Goal: Task Accomplishment & Management: Manage account settings

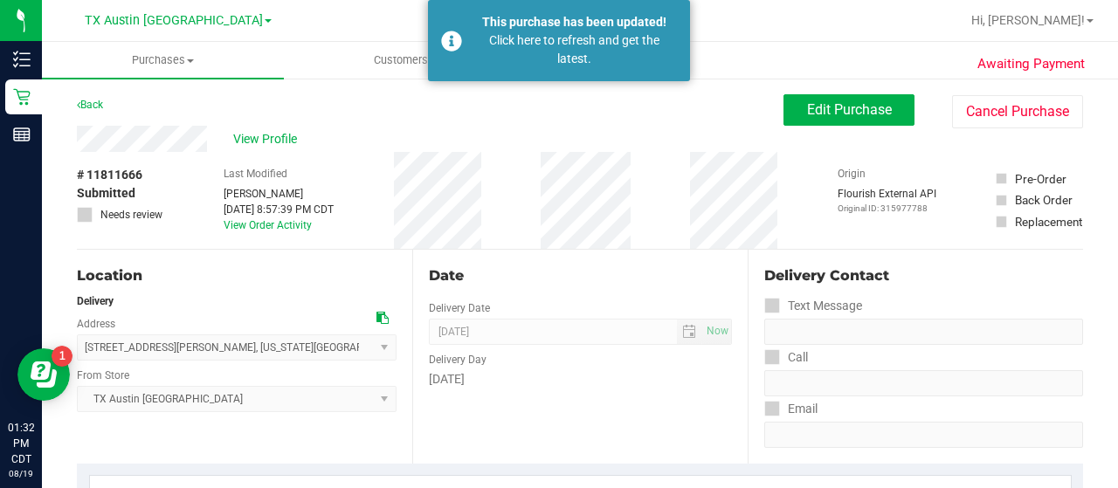
scroll to position [516, 0]
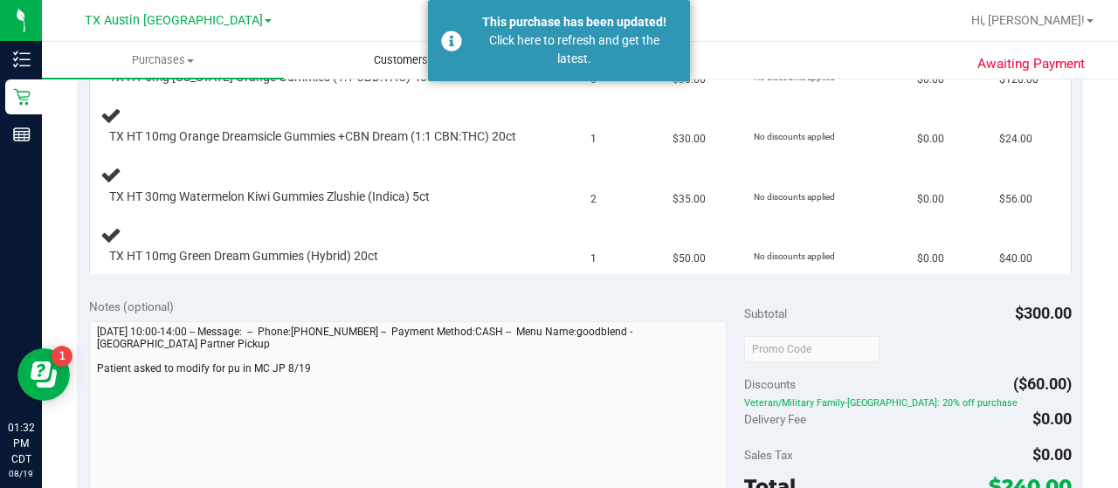
click at [358, 64] on span "Customers" at bounding box center [405, 60] width 240 height 16
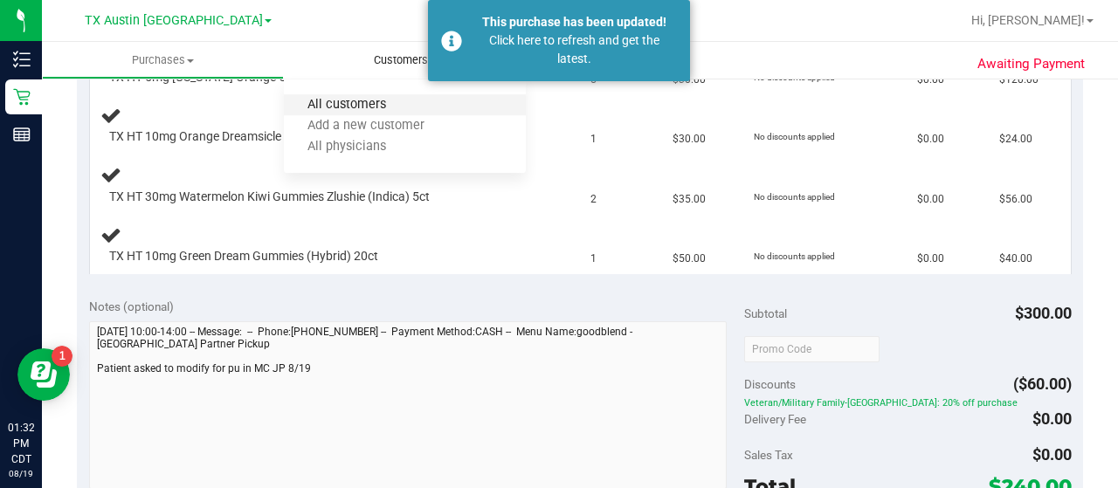
click at [361, 100] on span "All customers" at bounding box center [347, 105] width 126 height 15
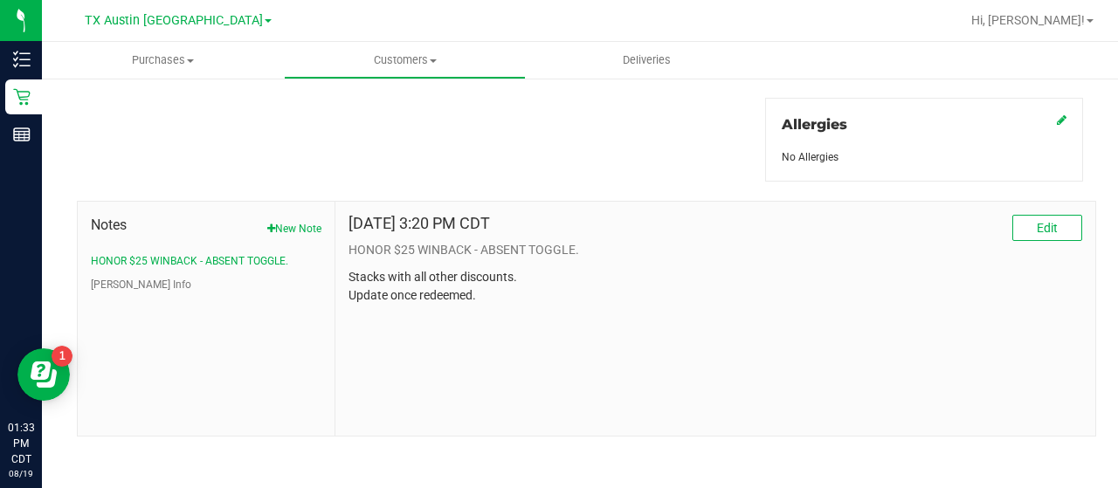
scroll to position [770, 0]
click at [124, 278] on button "[PERSON_NAME] Info" at bounding box center [141, 286] width 100 height 16
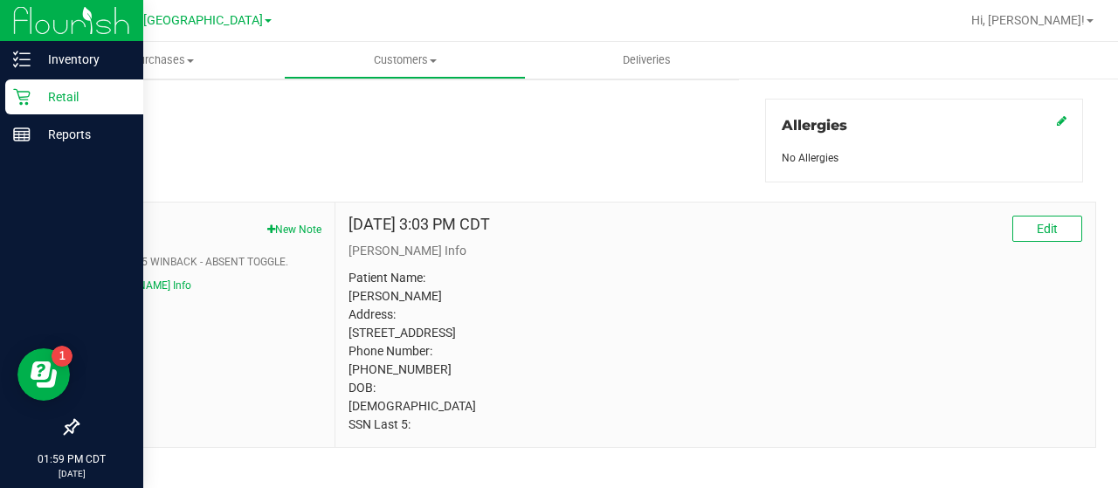
click at [33, 105] on p "Retail" at bounding box center [83, 96] width 105 height 21
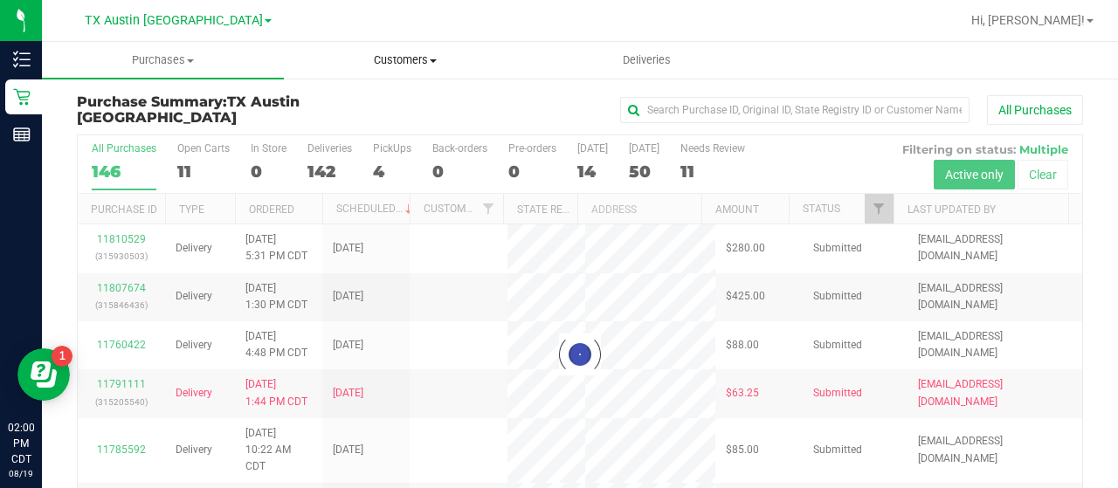
click at [419, 59] on span "Customers" at bounding box center [405, 60] width 240 height 16
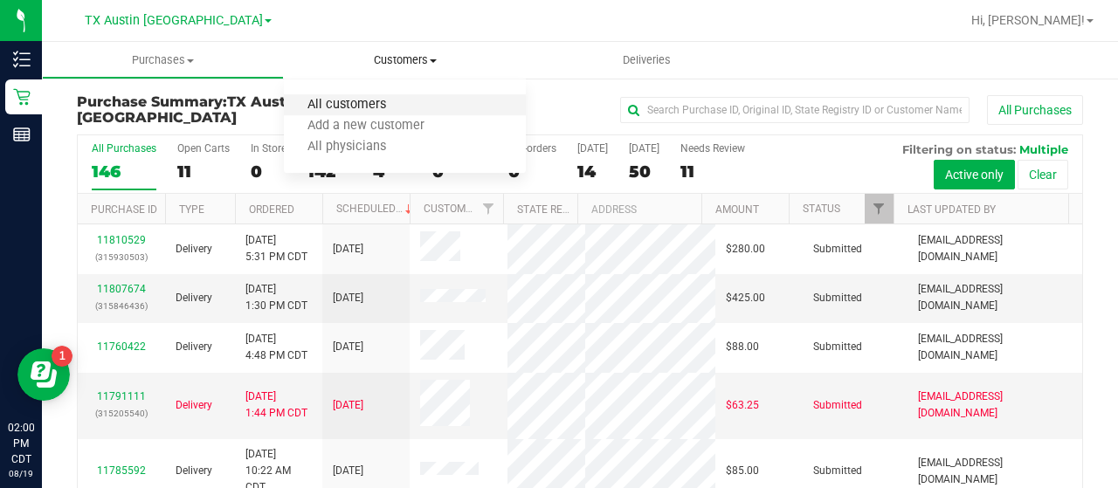
click at [404, 108] on span "All customers" at bounding box center [347, 105] width 126 height 15
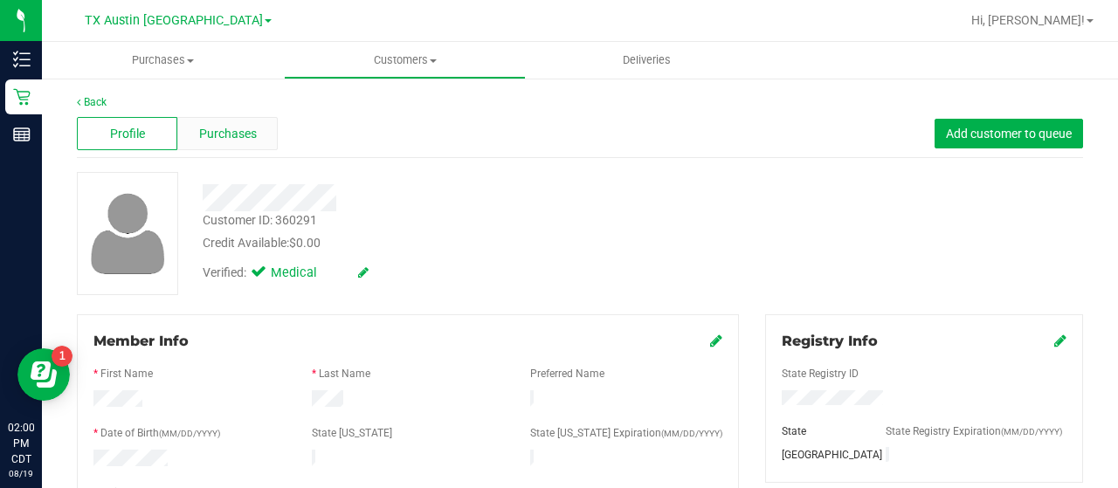
click at [235, 143] on div "Purchases" at bounding box center [227, 133] width 100 height 33
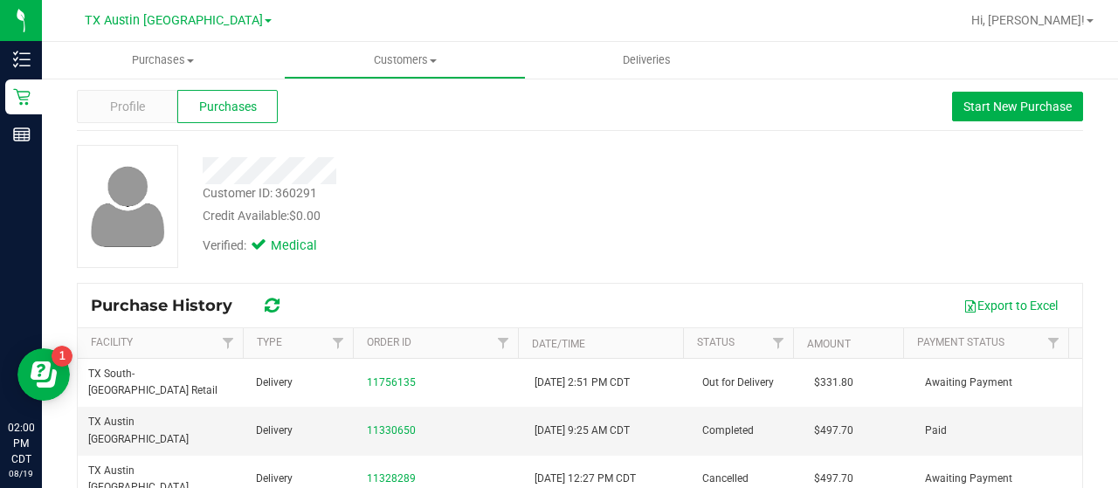
scroll to position [27, 0]
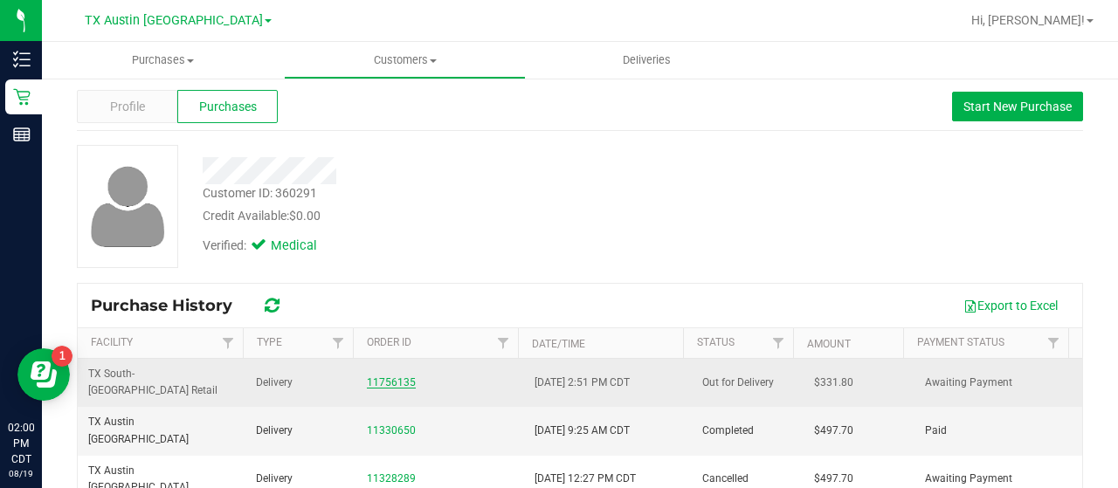
click at [398, 376] on link "11756135" at bounding box center [391, 382] width 49 height 12
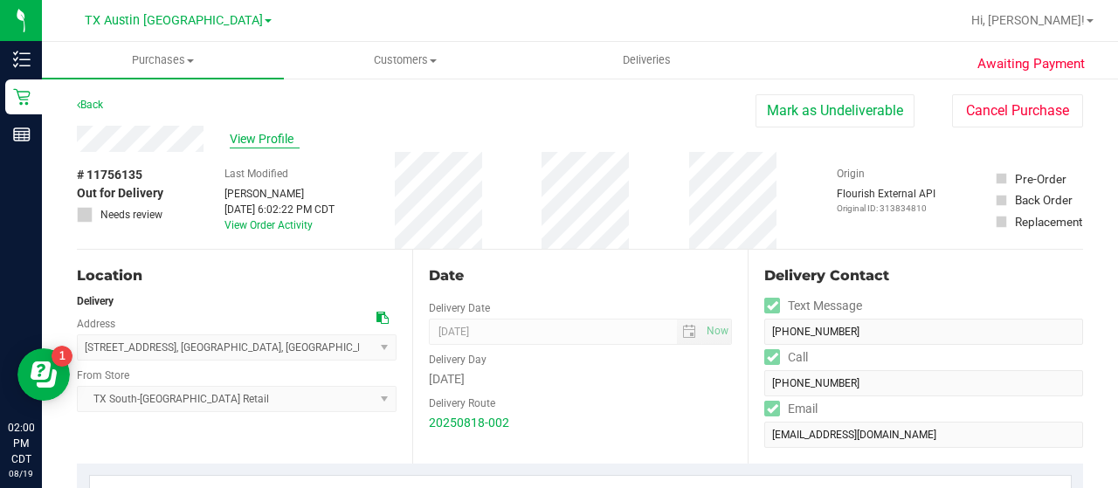
click at [239, 141] on span "View Profile" at bounding box center [265, 139] width 70 height 18
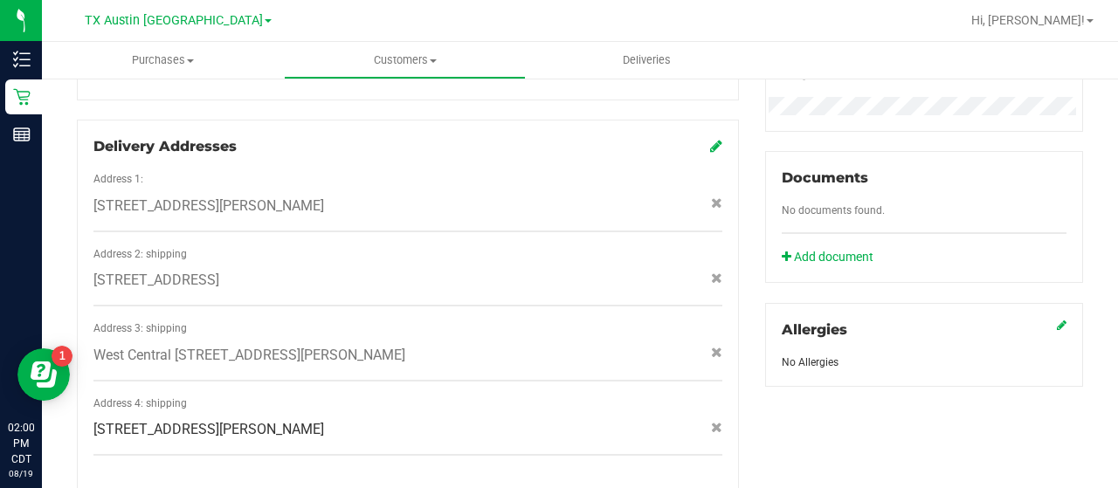
scroll to position [564, 0]
drag, startPoint x: 348, startPoint y: 410, endPoint x: 333, endPoint y: 413, distance: 15.3
click at [333, 420] on div "[STREET_ADDRESS][PERSON_NAME]" at bounding box center [407, 430] width 655 height 21
copy span "[STREET_ADDRESS][PERSON_NAME]"
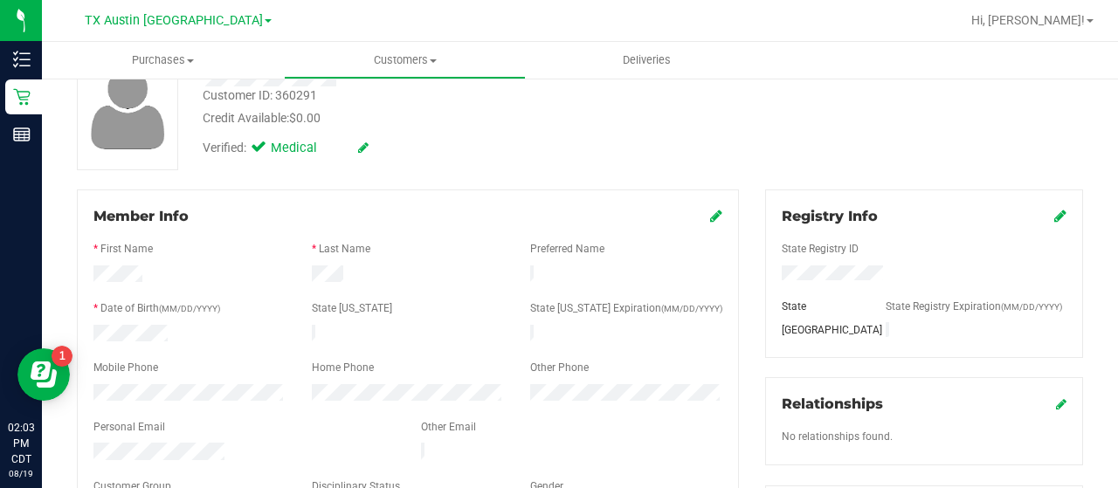
scroll to position [34, 0]
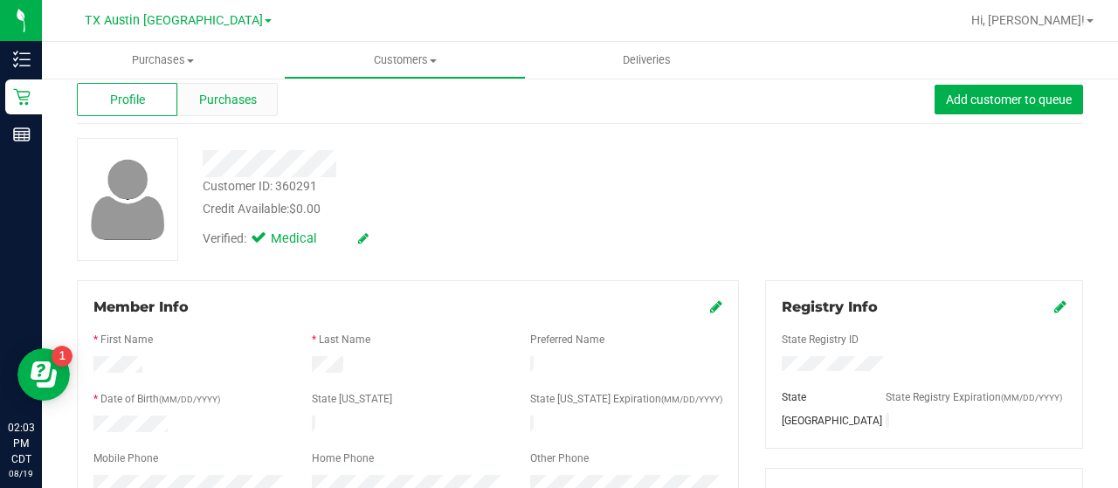
click at [217, 94] on span "Purchases" at bounding box center [228, 100] width 58 height 18
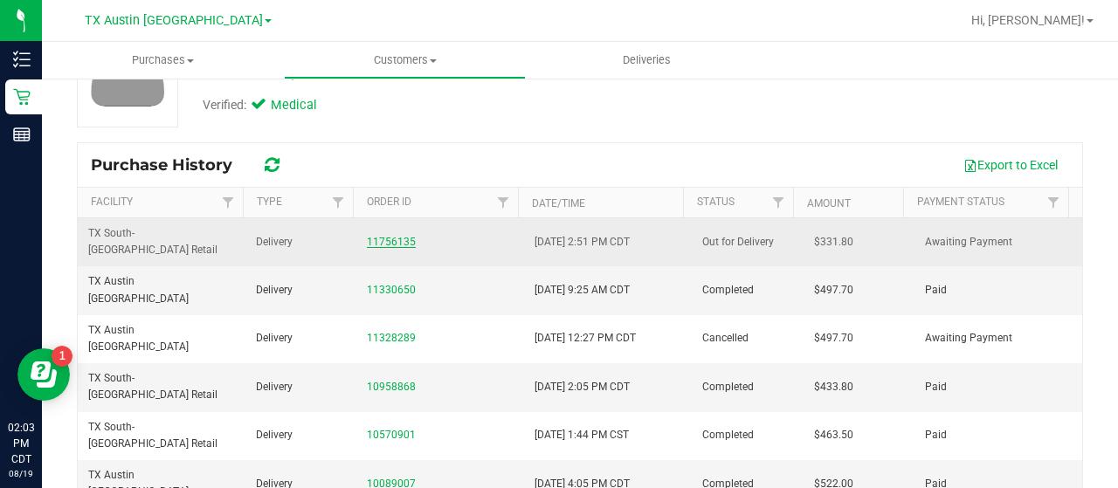
click at [381, 236] on link "11756135" at bounding box center [391, 242] width 49 height 12
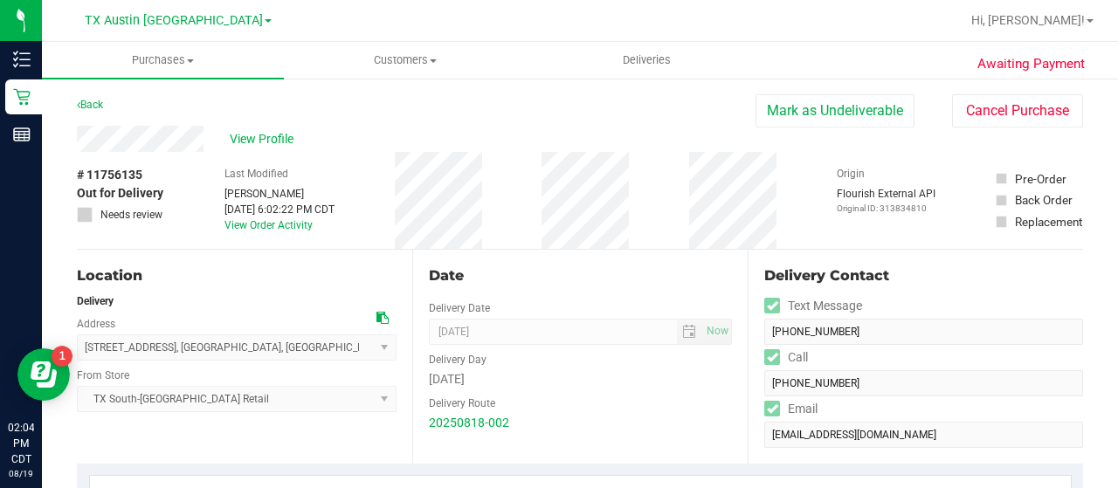
click at [247, 135] on span "View Profile" at bounding box center [265, 139] width 70 height 18
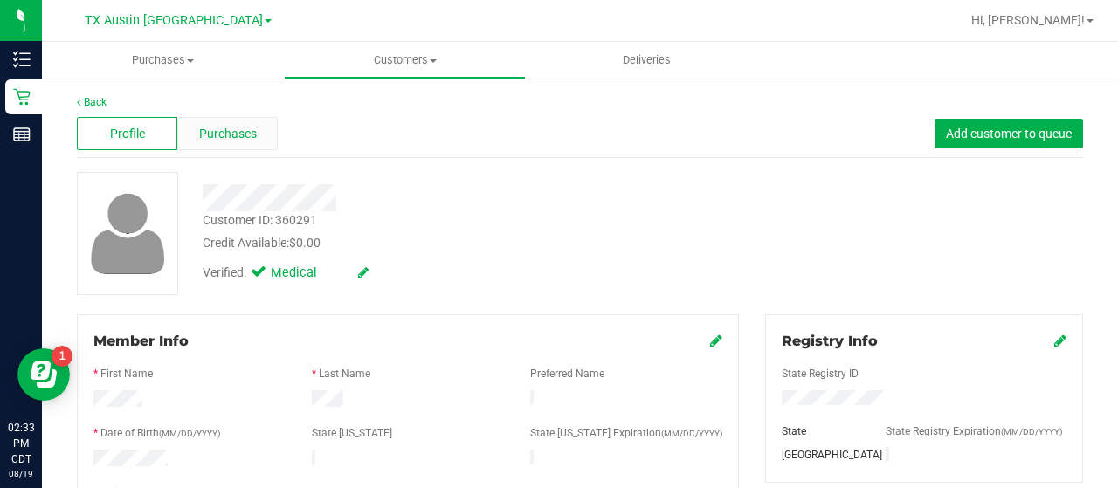
click at [224, 145] on div "Purchases" at bounding box center [227, 133] width 100 height 33
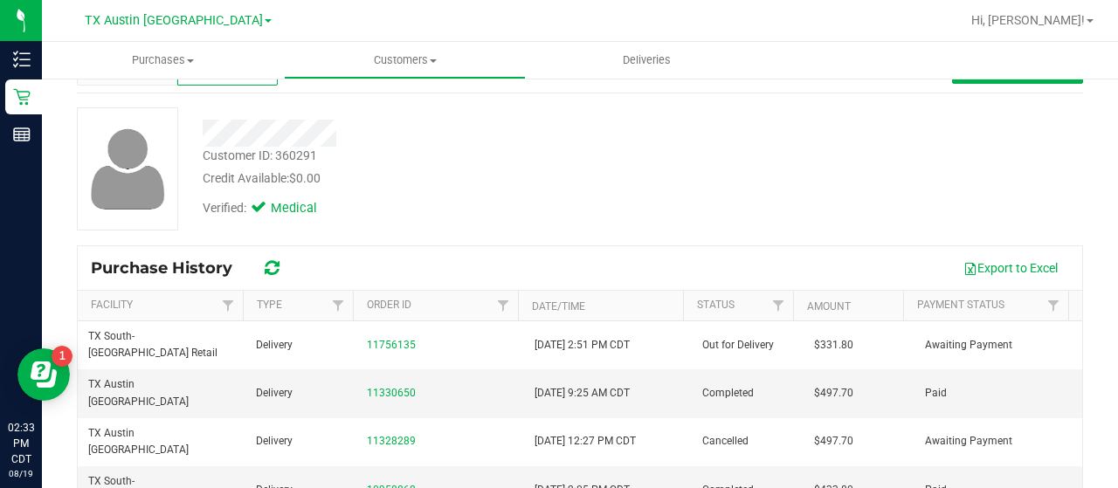
scroll to position [64, 0]
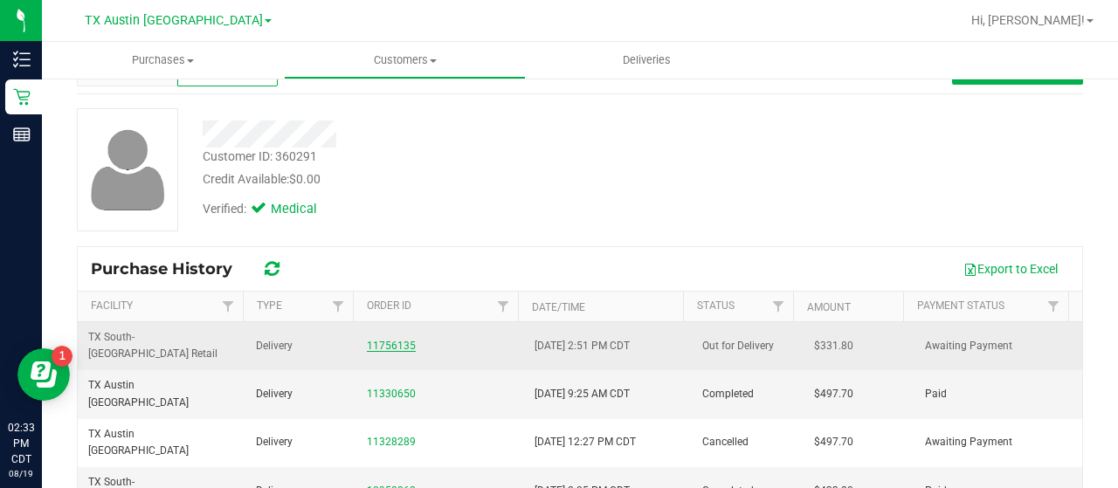
click at [391, 340] on link "11756135" at bounding box center [391, 346] width 49 height 12
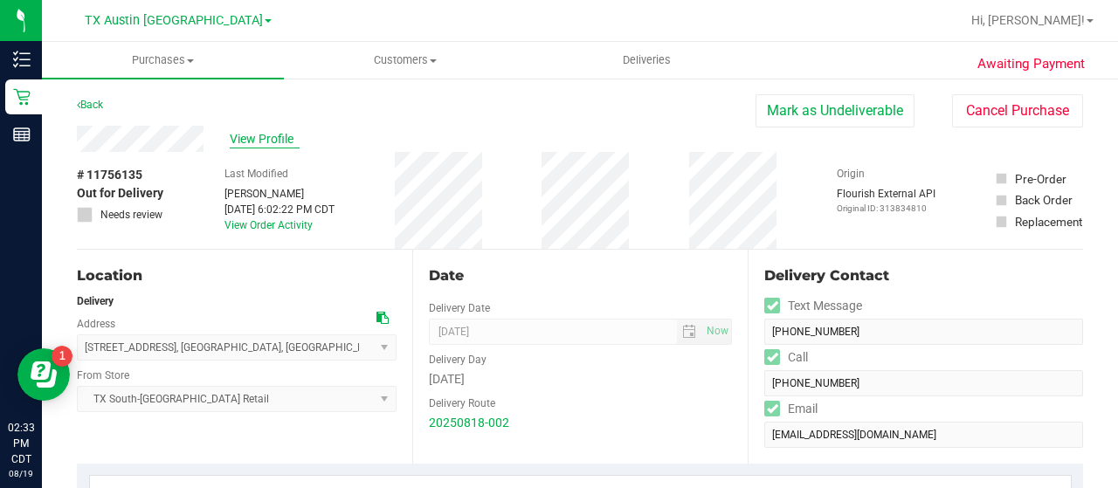
click at [270, 135] on span "View Profile" at bounding box center [265, 139] width 70 height 18
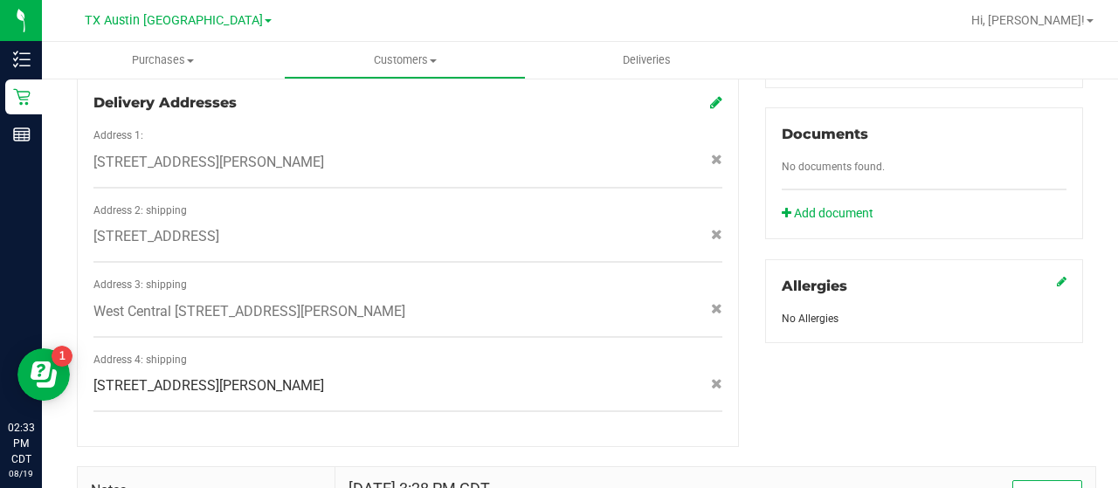
scroll to position [608, 0]
click at [342, 376] on div "[STREET_ADDRESS][PERSON_NAME]" at bounding box center [407, 386] width 655 height 21
click at [324, 376] on span "[STREET_ADDRESS][PERSON_NAME]" at bounding box center [208, 386] width 231 height 21
drag, startPoint x: 333, startPoint y: 368, endPoint x: 95, endPoint y: 369, distance: 237.6
click at [95, 376] on span "[STREET_ADDRESS][PERSON_NAME]" at bounding box center [208, 386] width 231 height 21
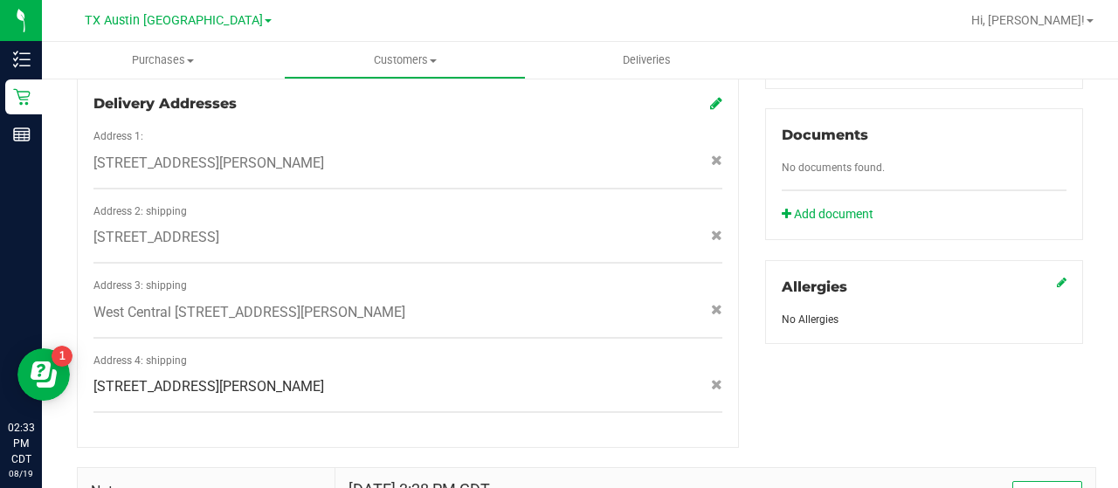
copy span "[STREET_ADDRESS][PERSON_NAME]"
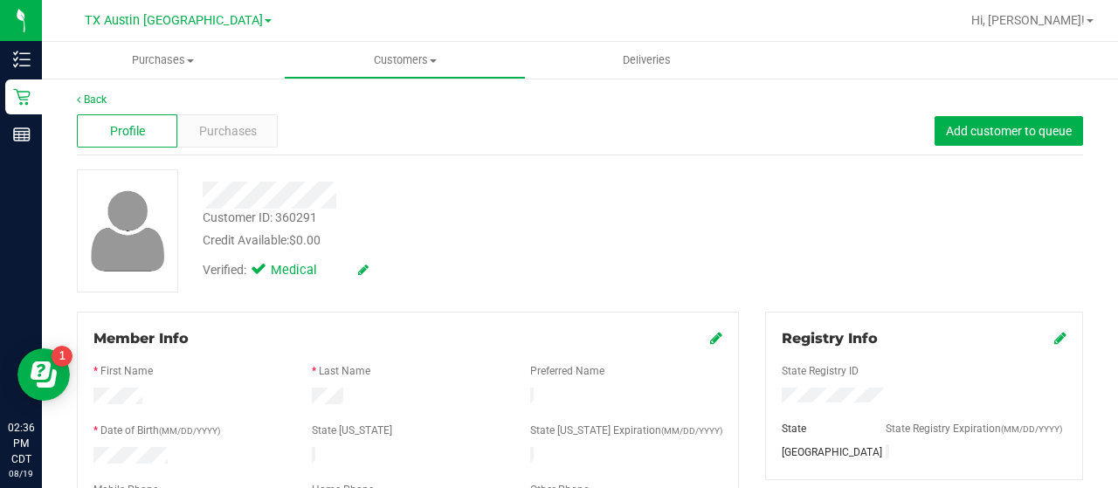
scroll to position [0, 0]
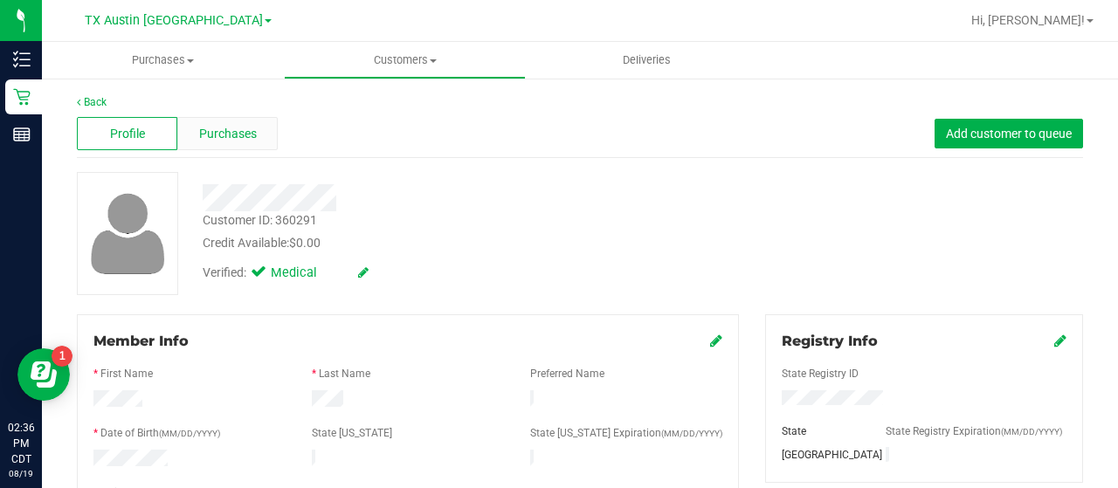
click at [236, 146] on div "Purchases" at bounding box center [227, 133] width 100 height 33
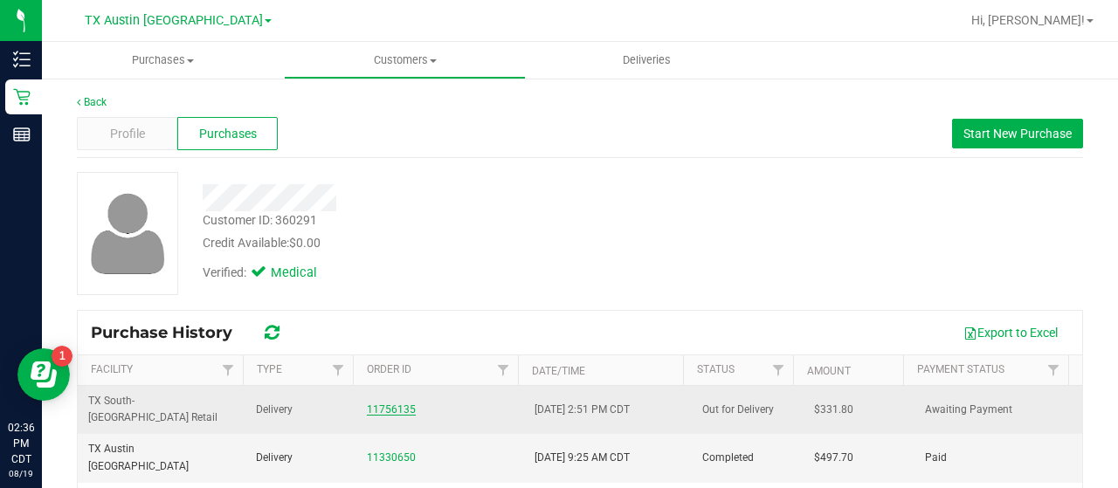
click at [404, 404] on link "11756135" at bounding box center [391, 410] width 49 height 12
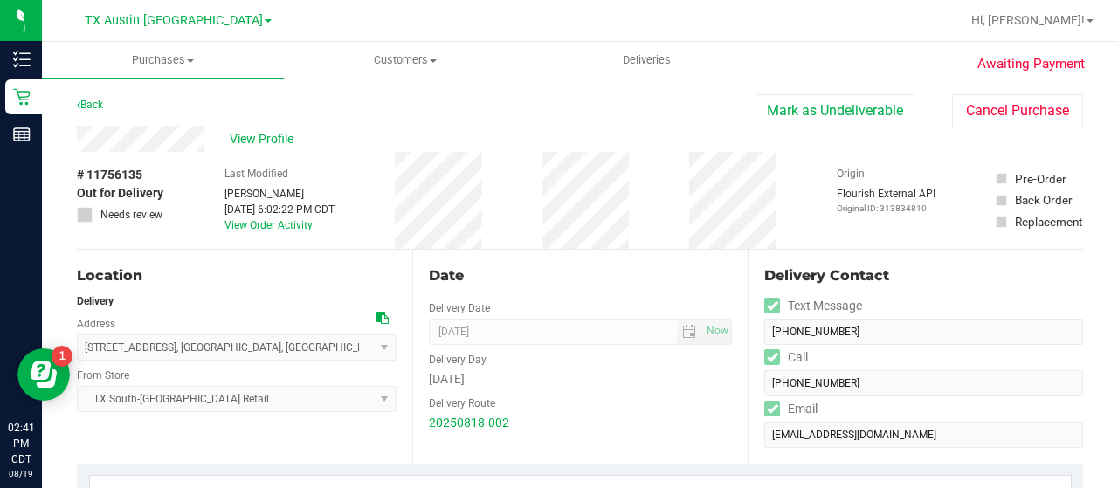
click at [748, 385] on div "Delivery Contact Text Message [PHONE_NUMBER] Call [PHONE_NUMBER] Email [EMAIL_A…" at bounding box center [915, 357] width 335 height 214
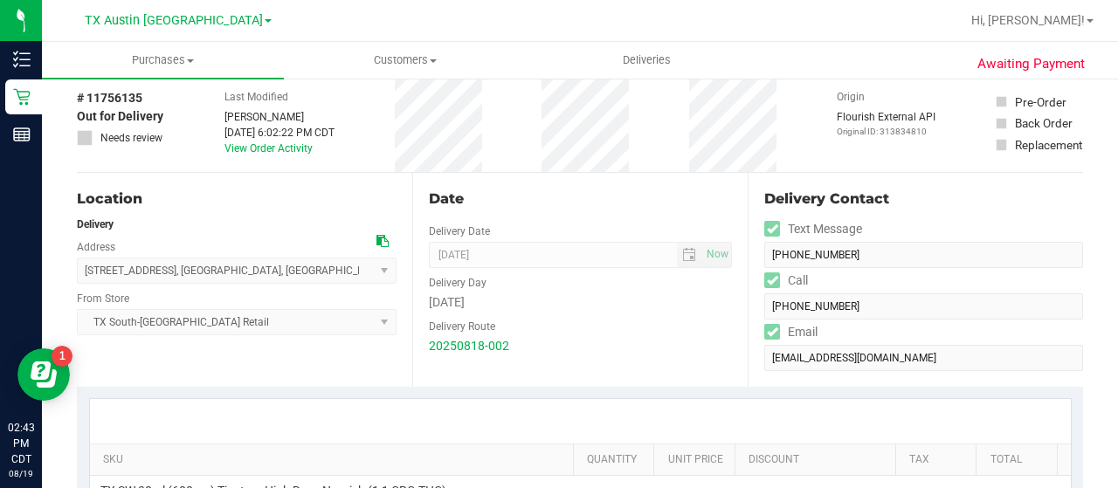
scroll to position [1, 0]
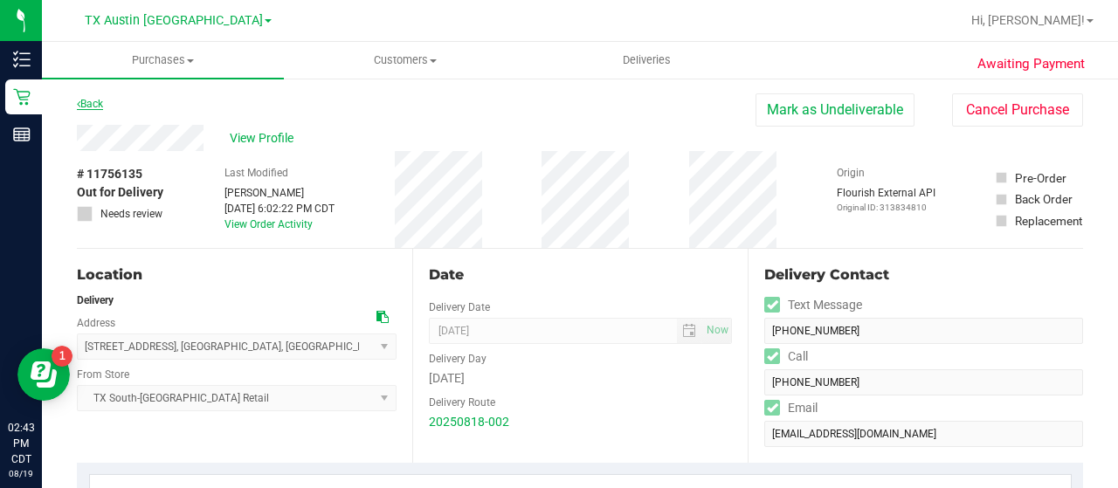
click at [98, 100] on link "Back" at bounding box center [90, 104] width 26 height 12
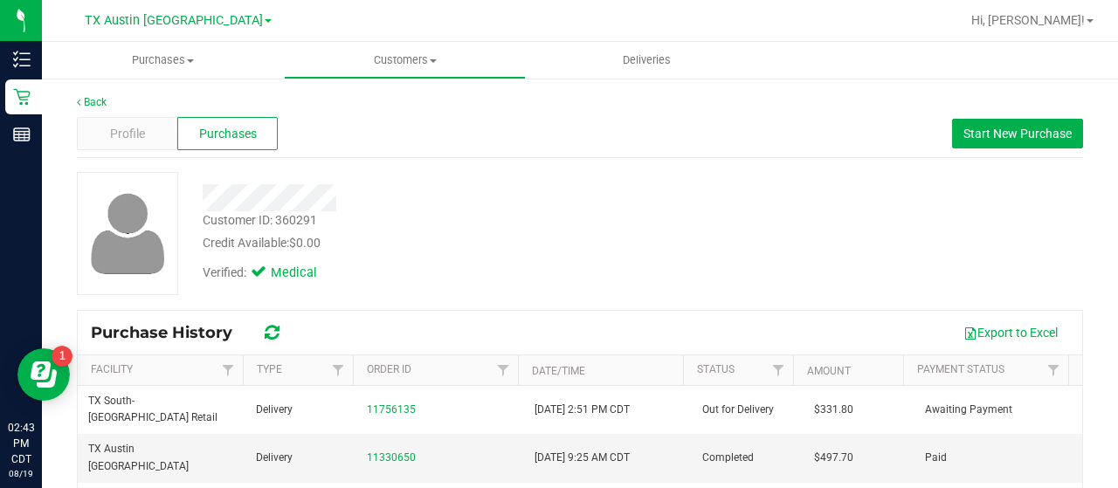
click at [271, 336] on icon at bounding box center [272, 332] width 15 height 17
click at [266, 327] on icon at bounding box center [272, 332] width 15 height 17
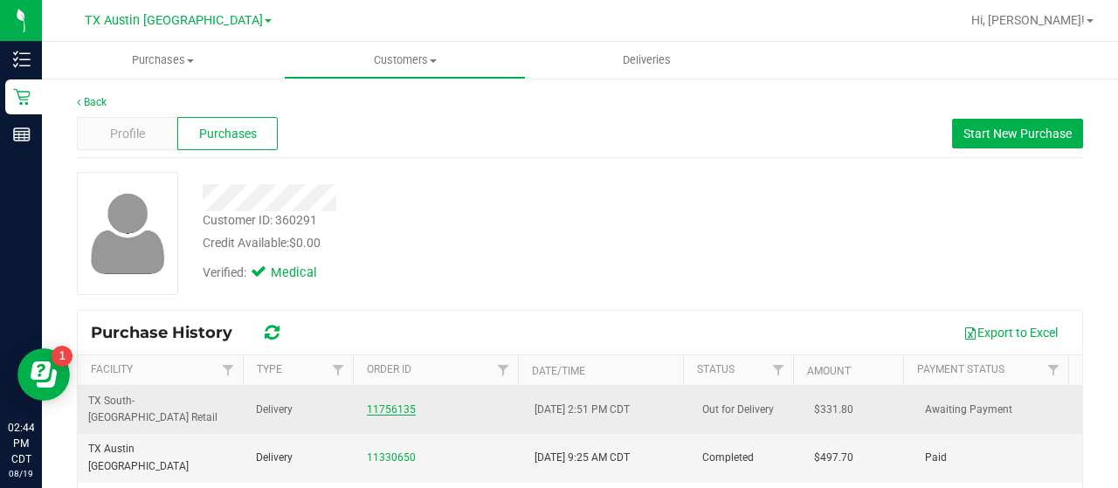
click at [398, 404] on link "11756135" at bounding box center [391, 410] width 49 height 12
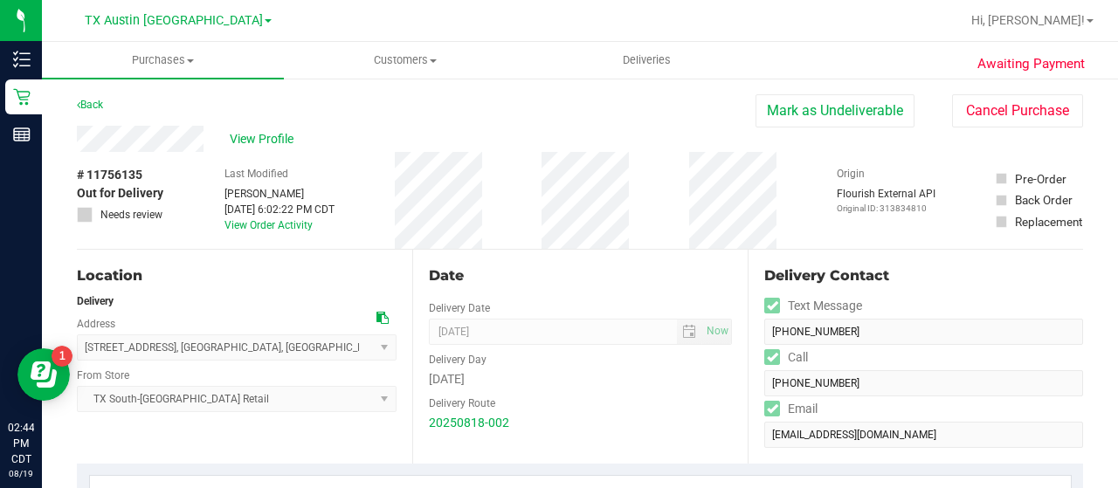
drag, startPoint x: 204, startPoint y: 139, endPoint x: 64, endPoint y: 143, distance: 140.7
click at [93, 102] on link "Back" at bounding box center [90, 105] width 26 height 12
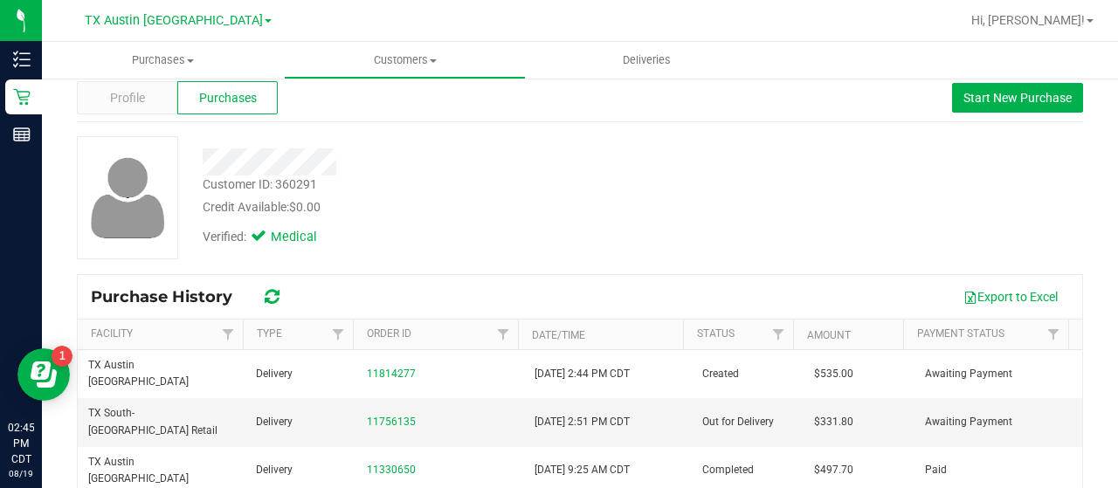
scroll to position [37, 0]
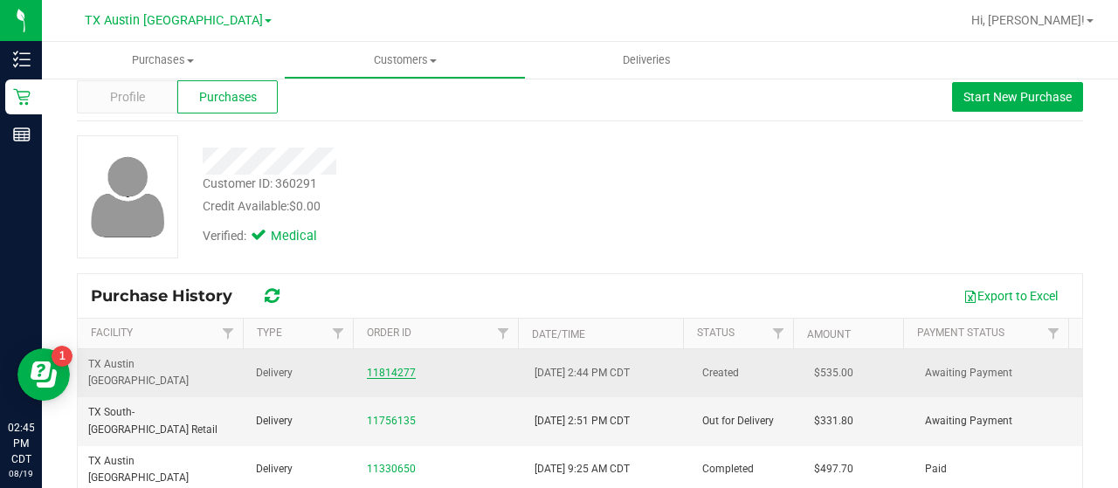
click at [391, 367] on link "11814277" at bounding box center [391, 373] width 49 height 12
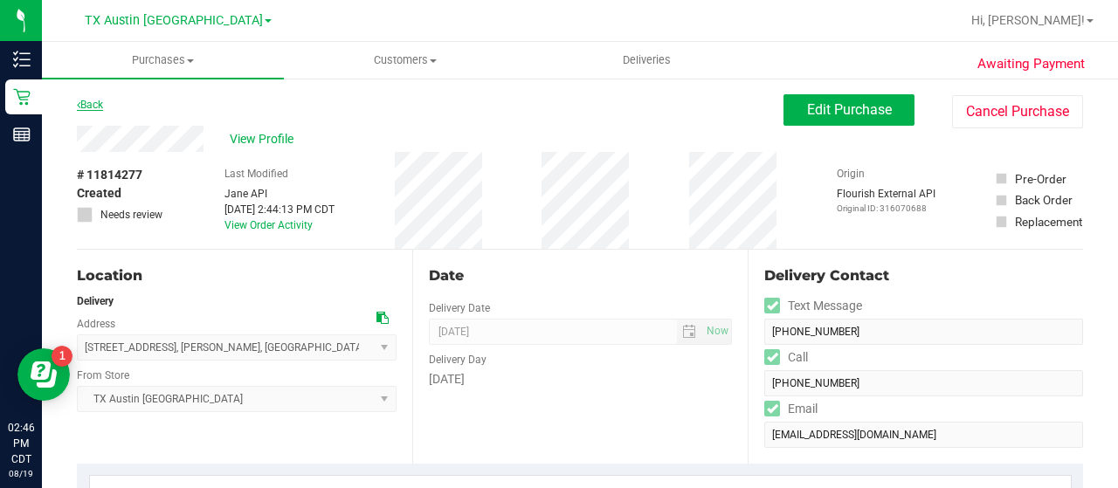
click at [100, 102] on link "Back" at bounding box center [90, 105] width 26 height 12
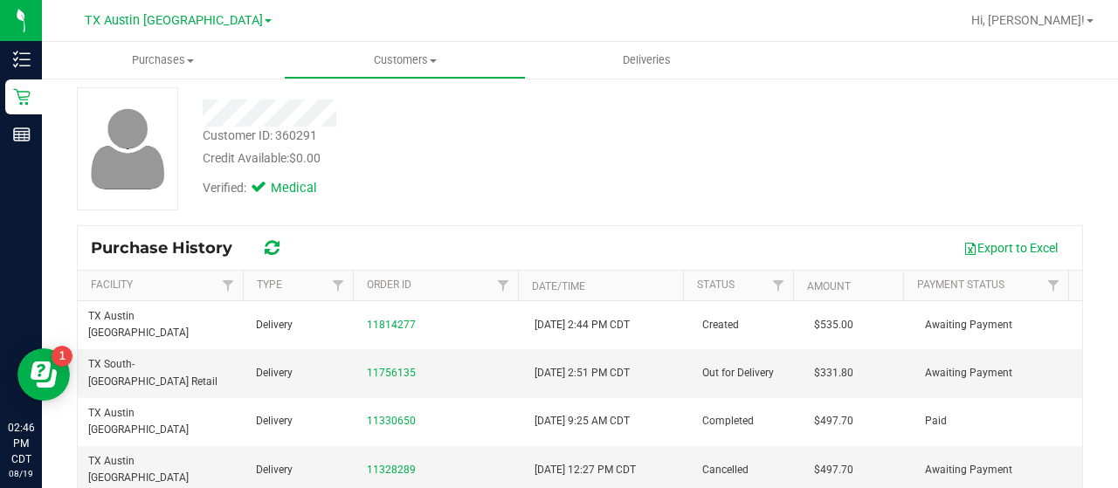
scroll to position [86, 0]
click at [404, 366] on link "11756135" at bounding box center [391, 372] width 49 height 12
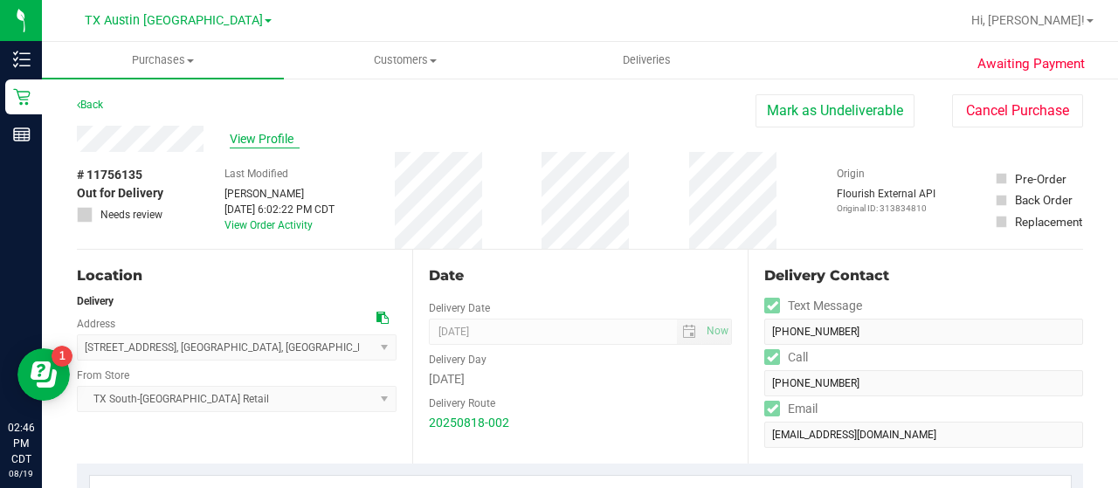
click at [264, 137] on span "View Profile" at bounding box center [265, 139] width 70 height 18
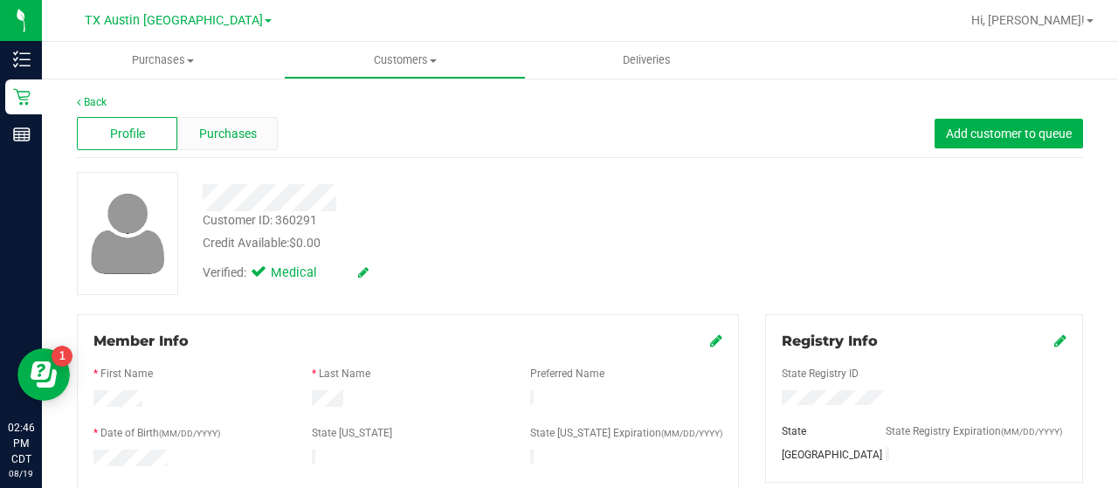
click at [217, 135] on span "Purchases" at bounding box center [228, 134] width 58 height 18
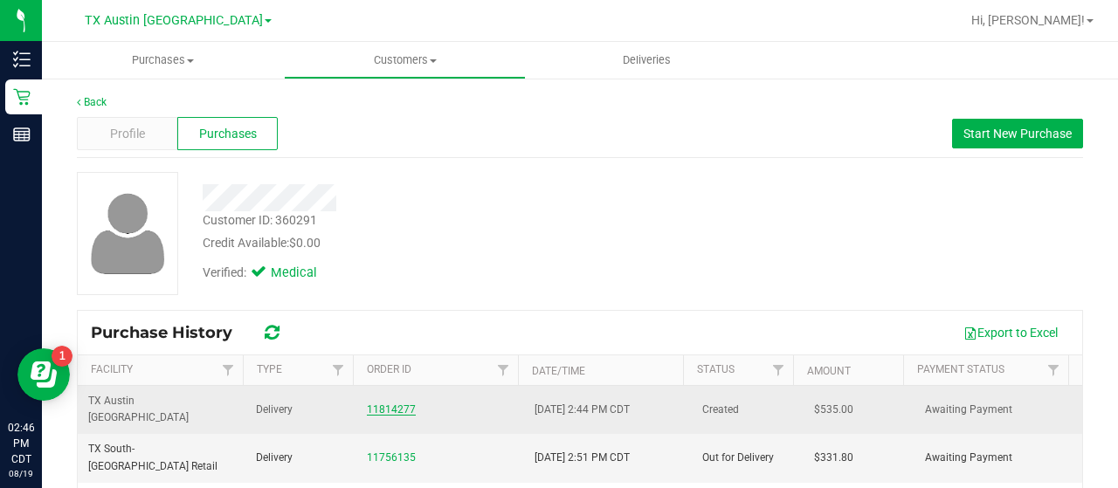
click at [392, 404] on link "11814277" at bounding box center [391, 410] width 49 height 12
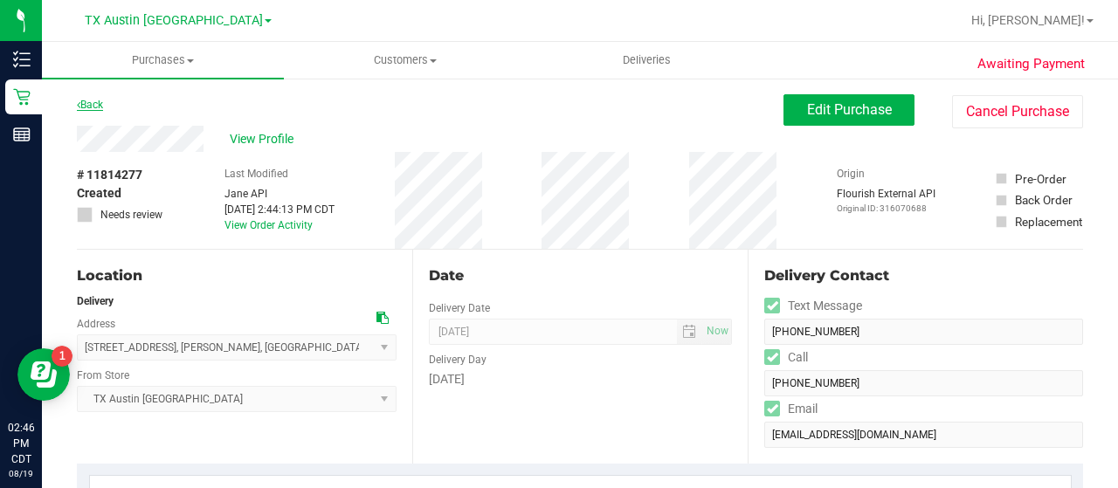
click at [94, 107] on link "Back" at bounding box center [90, 105] width 26 height 12
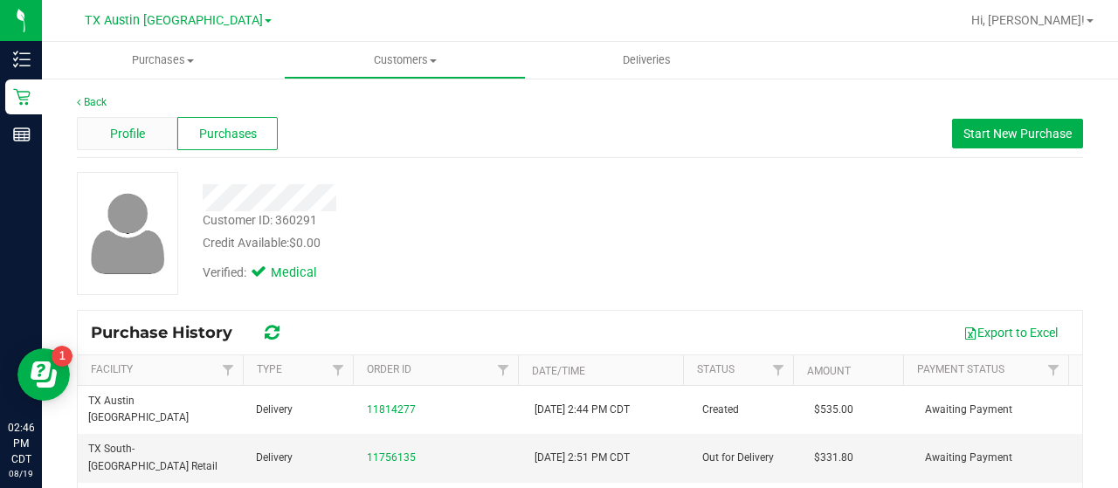
click at [131, 132] on span "Profile" at bounding box center [127, 134] width 35 height 18
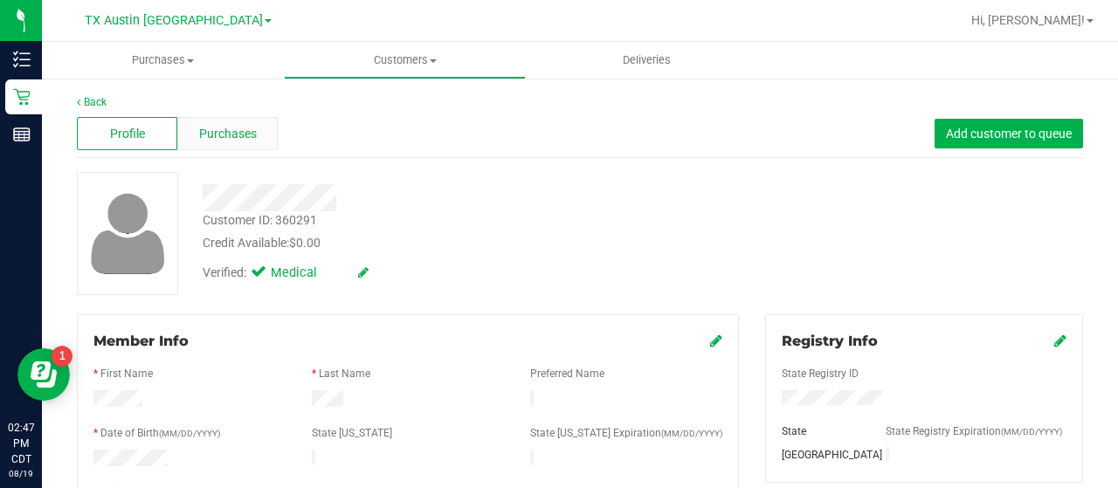
click at [215, 135] on span "Purchases" at bounding box center [228, 134] width 58 height 18
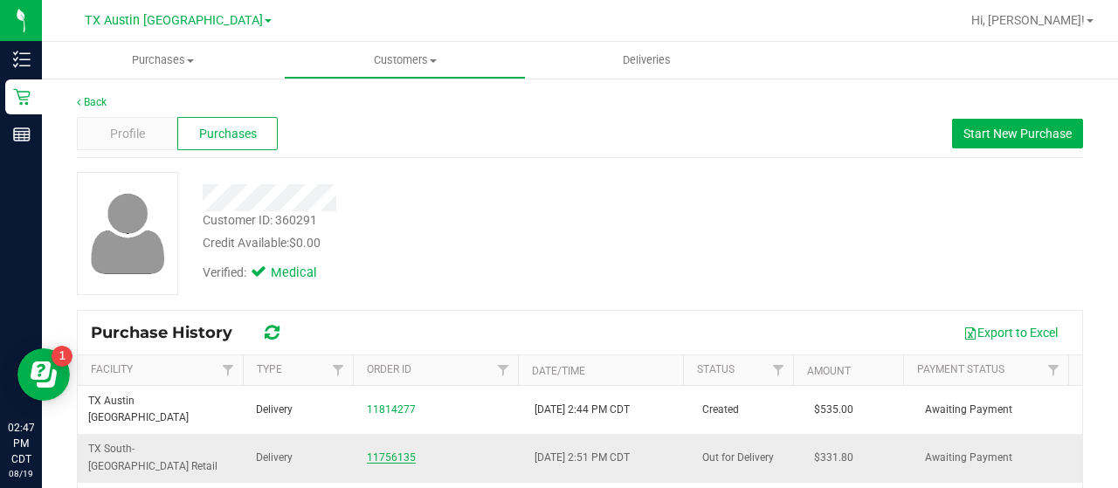
click at [391, 452] on link "11756135" at bounding box center [391, 458] width 49 height 12
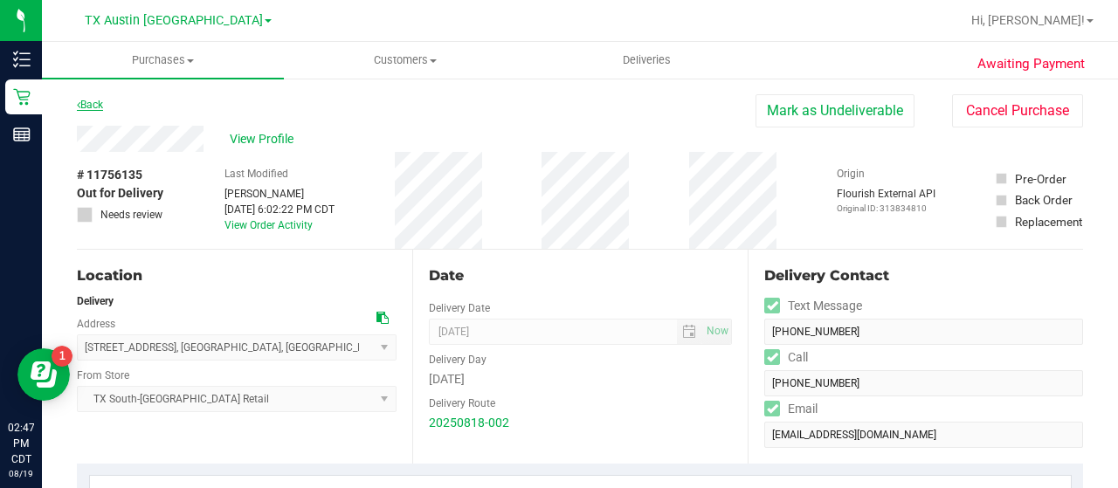
click at [93, 107] on link "Back" at bounding box center [90, 105] width 26 height 12
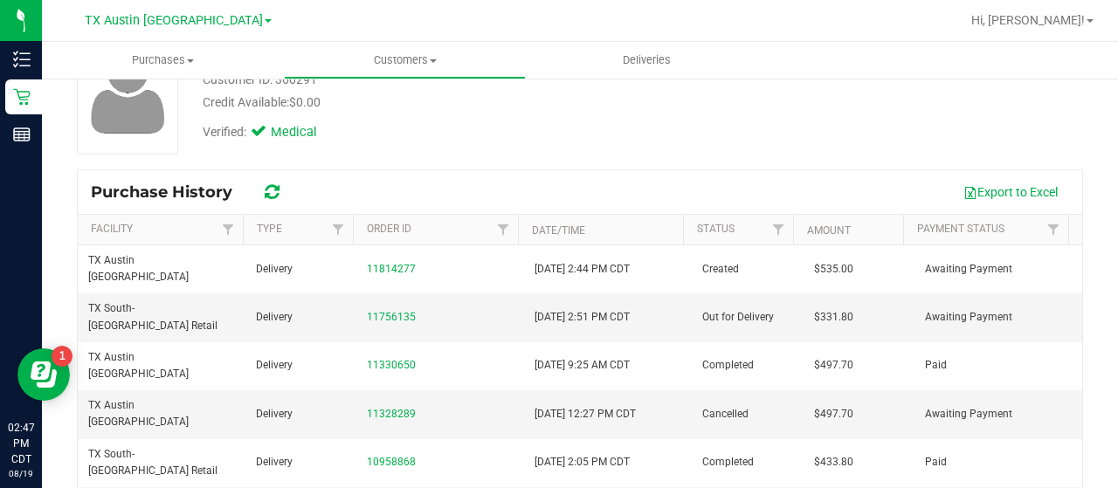
scroll to position [140, 0]
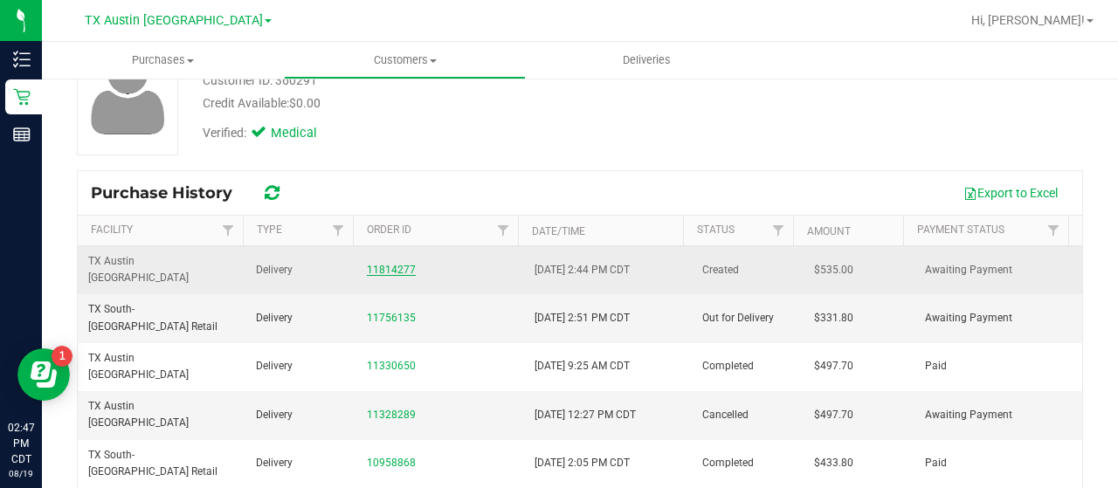
click at [391, 264] on link "11814277" at bounding box center [391, 270] width 49 height 12
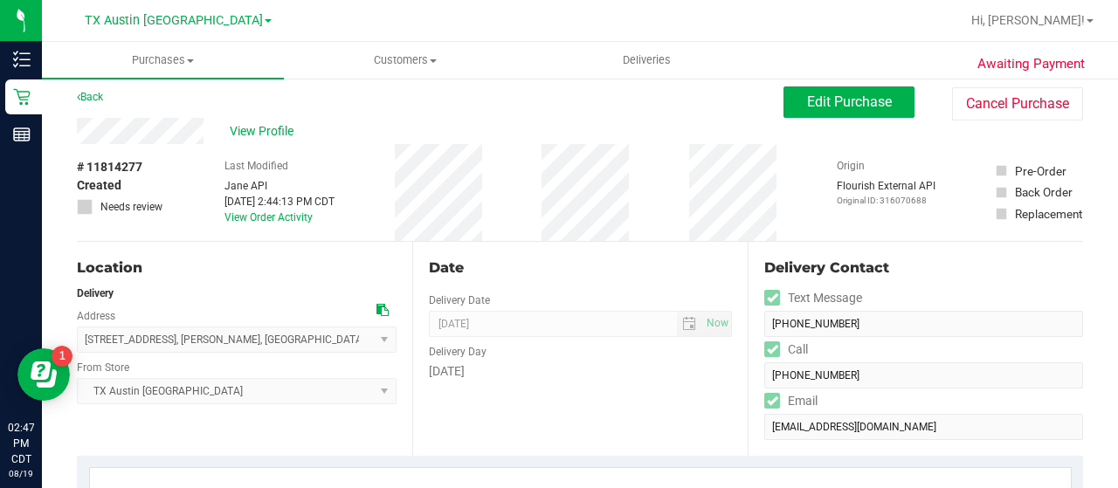
scroll to position [7, 0]
click at [837, 109] on span "Edit Purchase" at bounding box center [849, 102] width 85 height 17
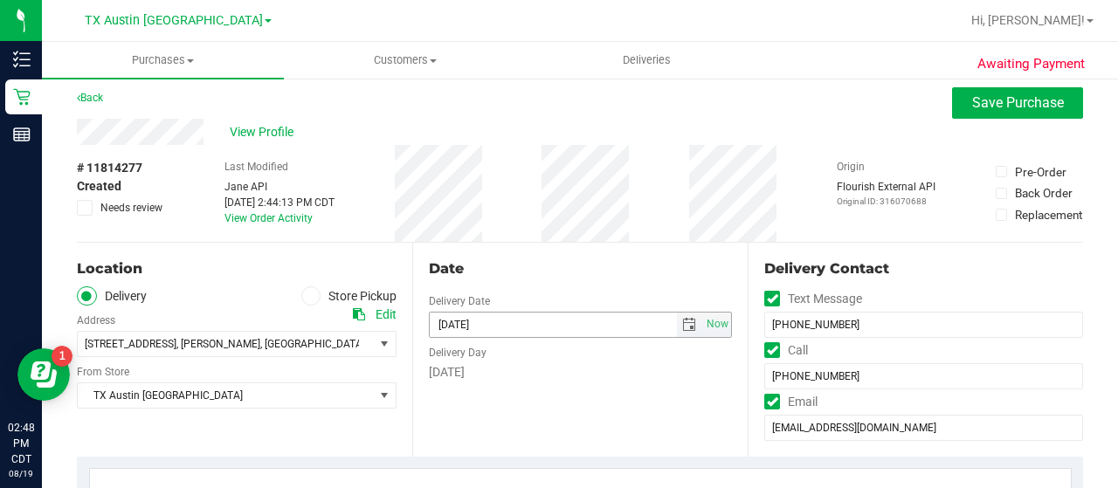
click at [688, 328] on span "select" at bounding box center [689, 325] width 25 height 24
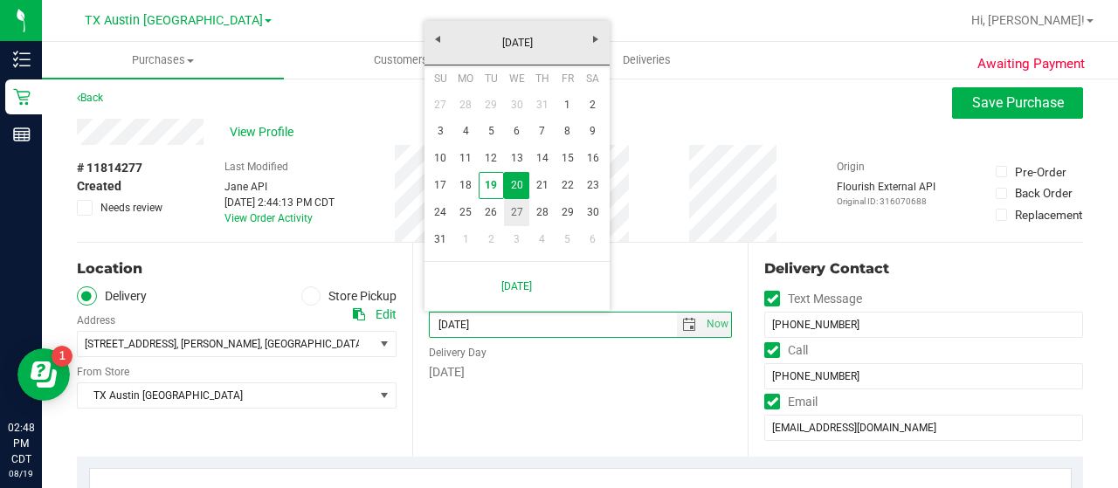
click at [521, 202] on link "27" at bounding box center [516, 212] width 25 height 27
type input "[DATE]"
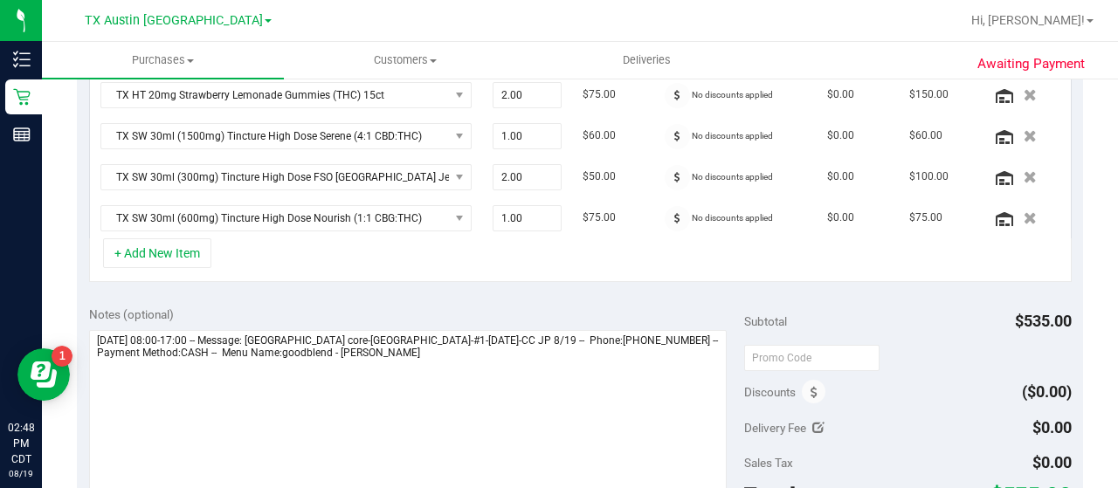
scroll to position [556, 0]
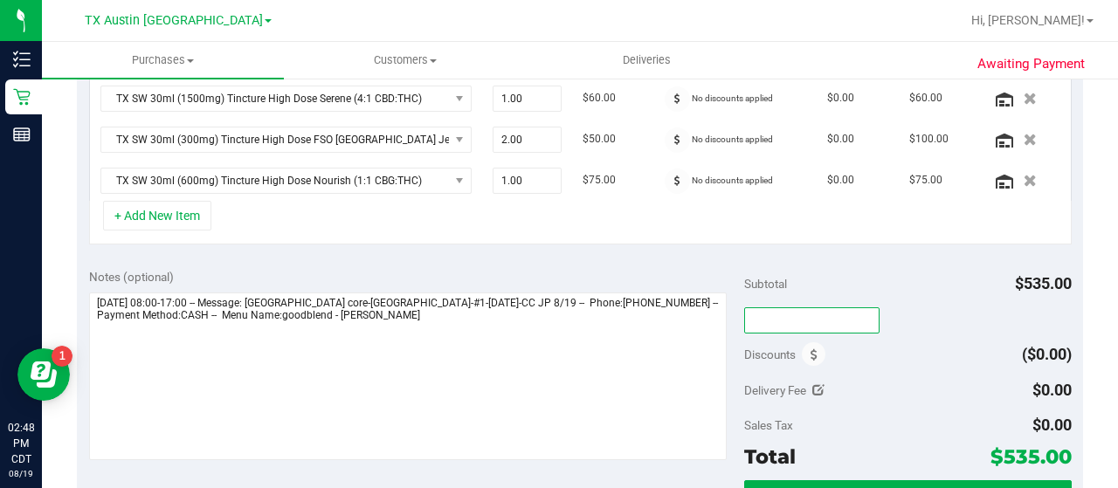
click at [787, 309] on input "text" at bounding box center [811, 320] width 135 height 26
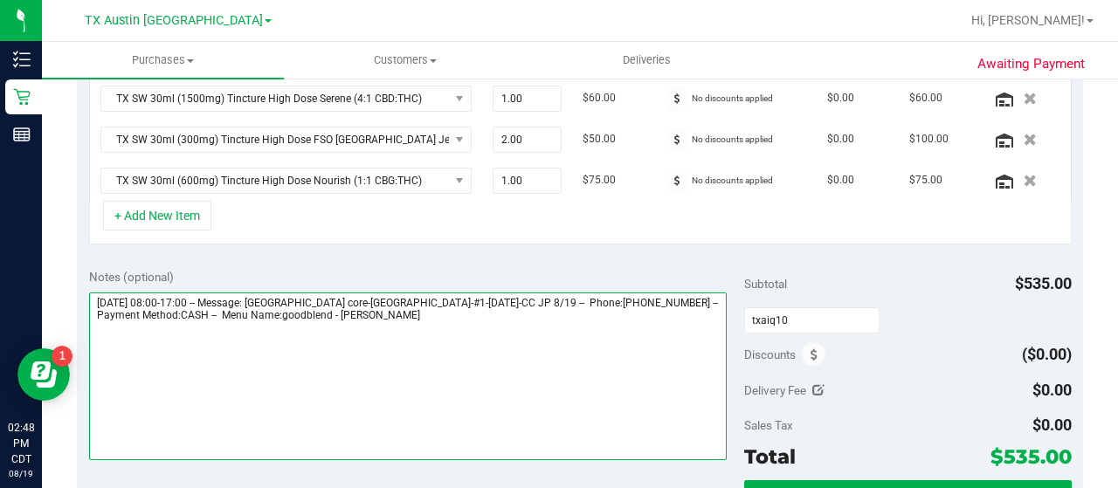
type input "TXAIQ10"
click at [621, 355] on textarea at bounding box center [408, 377] width 638 height 168
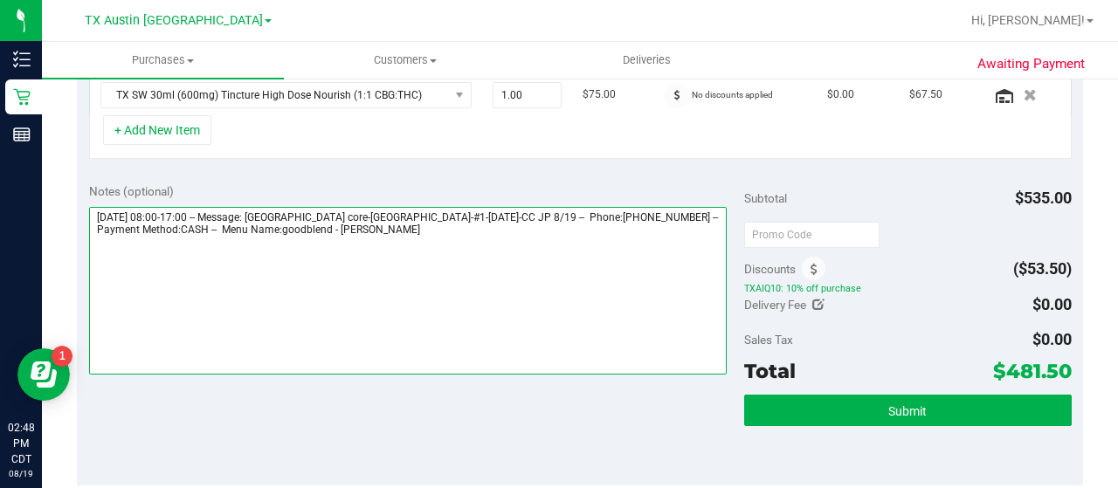
scroll to position [641, 0]
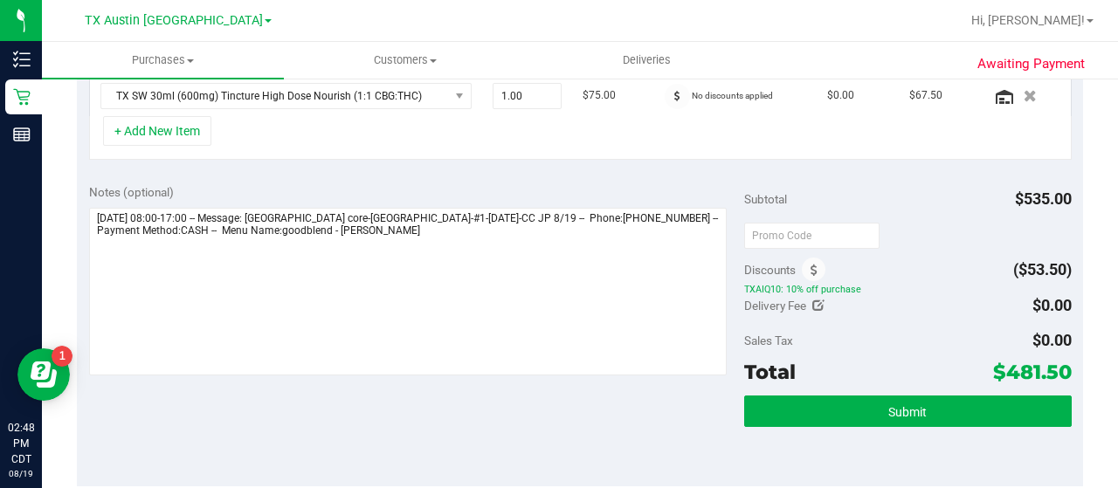
drag, startPoint x: 993, startPoint y: 366, endPoint x: 1060, endPoint y: 368, distance: 67.3
click at [1060, 368] on div "Notes (optional) Subtotal $535.00 Discounts ($53.50) TXAIQ10: 10% off purchase …" at bounding box center [580, 329] width 1006 height 314
click at [1060, 366] on div "Notes (optional) Subtotal $535.00 Discounts ($53.50) TXAIQ10: 10% off purchase …" at bounding box center [580, 329] width 1006 height 314
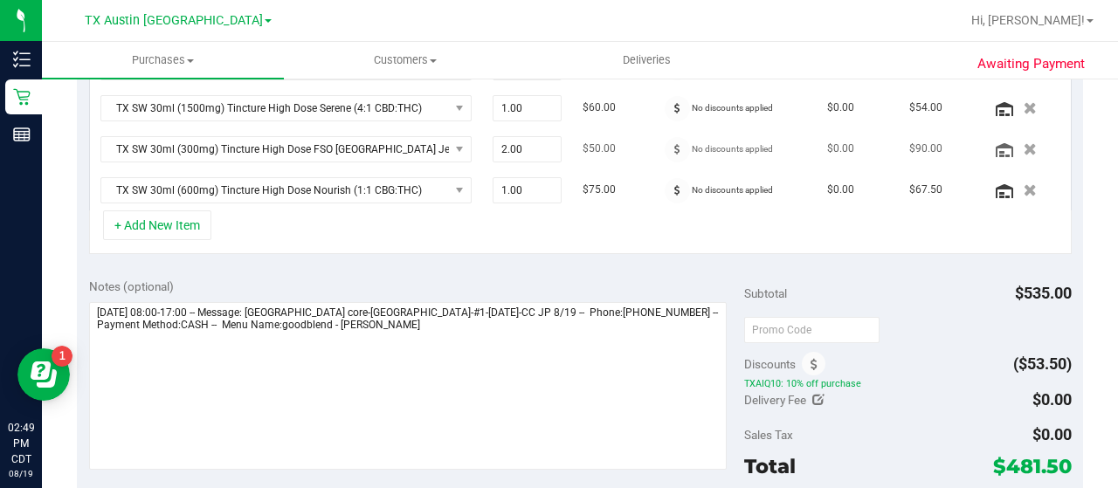
scroll to position [551, 0]
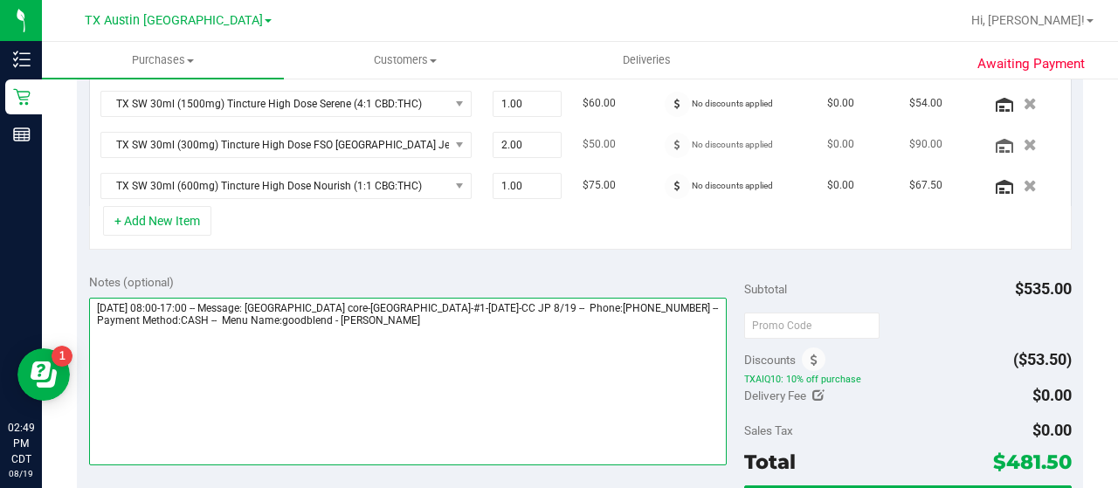
click at [578, 319] on textarea at bounding box center [408, 382] width 638 height 168
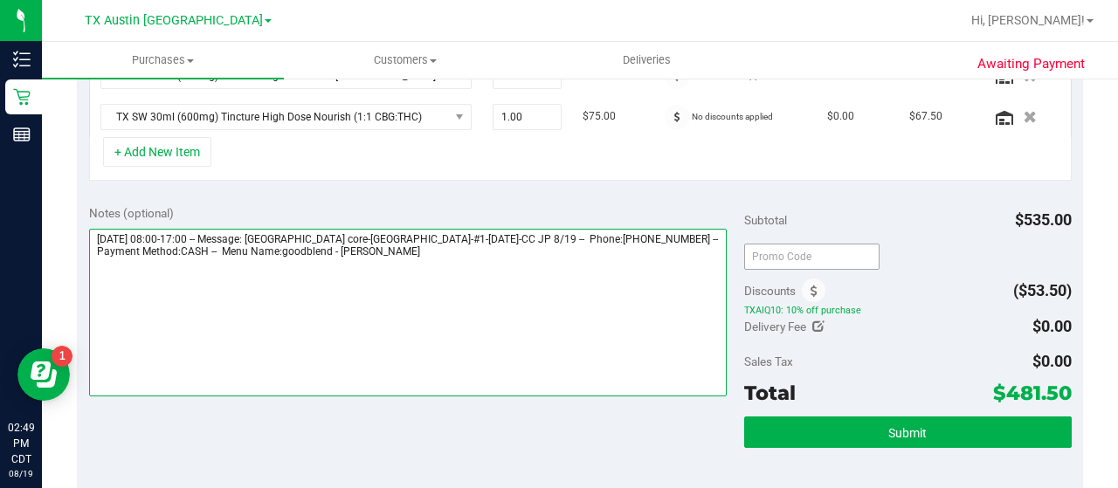
scroll to position [619, 0]
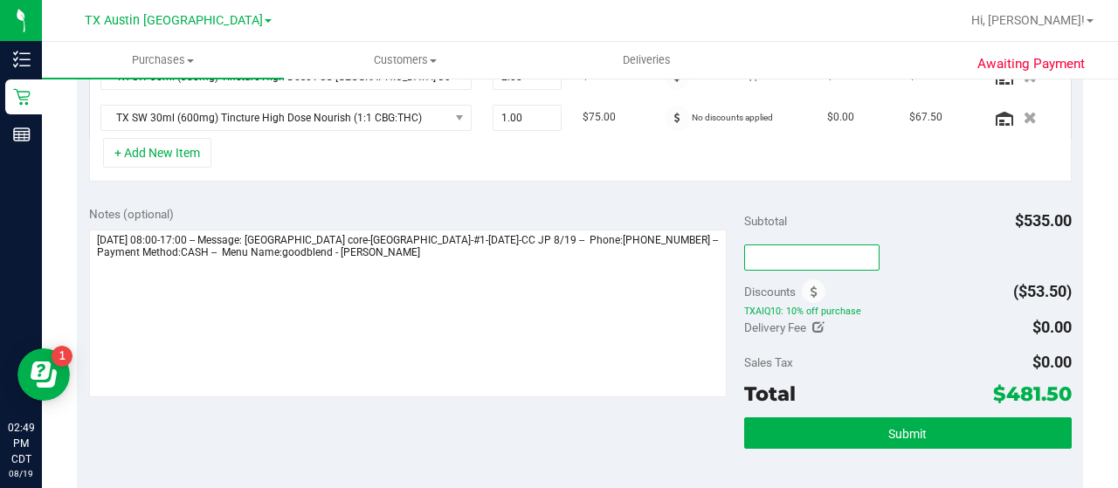
click at [791, 245] on input "text" at bounding box center [811, 258] width 135 height 26
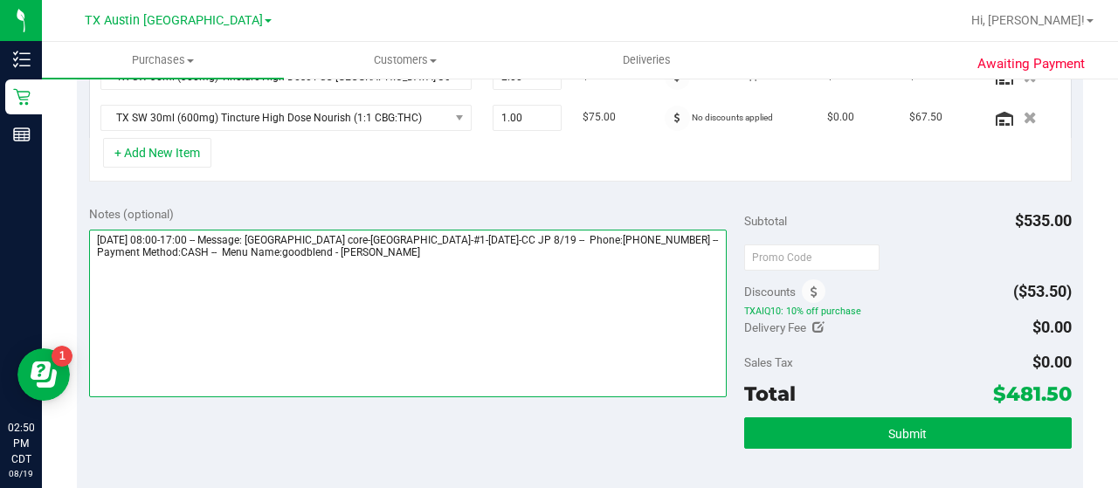
click at [607, 308] on textarea at bounding box center [408, 314] width 638 height 168
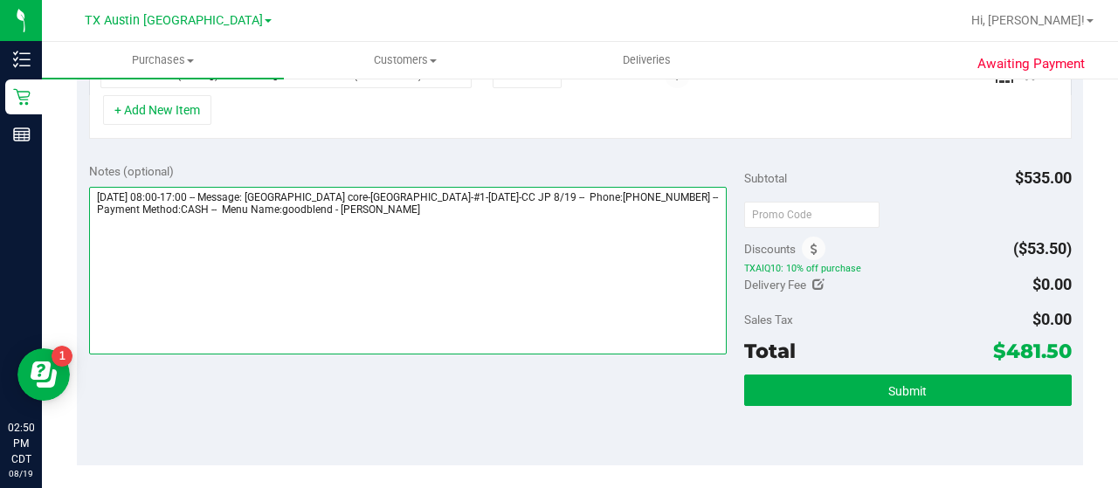
scroll to position [665, 0]
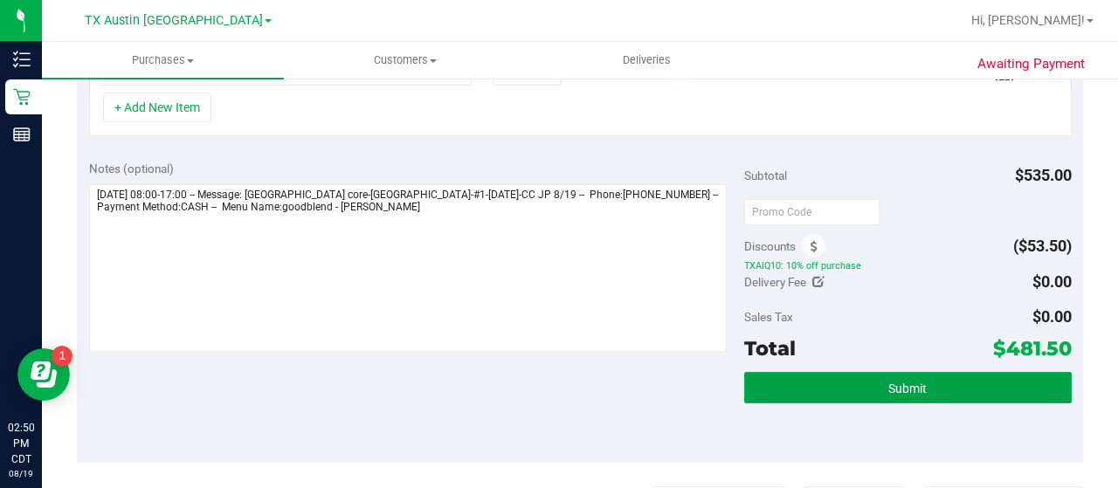
click at [825, 383] on button "Submit" at bounding box center [908, 387] width 328 height 31
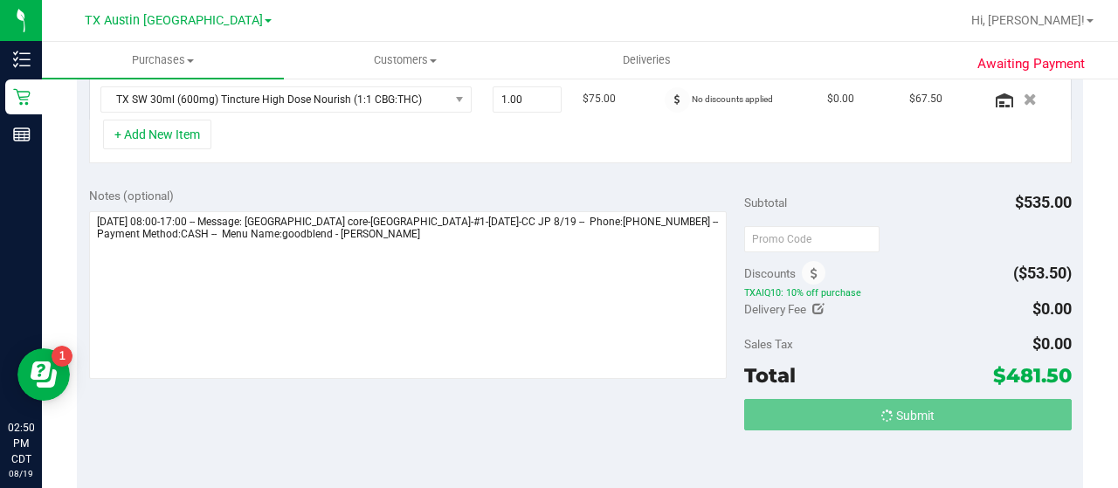
scroll to position [610, 0]
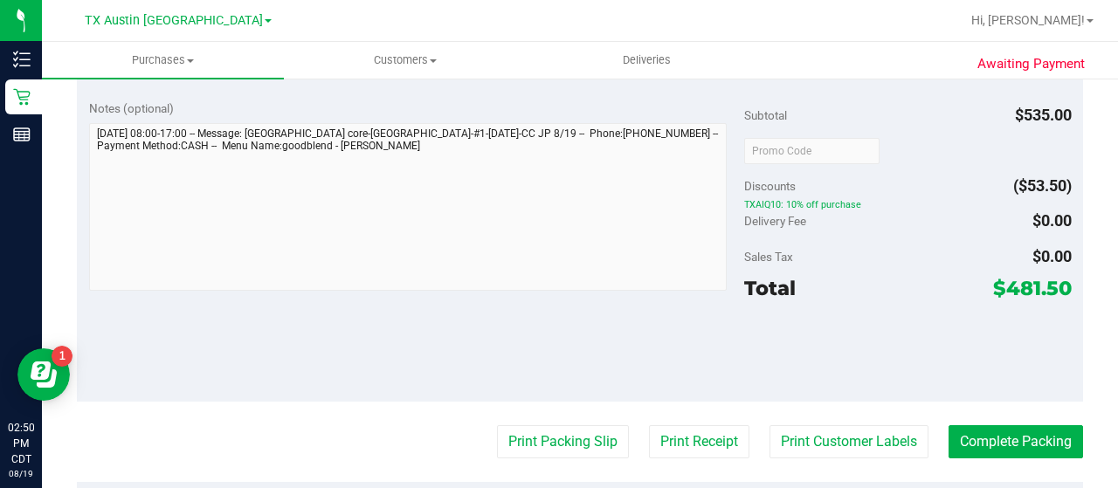
scroll to position [786, 0]
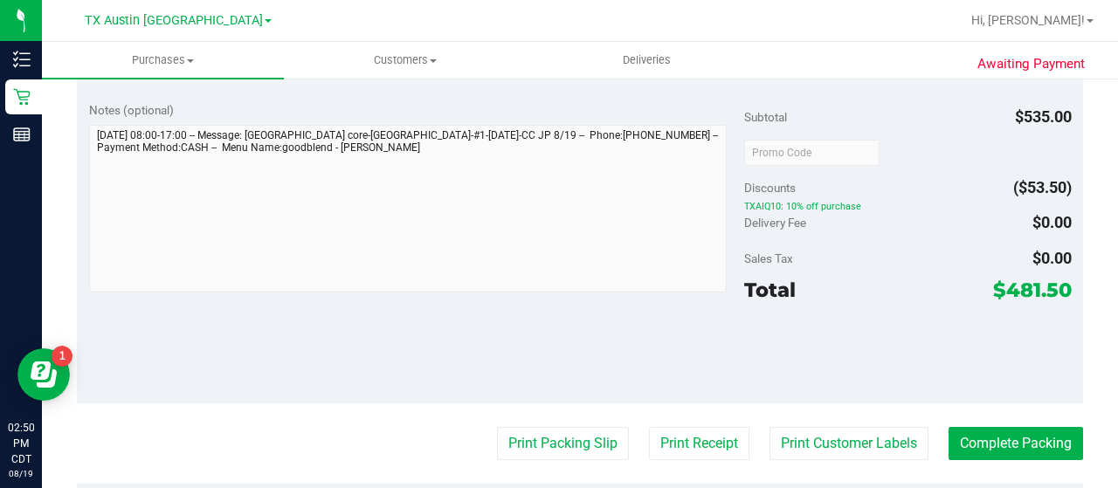
drag, startPoint x: 1060, startPoint y: 273, endPoint x: 1052, endPoint y: 274, distance: 8.8
click at [1052, 274] on div "Notes (optional) Subtotal $535.00 Discounts ($53.50) TXAIQ10: 10% off purchase …" at bounding box center [580, 246] width 1006 height 314
copy div "$481.50"
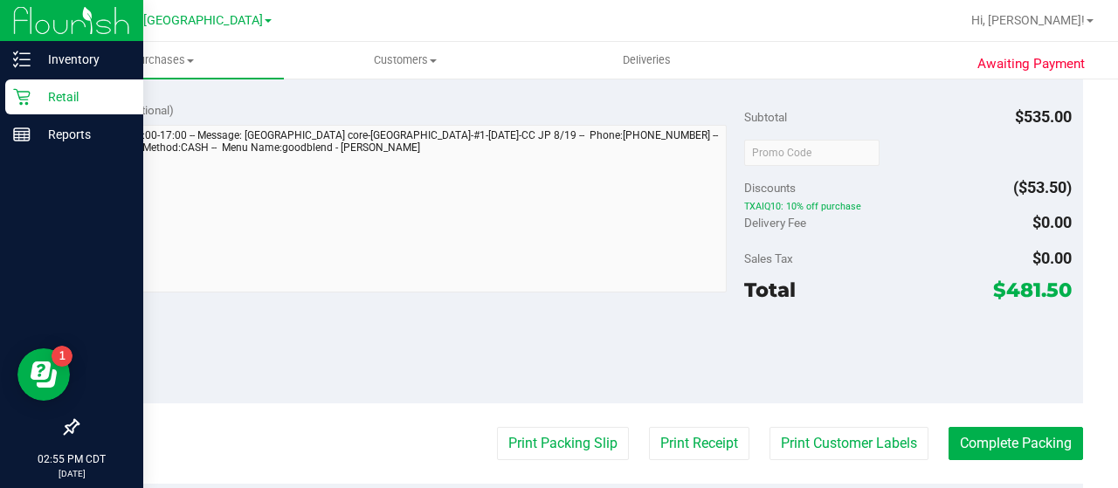
click at [23, 102] on icon at bounding box center [21, 96] width 17 height 17
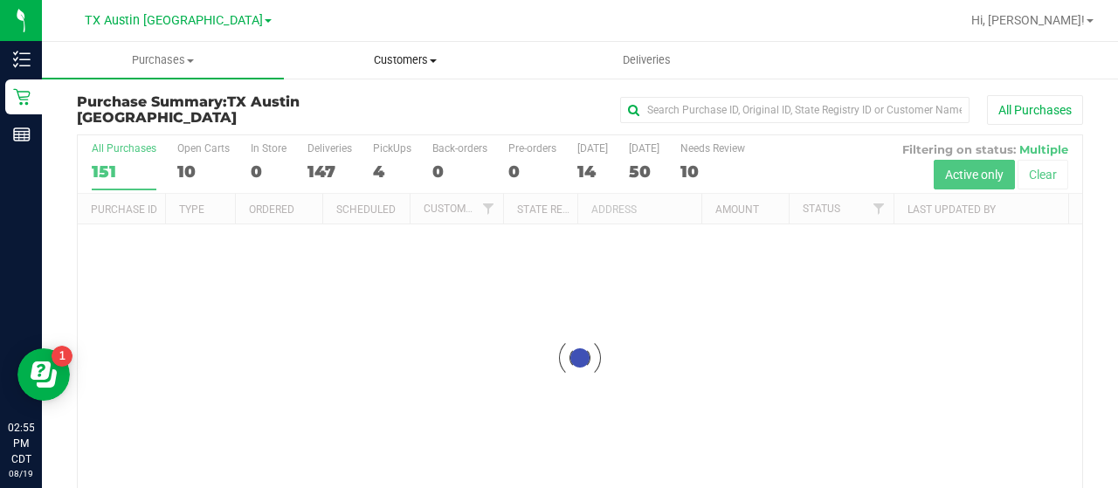
click at [416, 54] on span "Customers" at bounding box center [405, 60] width 240 height 16
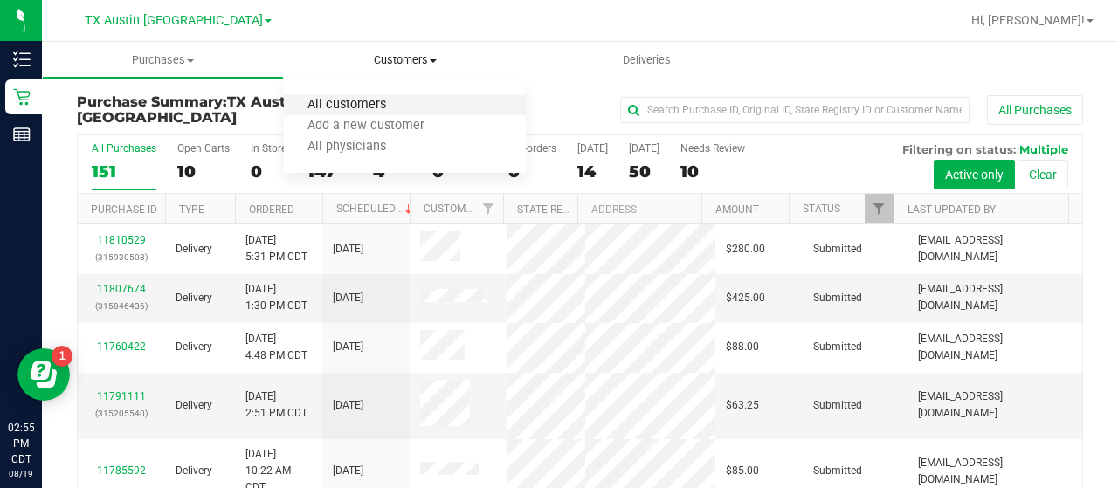
click at [379, 103] on span "All customers" at bounding box center [347, 105] width 126 height 15
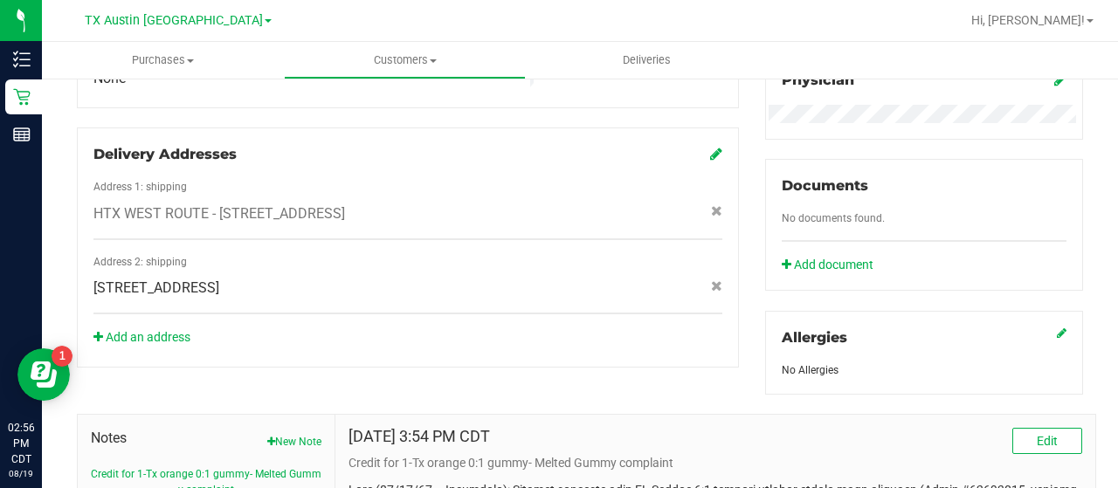
scroll to position [556, 0]
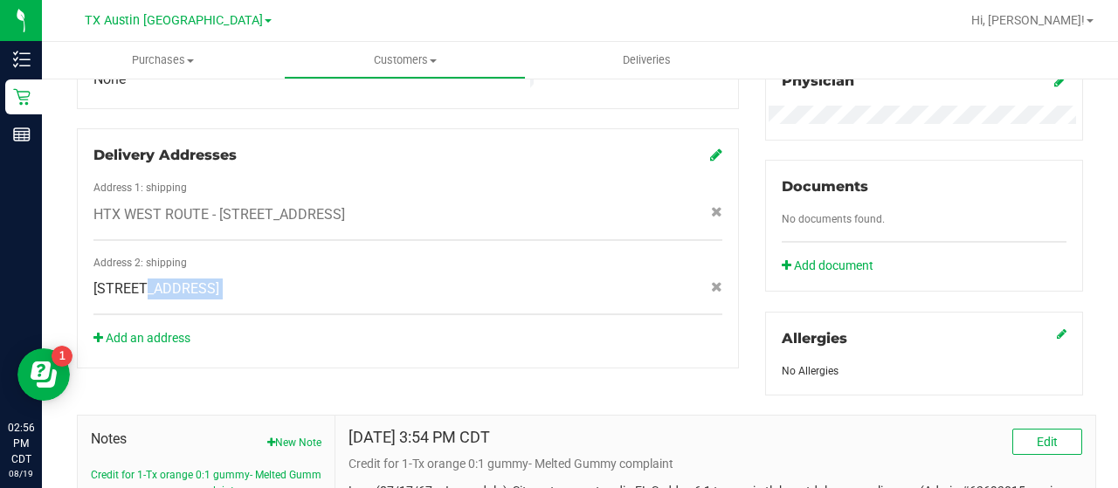
drag, startPoint x: 332, startPoint y: 266, endPoint x: 339, endPoint y: 285, distance: 19.6
click at [339, 285] on div "Address 2: shipping [STREET_ADDRESS]" at bounding box center [407, 285] width 629 height 61
copy div "[STREET_ADDRESS]"
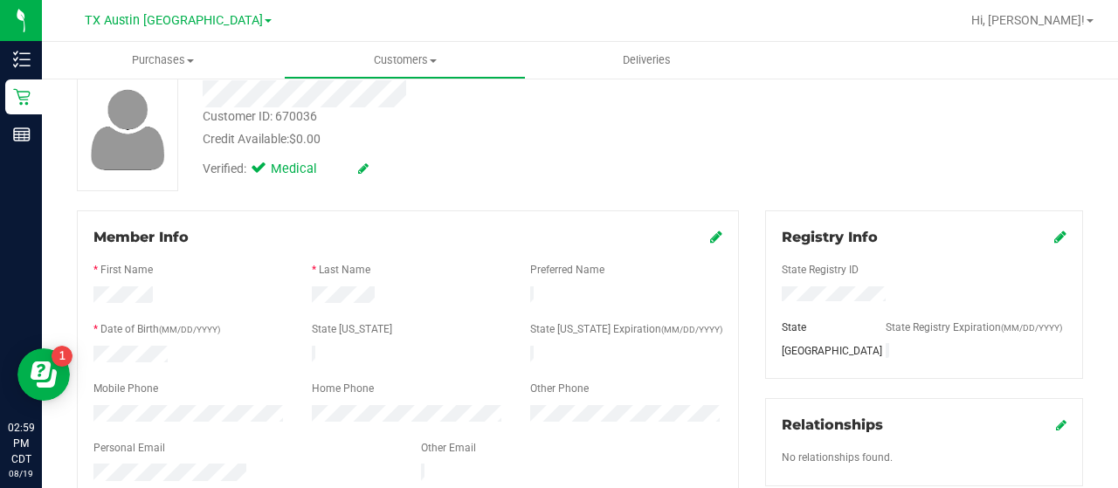
scroll to position [0, 0]
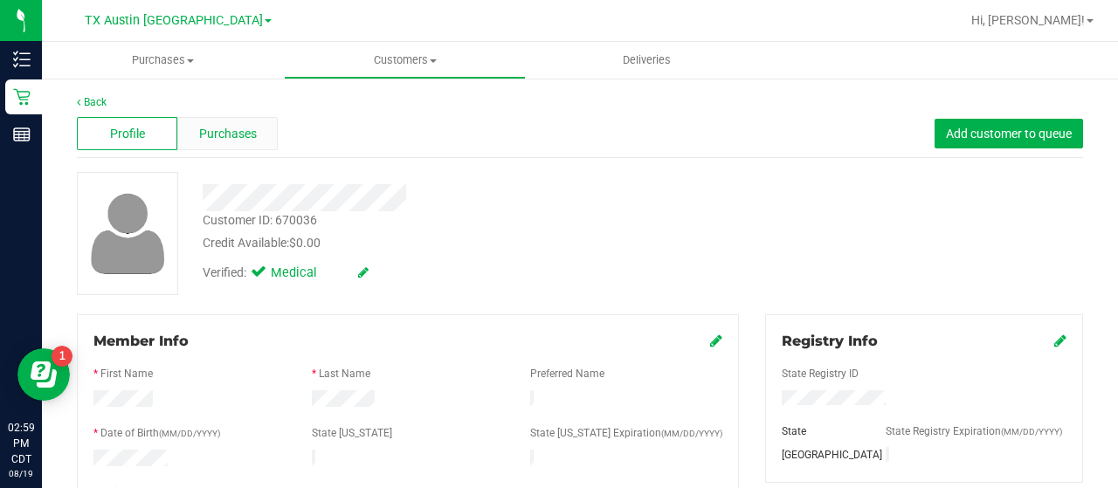
click at [223, 132] on span "Purchases" at bounding box center [228, 134] width 58 height 18
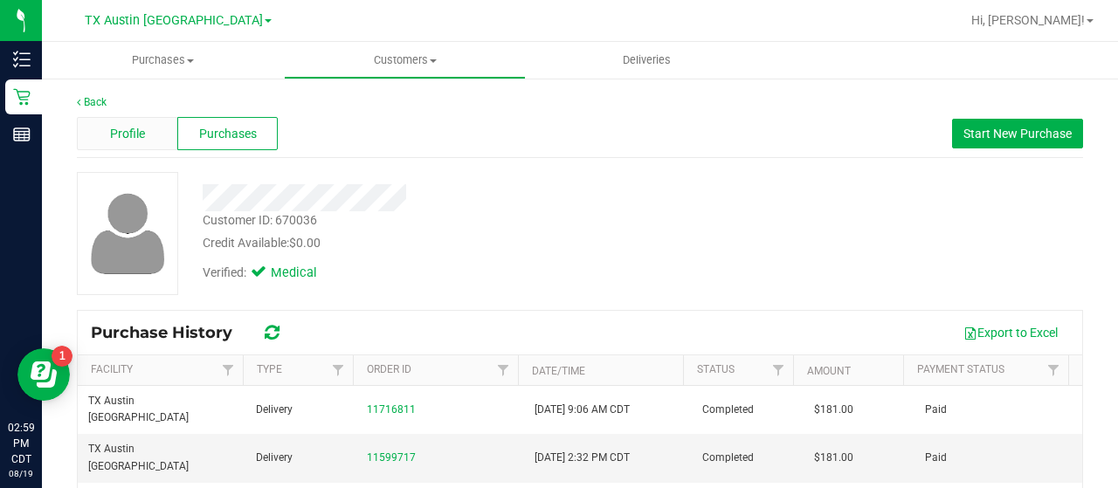
click at [110, 128] on span "Profile" at bounding box center [127, 134] width 35 height 18
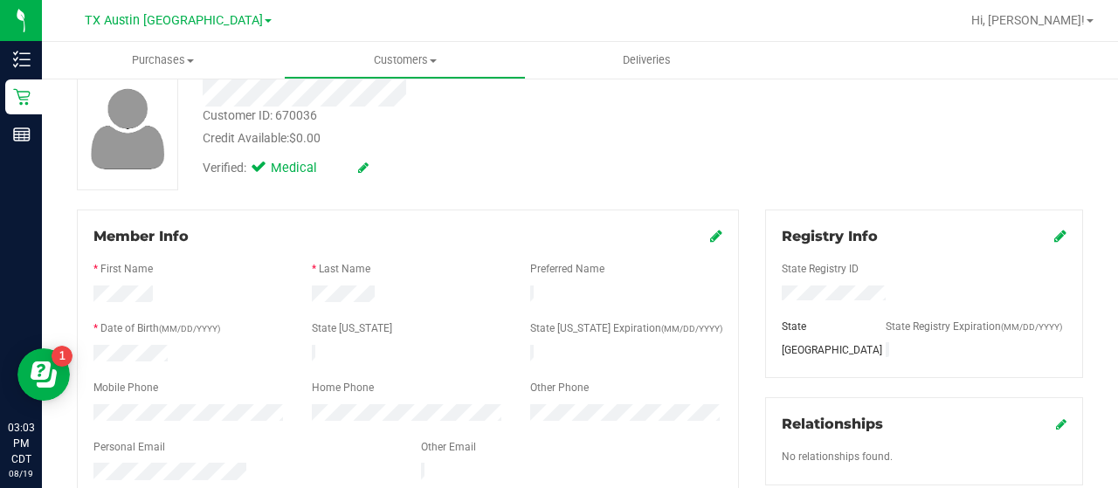
scroll to position [103, 0]
drag, startPoint x: 410, startPoint y: 90, endPoint x: 200, endPoint y: 101, distance: 209.9
click at [200, 101] on div at bounding box center [448, 94] width 516 height 27
drag, startPoint x: 169, startPoint y: 350, endPoint x: 84, endPoint y: 355, distance: 84.8
click at [84, 355] on div at bounding box center [189, 357] width 218 height 21
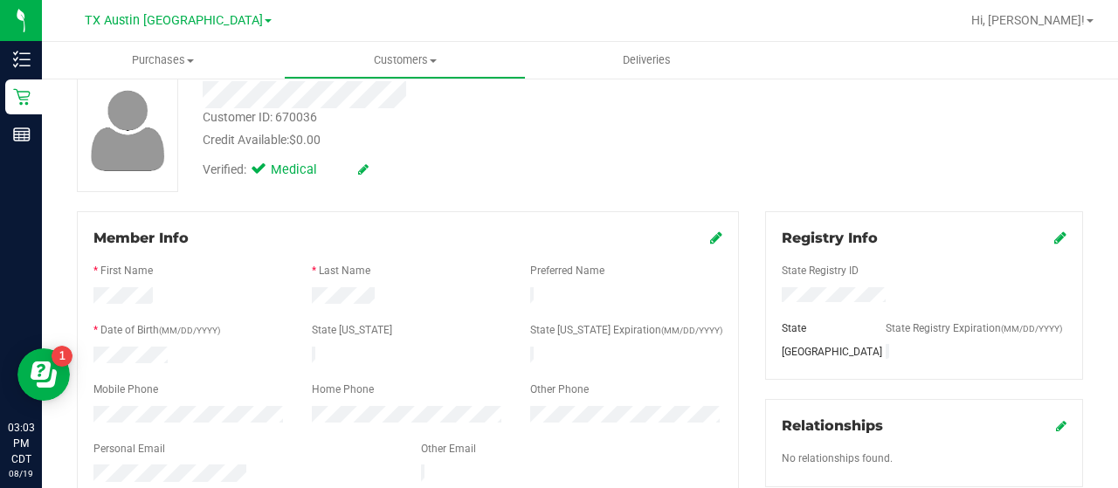
click at [89, 411] on div at bounding box center [189, 416] width 218 height 21
drag, startPoint x: 248, startPoint y: 461, endPoint x: 63, endPoint y: 464, distance: 185.2
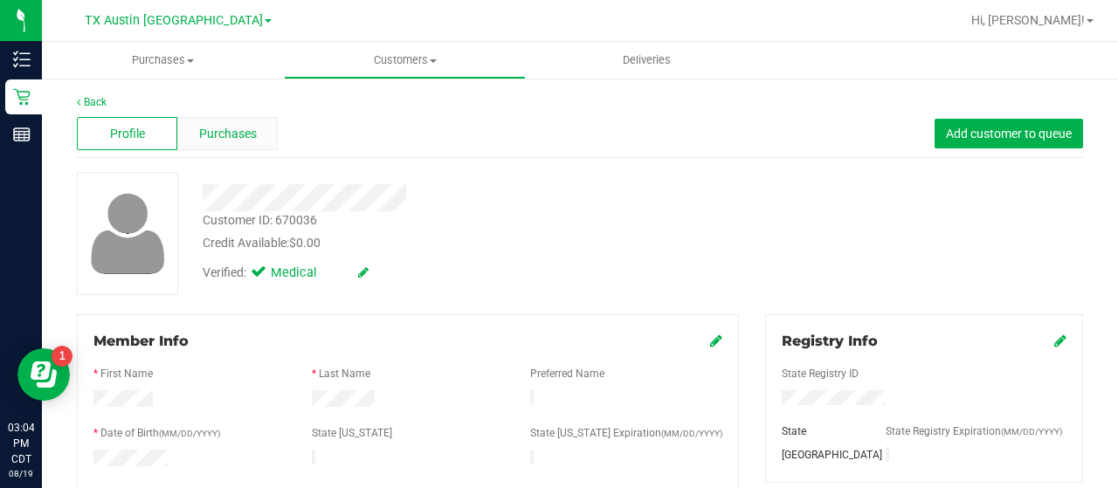
click at [236, 145] on div "Purchases" at bounding box center [227, 133] width 100 height 33
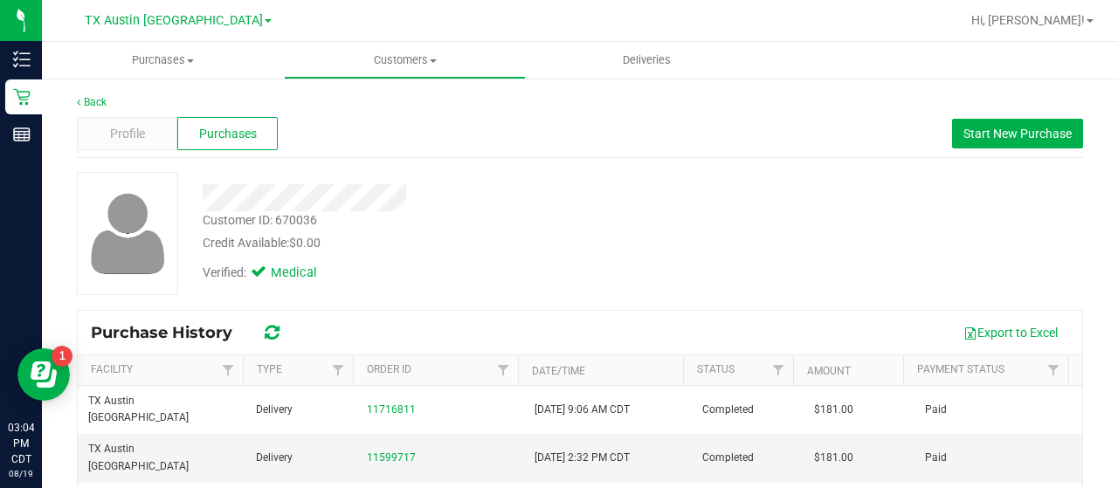
click at [278, 327] on icon at bounding box center [272, 332] width 15 height 17
click at [278, 328] on icon at bounding box center [272, 332] width 15 height 17
click at [203, 195] on div at bounding box center [448, 197] width 516 height 27
click at [140, 132] on span "Profile" at bounding box center [127, 134] width 35 height 18
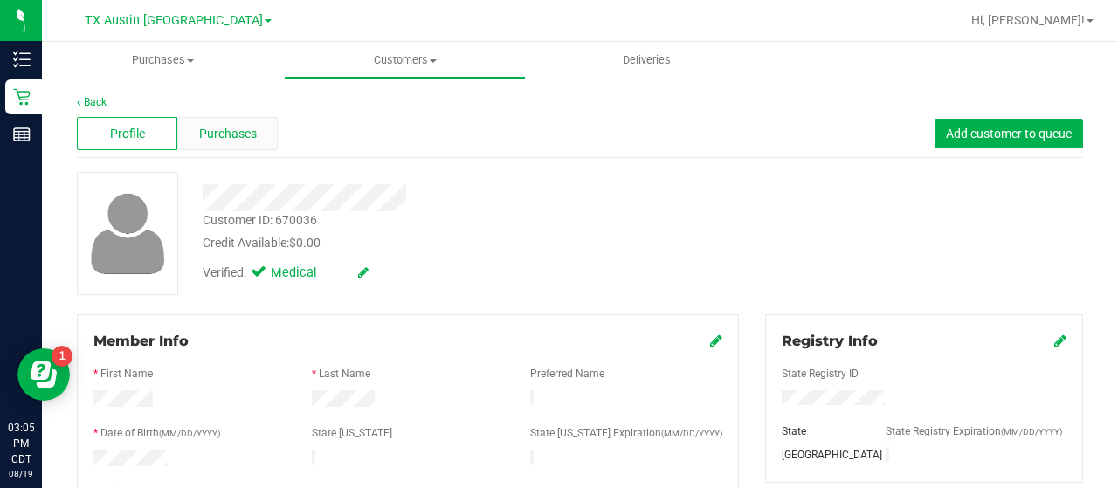
click at [248, 132] on span "Purchases" at bounding box center [228, 134] width 58 height 18
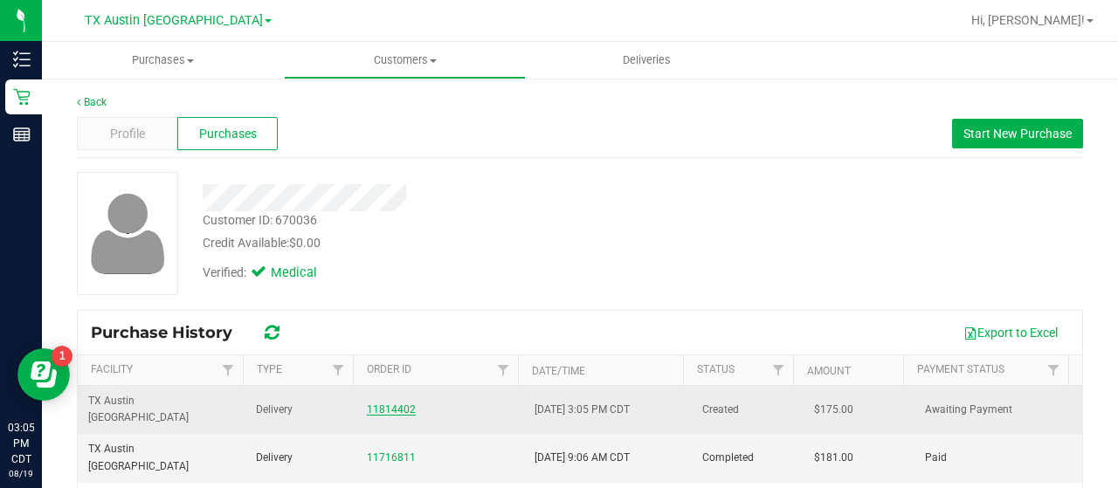
click at [383, 404] on link "11814402" at bounding box center [391, 410] width 49 height 12
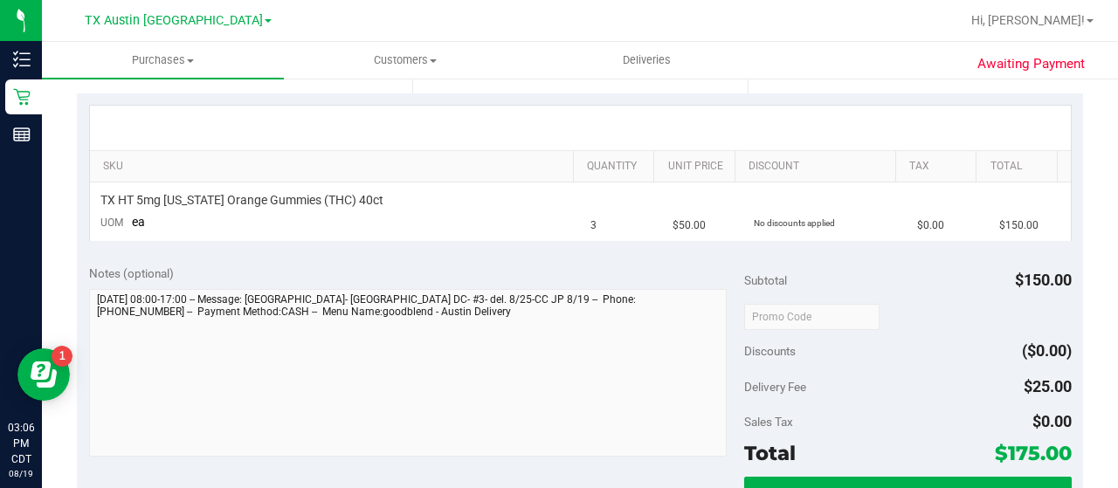
scroll to position [369, 0]
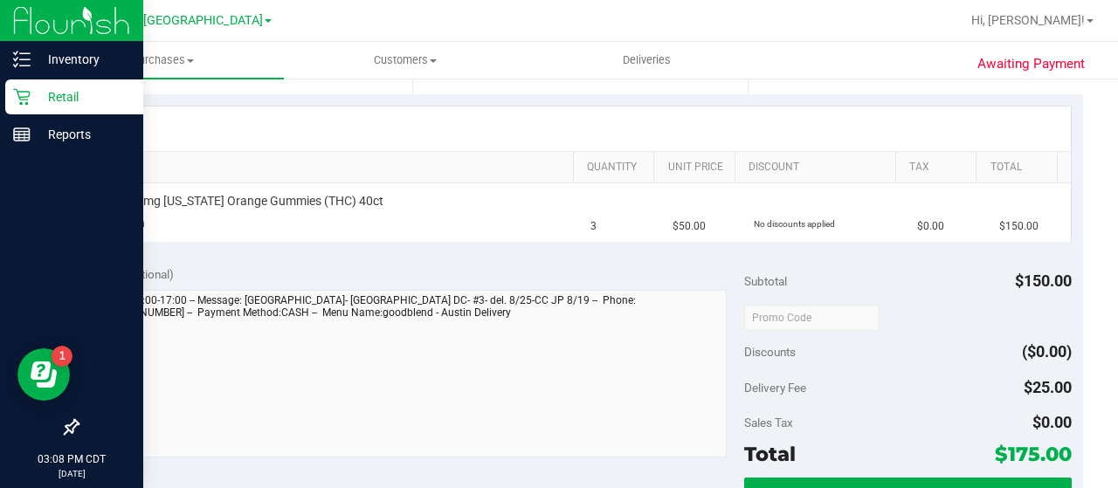
click at [19, 100] on icon at bounding box center [21, 96] width 17 height 17
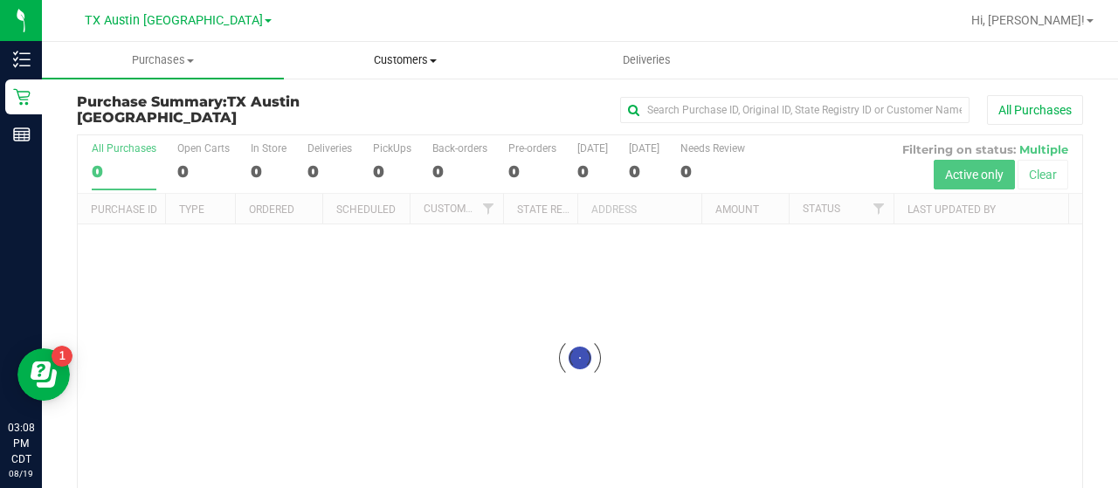
click at [419, 66] on span "Customers" at bounding box center [405, 60] width 240 height 16
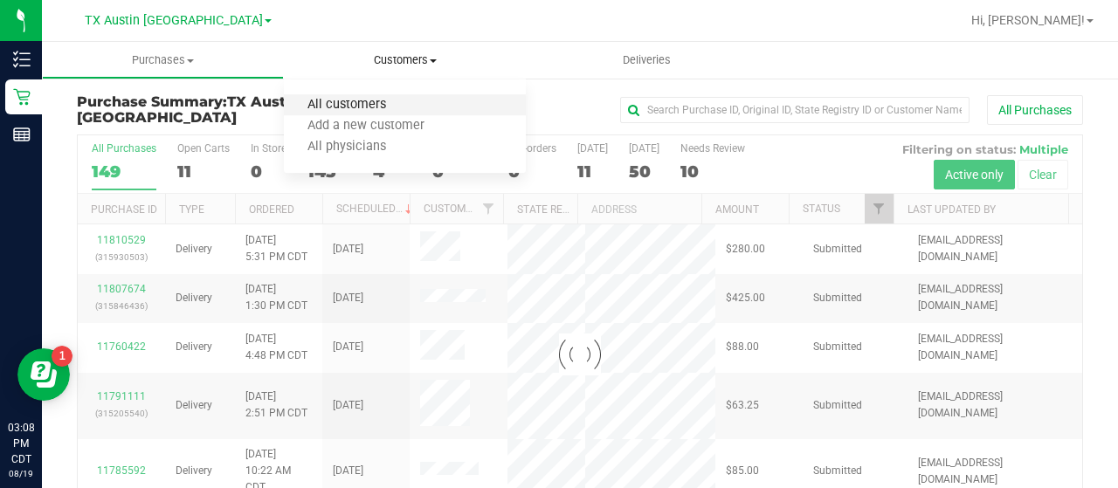
click at [378, 107] on span "All customers" at bounding box center [347, 105] width 126 height 15
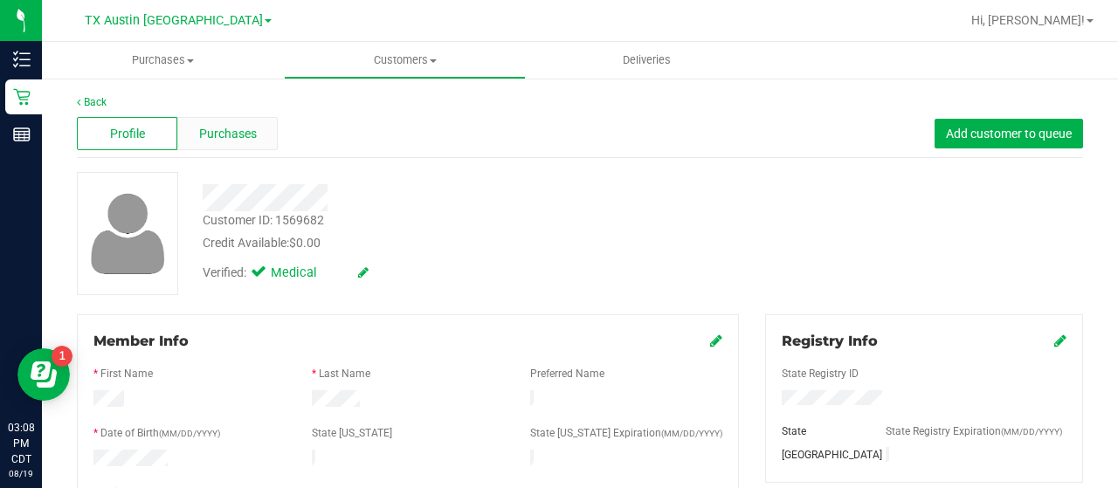
click at [224, 132] on span "Purchases" at bounding box center [228, 134] width 58 height 18
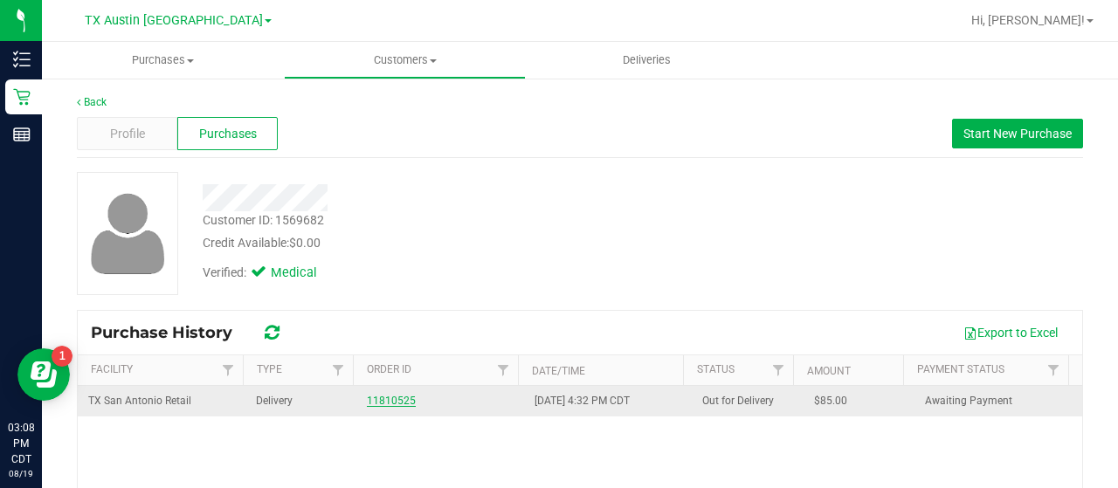
click at [381, 397] on link "11810525" at bounding box center [391, 401] width 49 height 12
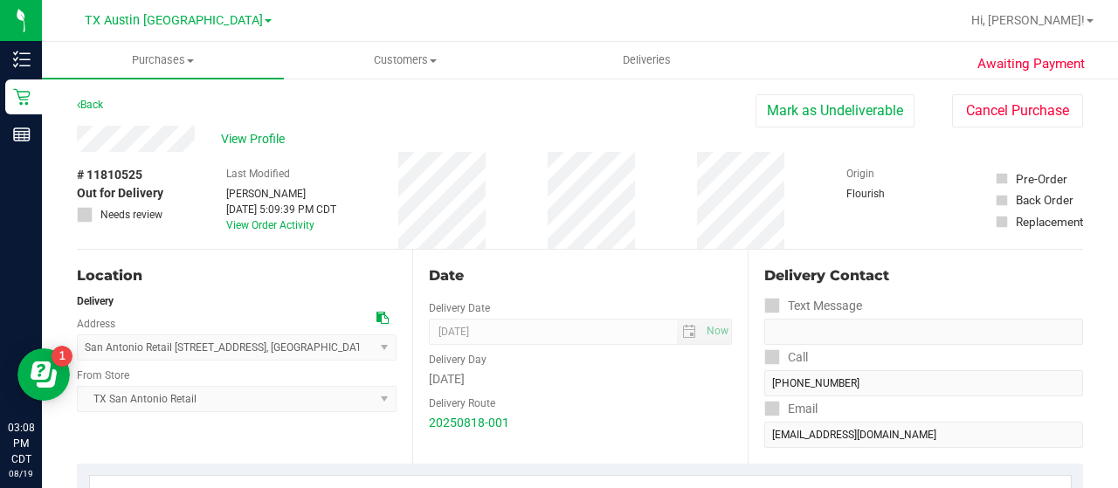
click at [86, 104] on link "Back" at bounding box center [90, 105] width 26 height 12
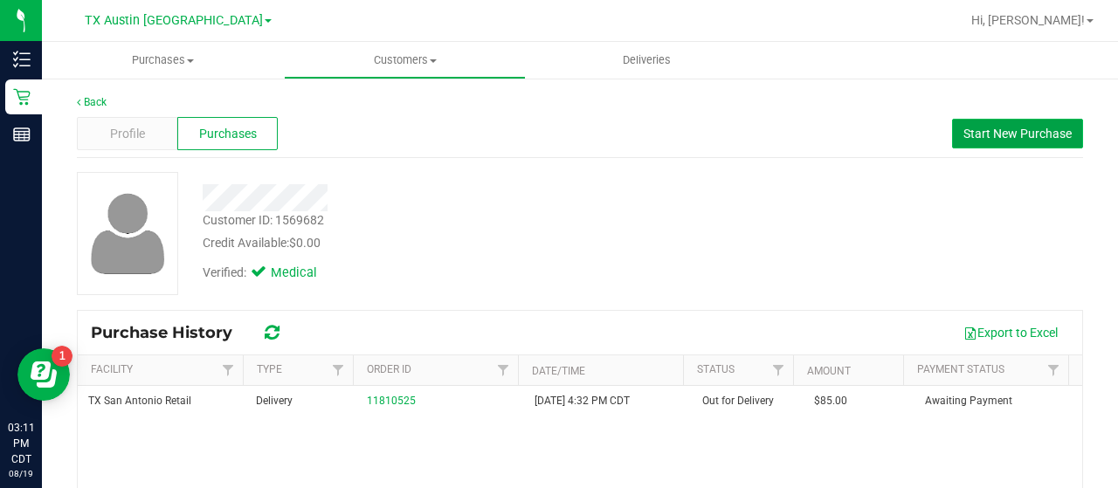
click at [970, 139] on span "Start New Purchase" at bounding box center [1017, 134] width 108 height 14
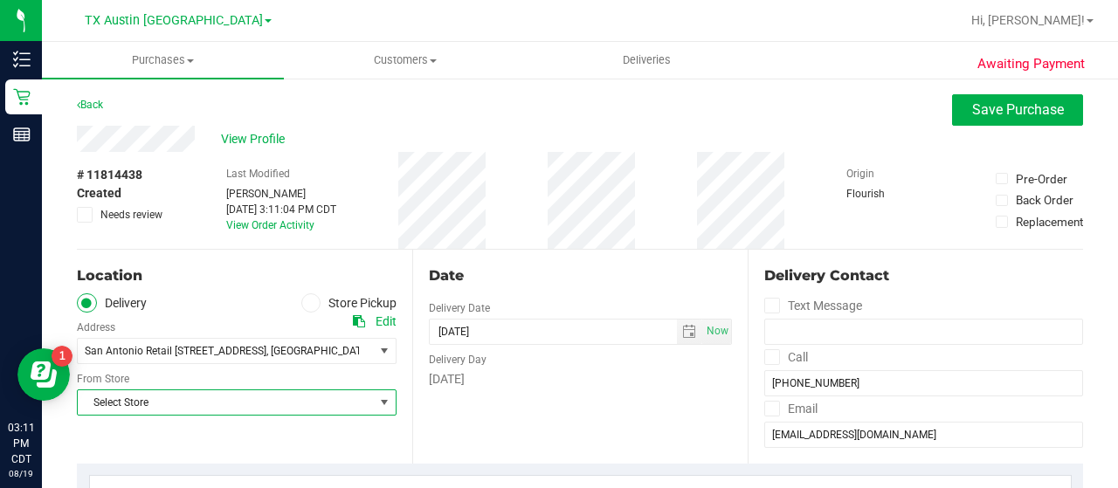
click at [249, 398] on span "Select Store" at bounding box center [226, 402] width 296 height 24
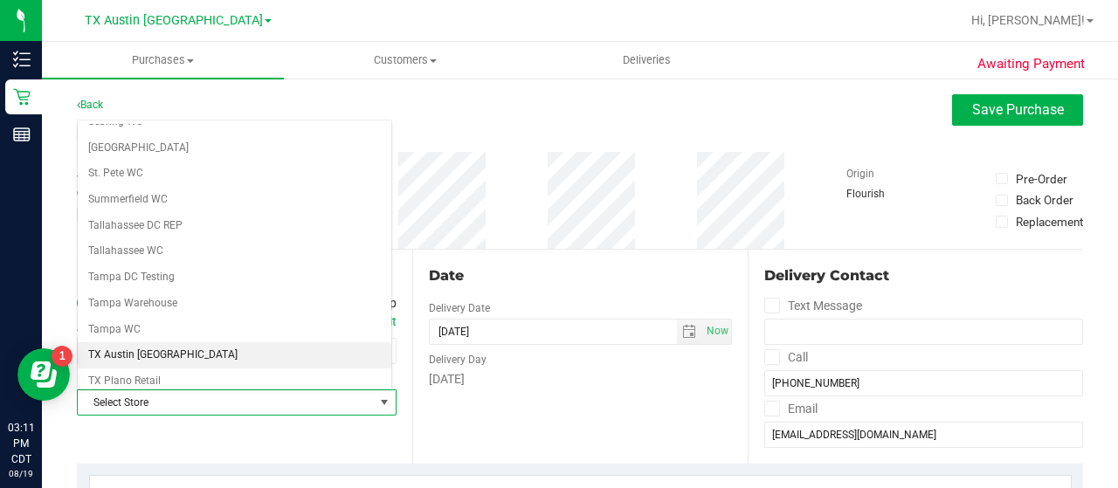
scroll to position [1130, 0]
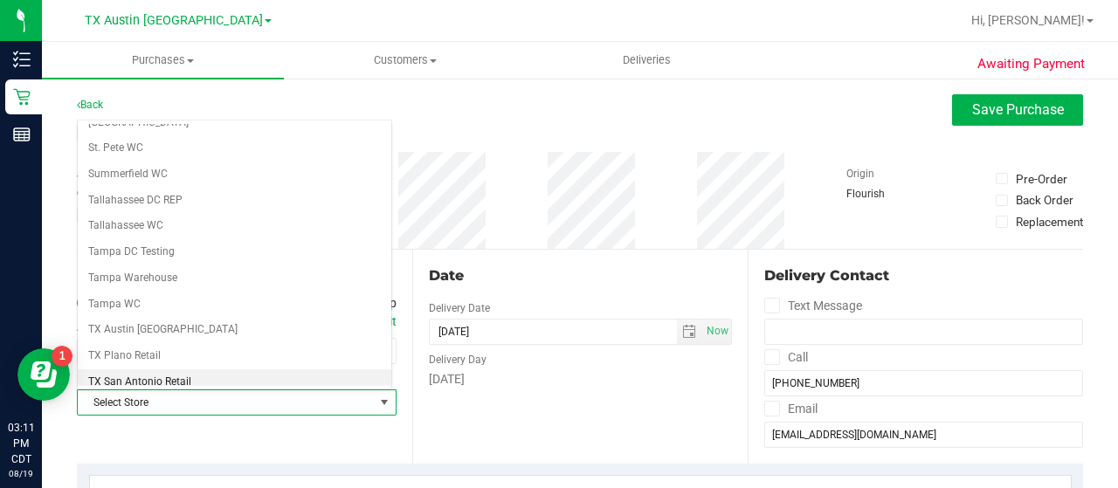
click at [199, 369] on li "TX San Antonio Retail" at bounding box center [235, 382] width 314 height 26
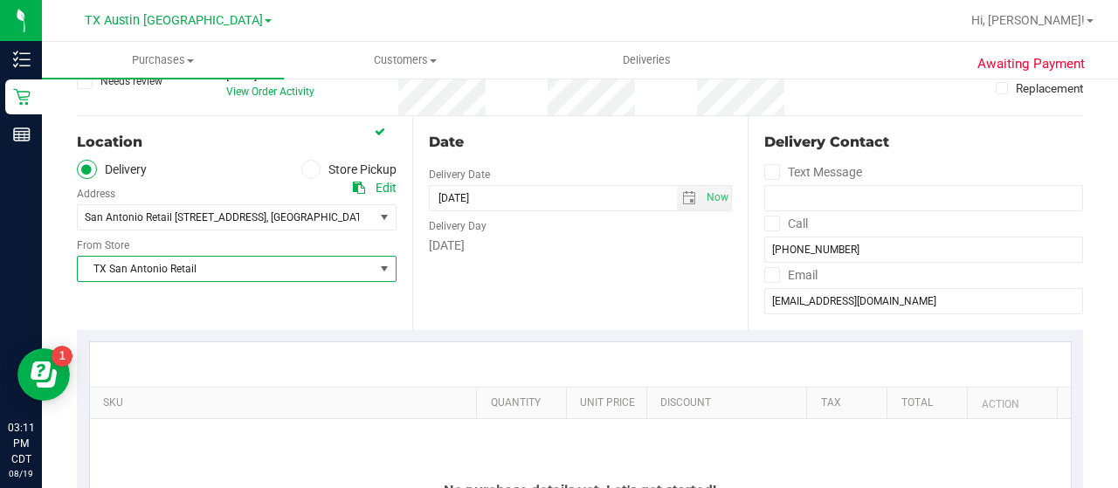
scroll to position [133, 0]
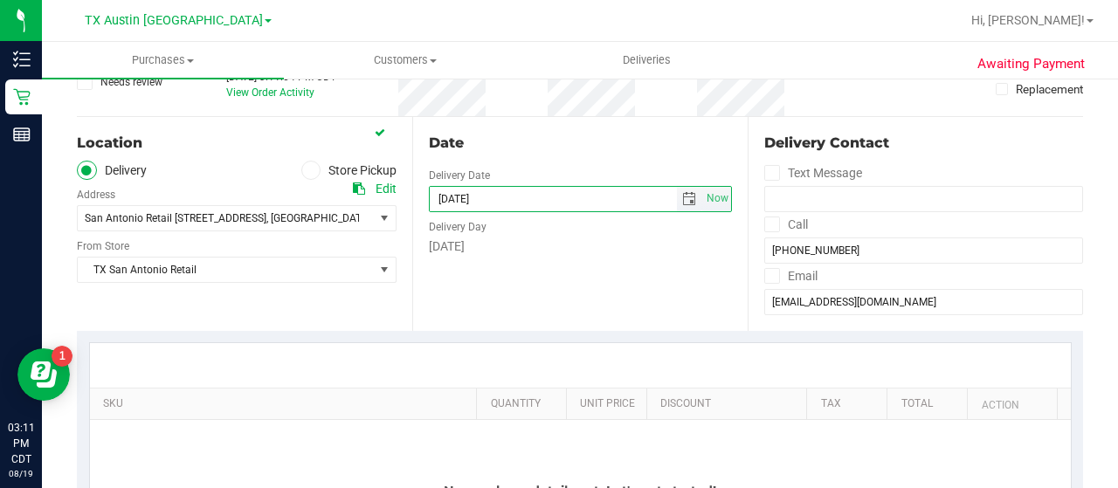
click at [601, 204] on input "[DATE]" at bounding box center [553, 199] width 247 height 24
click at [682, 197] on span "select" at bounding box center [689, 199] width 14 height 14
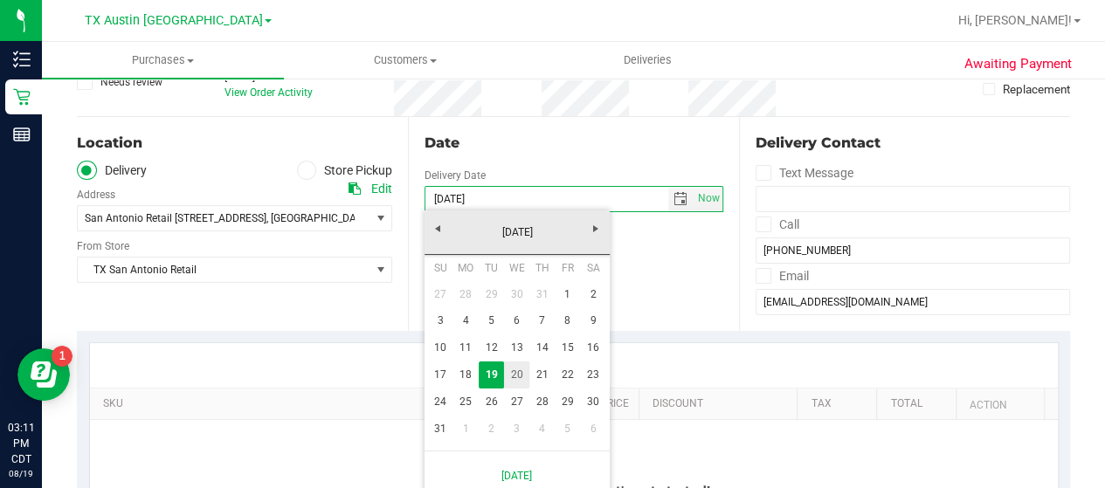
click at [517, 380] on link "20" at bounding box center [516, 375] width 25 height 27
type input "[DATE]"
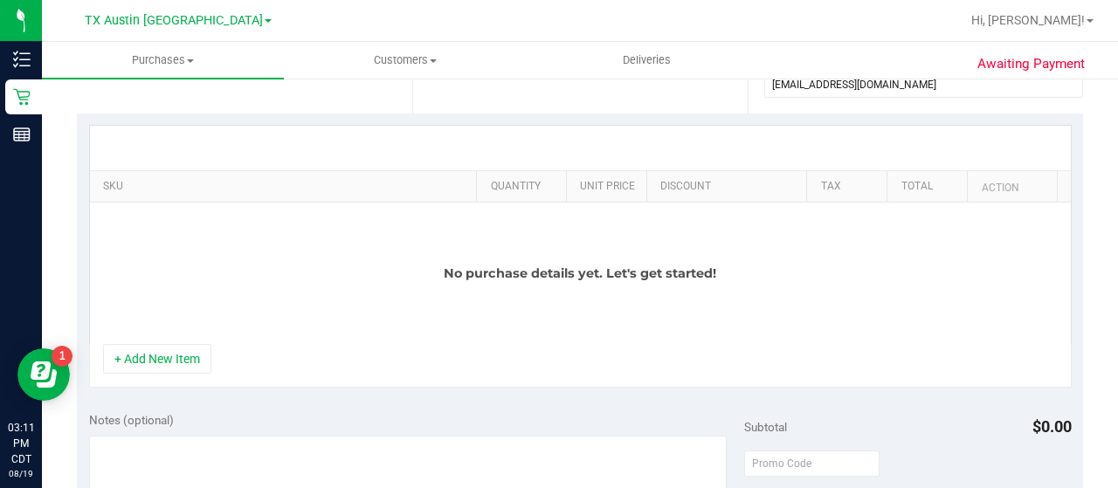
scroll to position [351, 0]
click at [164, 369] on button "+ Add New Item" at bounding box center [157, 358] width 108 height 30
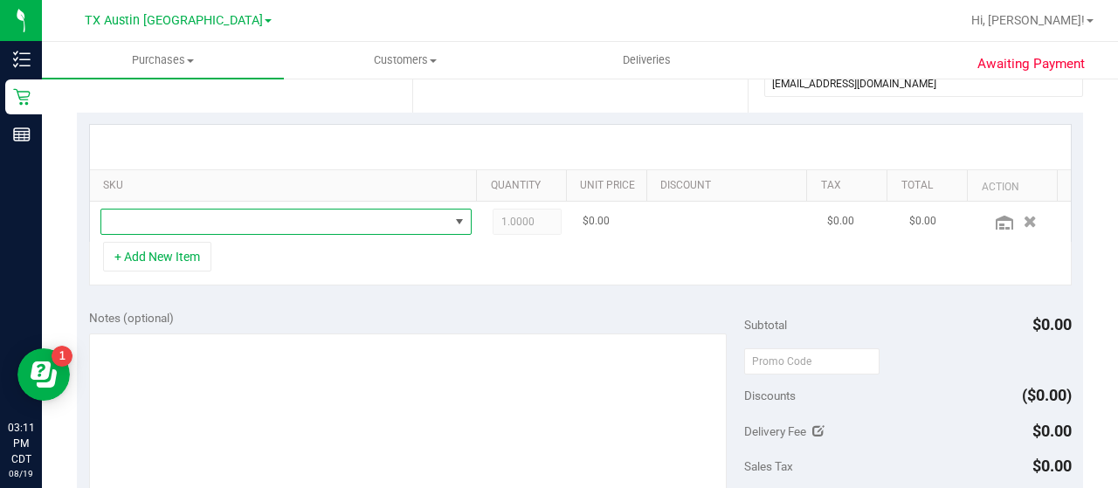
click at [300, 211] on span "NO DATA FOUND" at bounding box center [275, 222] width 348 height 24
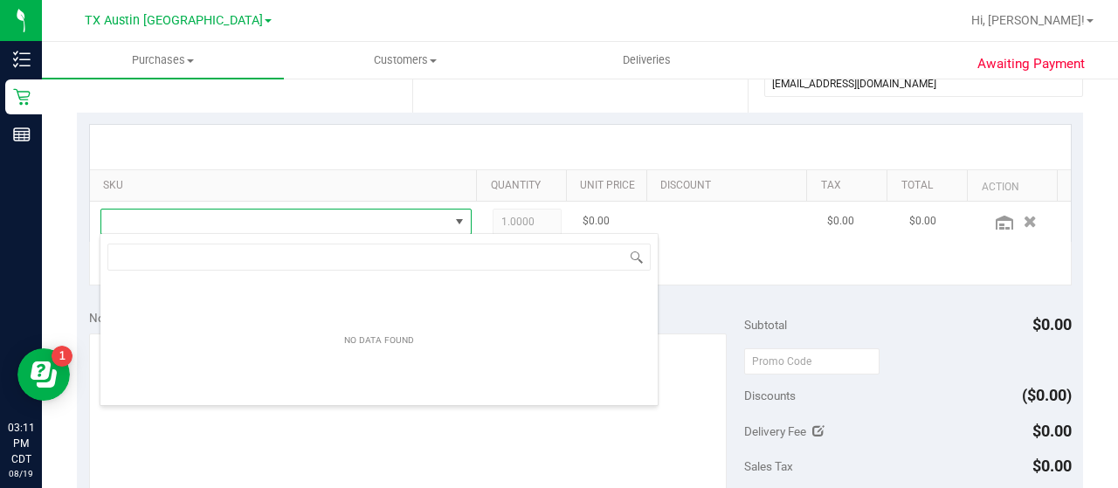
scroll to position [25, 352]
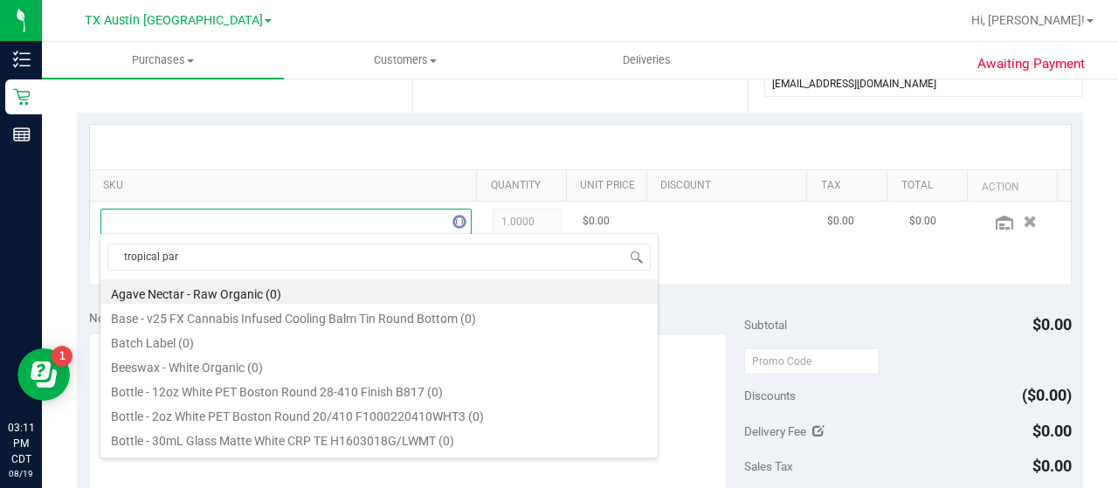
type input "tropical para"
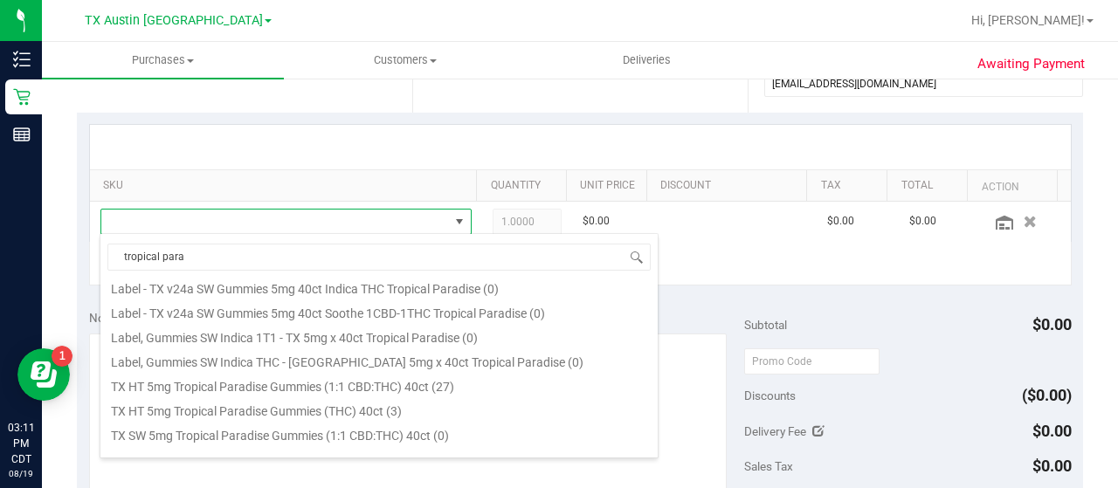
scroll to position [207, 0]
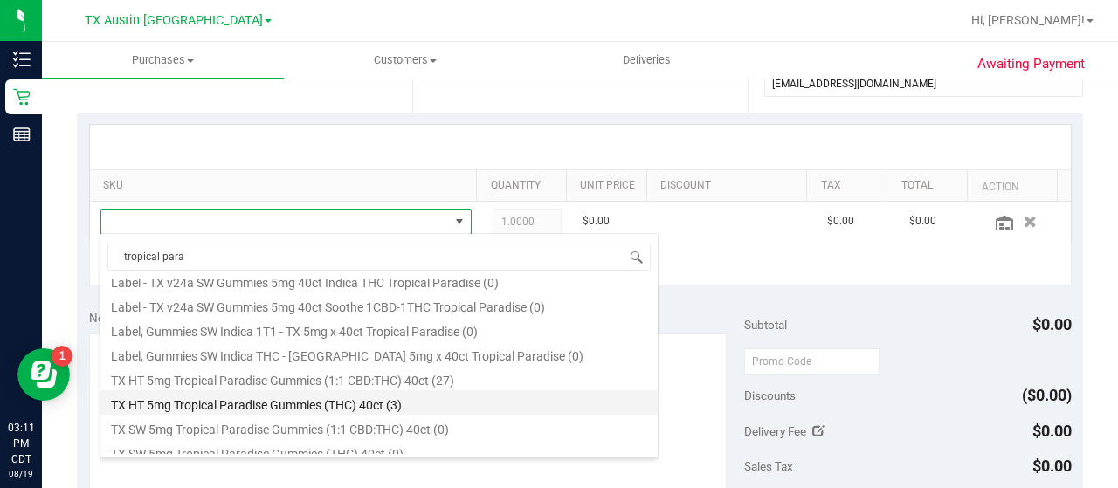
click at [344, 399] on li "TX HT 5mg Tropical Paradise Gummies (THC) 40ct (3)" at bounding box center [378, 402] width 557 height 24
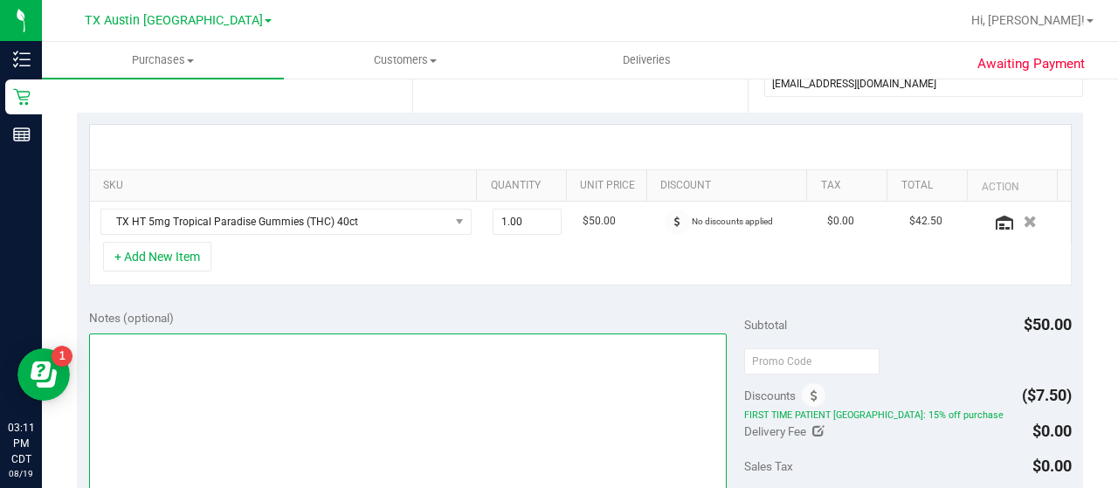
click at [250, 354] on textarea at bounding box center [408, 418] width 638 height 168
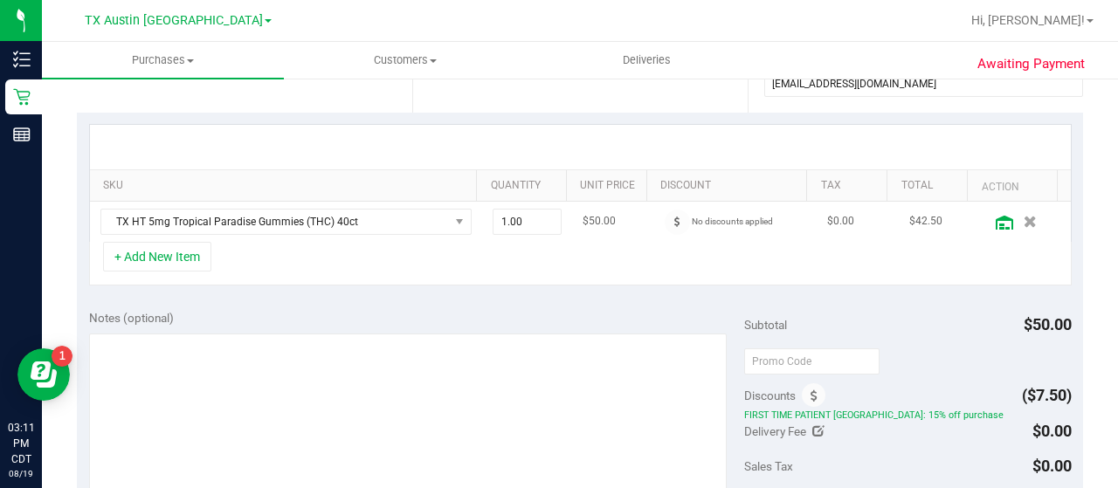
click at [996, 221] on icon at bounding box center [1004, 223] width 17 height 14
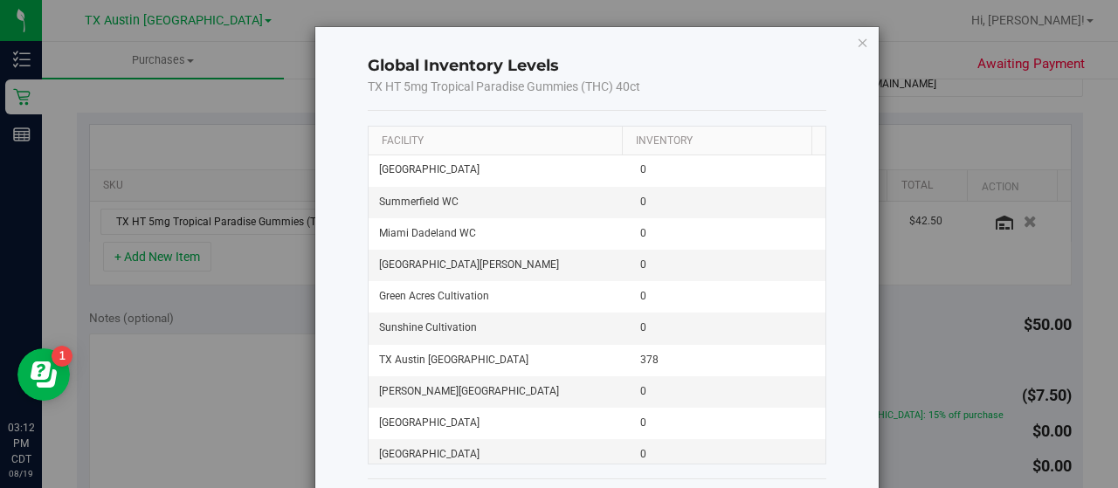
scroll to position [2385, 0]
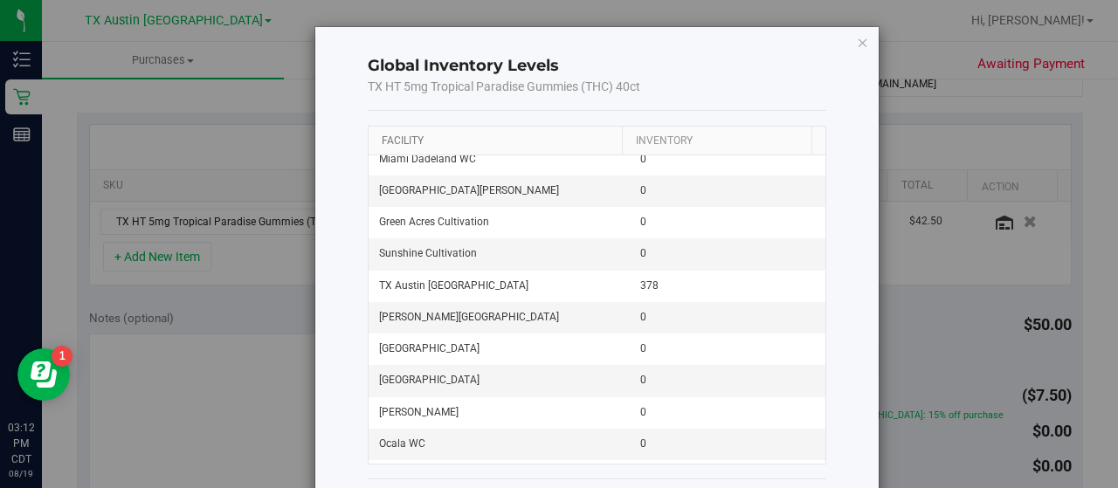
click at [408, 137] on link "Facility" at bounding box center [403, 141] width 42 height 12
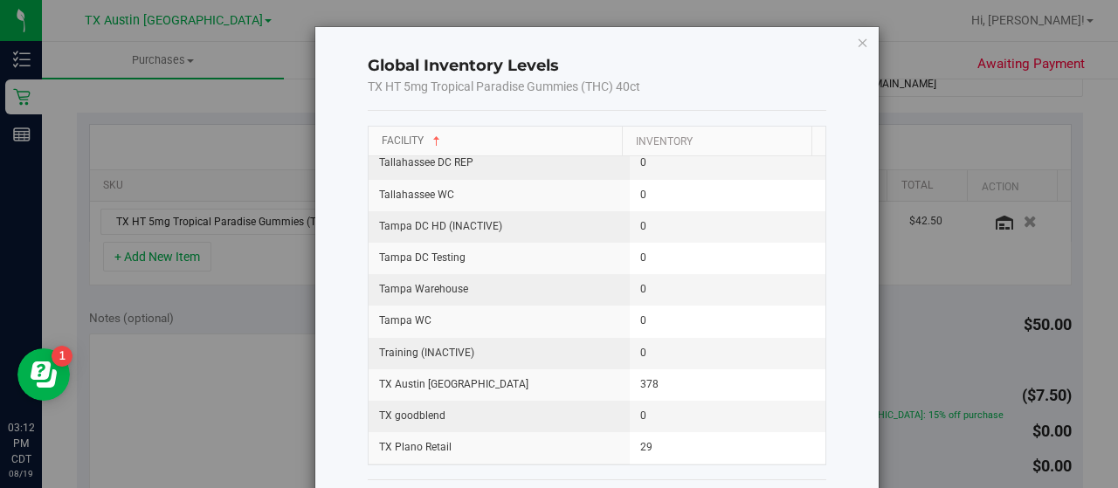
scroll to position [2166, 0]
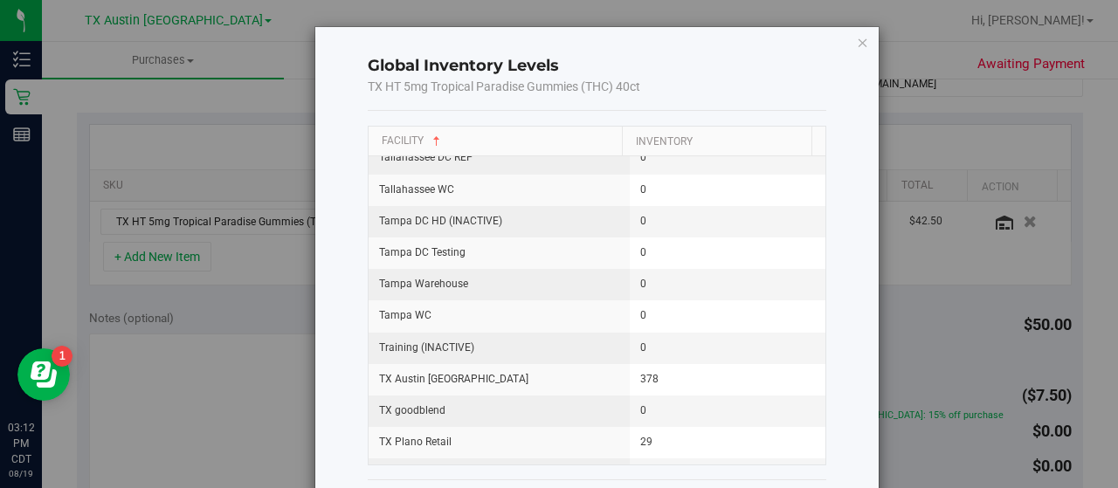
click at [245, 410] on div "Global Inventory Levels TX HT 5mg Tropical Paradise Gummies (THC) 40ct Facility…" at bounding box center [565, 244] width 1131 height 488
click at [858, 41] on icon "button" at bounding box center [863, 41] width 12 height 21
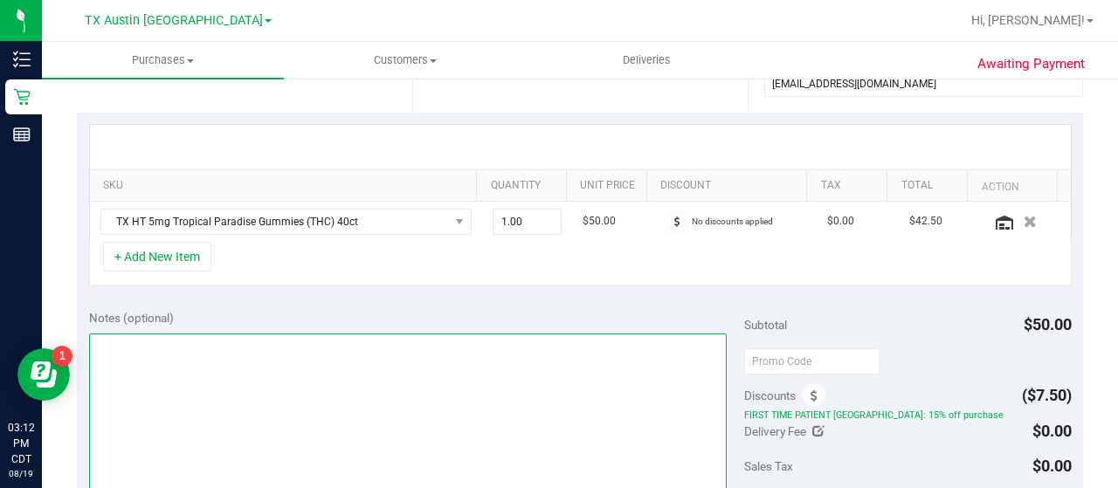
click at [287, 363] on textarea at bounding box center [408, 418] width 638 height 168
click at [158, 356] on textarea at bounding box center [408, 418] width 638 height 168
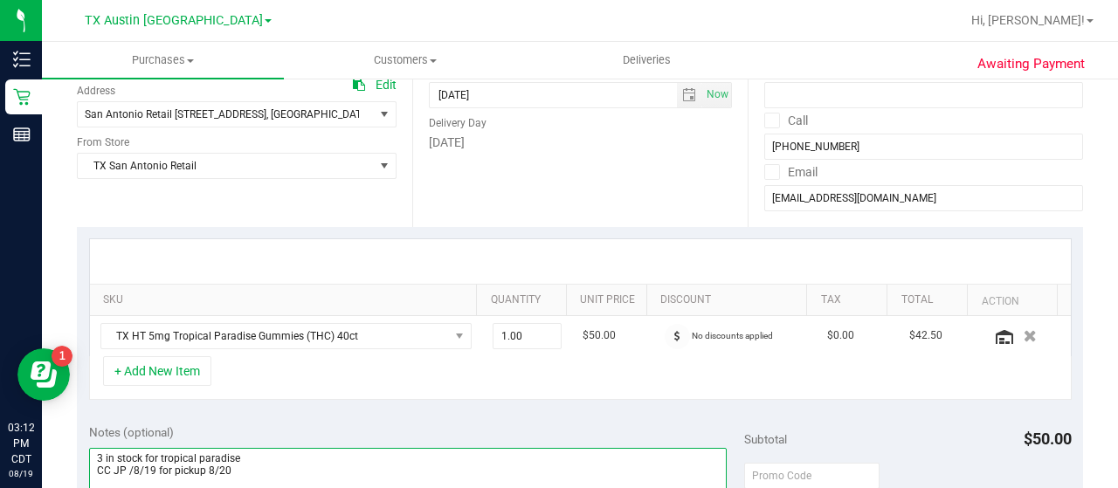
scroll to position [236, 0]
type textarea "3 in stock for tropical paradise CC JP /8/19 for pickup 8/20"
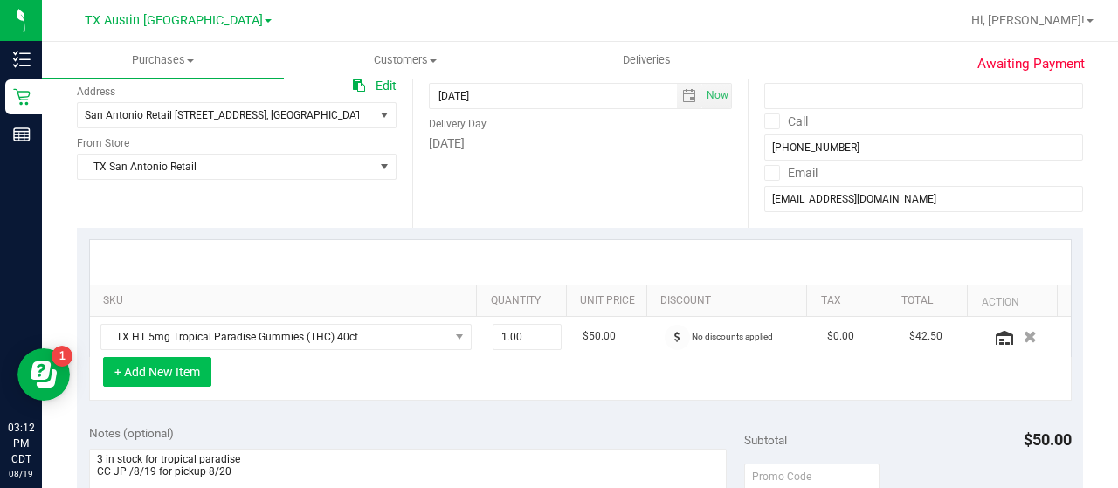
click at [162, 371] on button "+ Add New Item" at bounding box center [157, 372] width 108 height 30
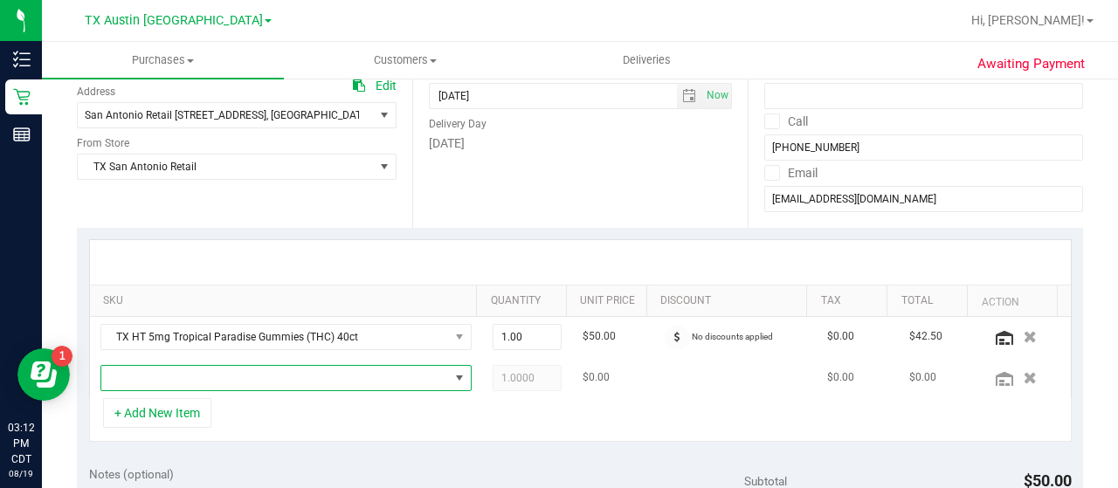
click at [203, 376] on span "NO DATA FOUND" at bounding box center [275, 378] width 348 height 24
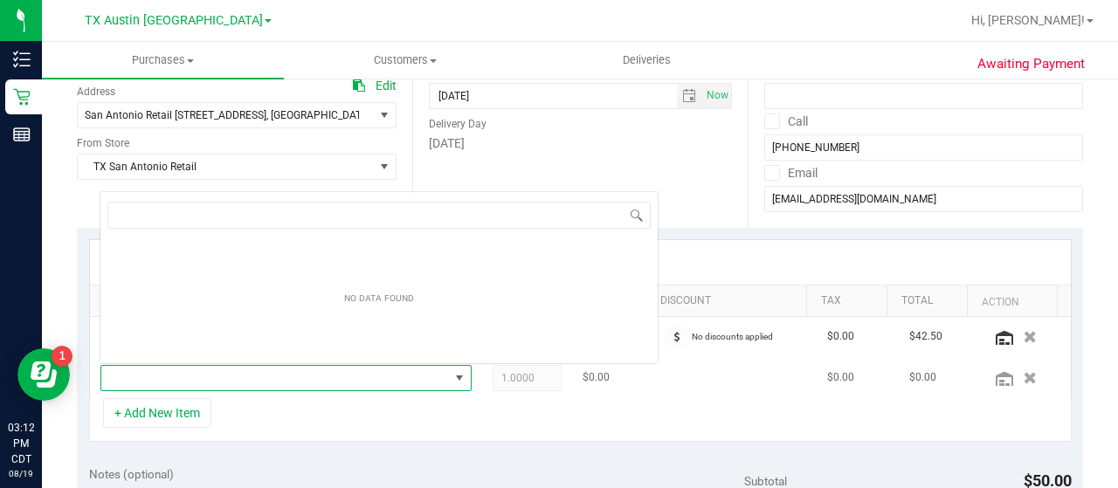
scroll to position [25, 352]
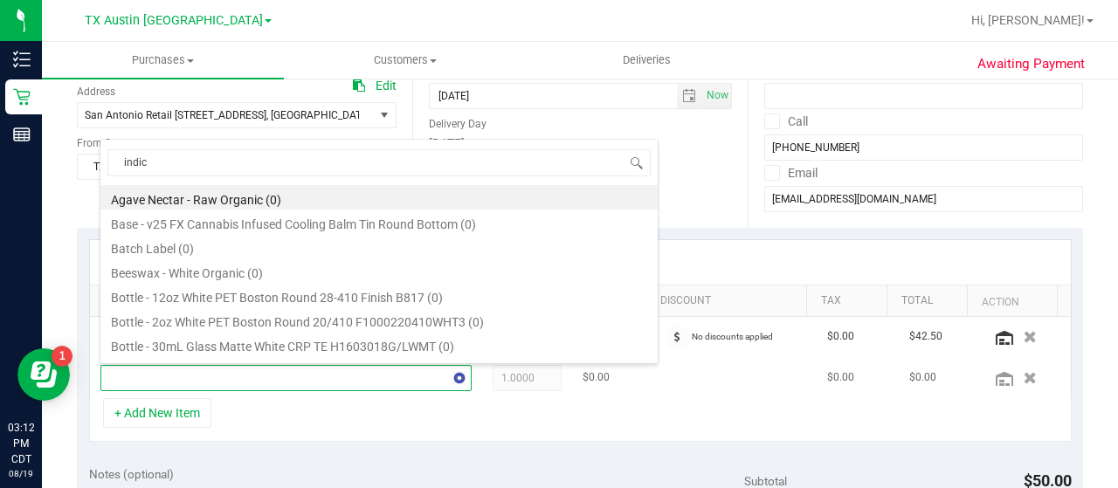
type input "indica"
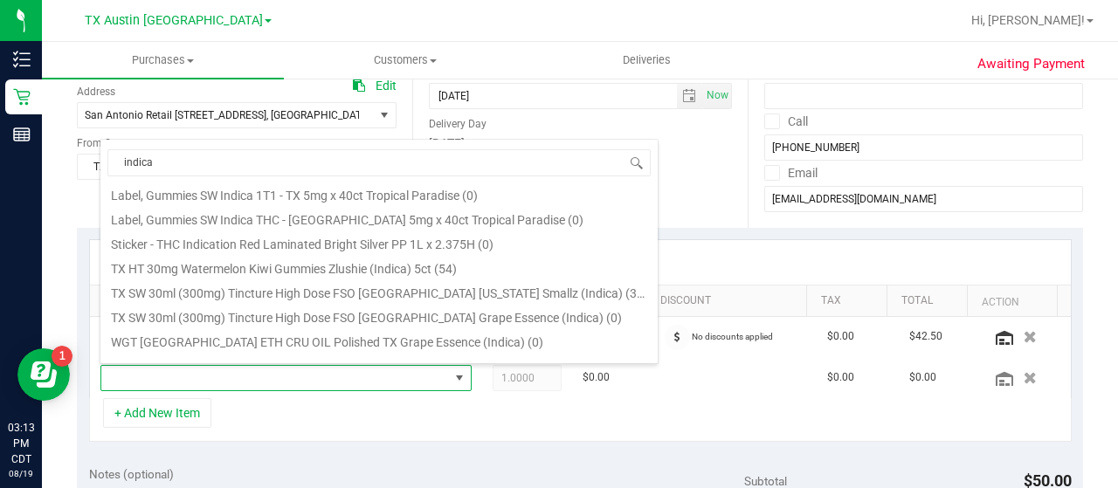
scroll to position [151, 0]
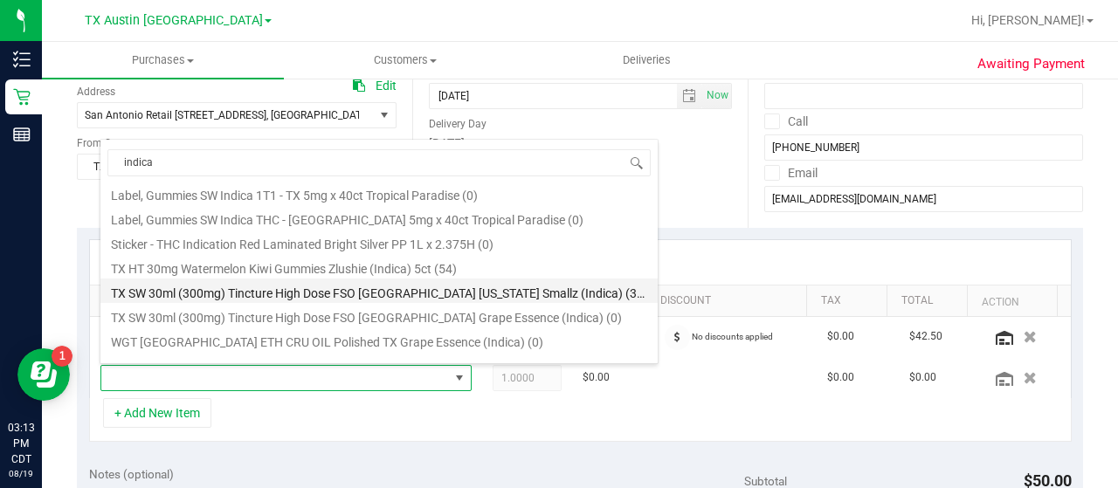
click at [396, 294] on li "TX SW 30ml (300mg) Tincture High Dose FSO [GEOGRAPHIC_DATA] [US_STATE] Smallz (…" at bounding box center [378, 291] width 557 height 24
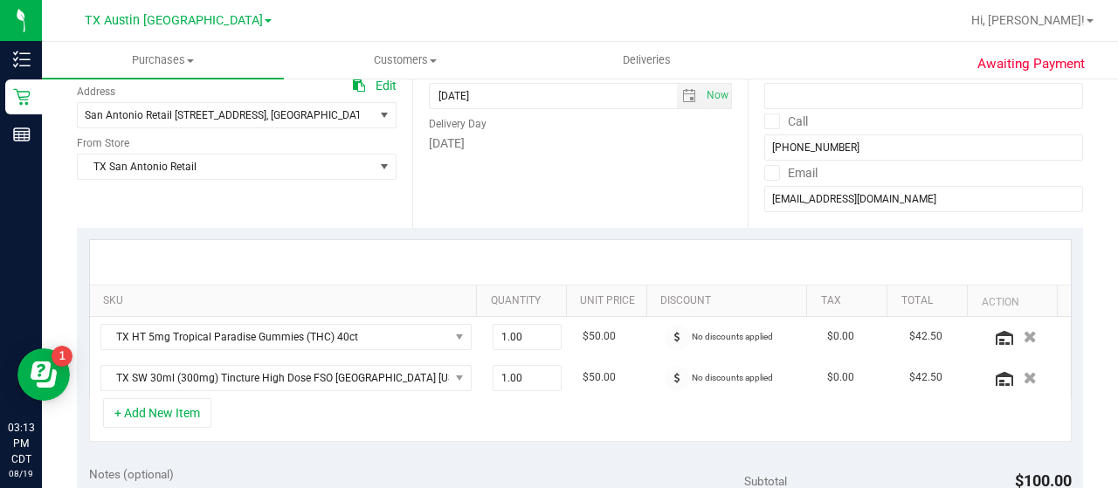
scroll to position [353, 0]
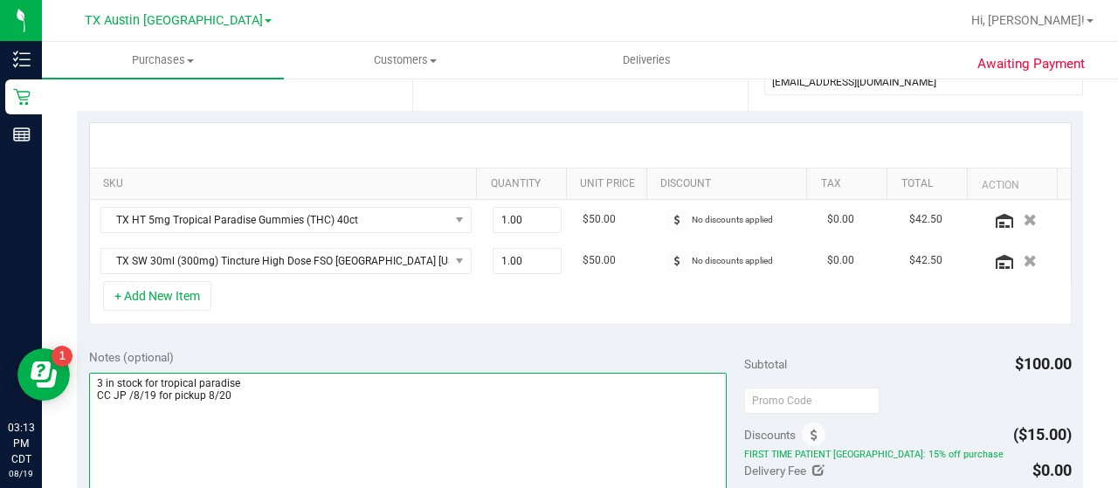
click at [260, 378] on textarea at bounding box center [408, 457] width 638 height 168
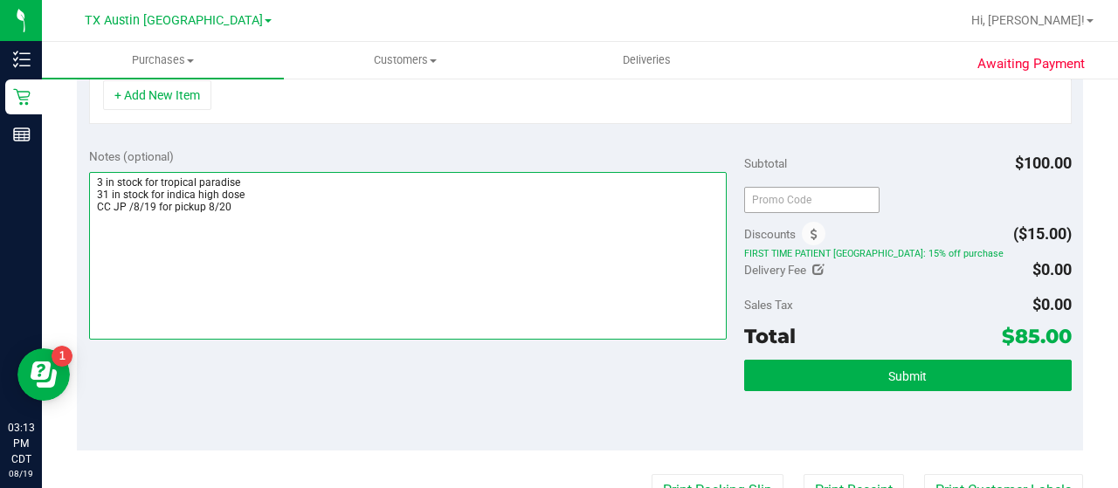
scroll to position [555, 0]
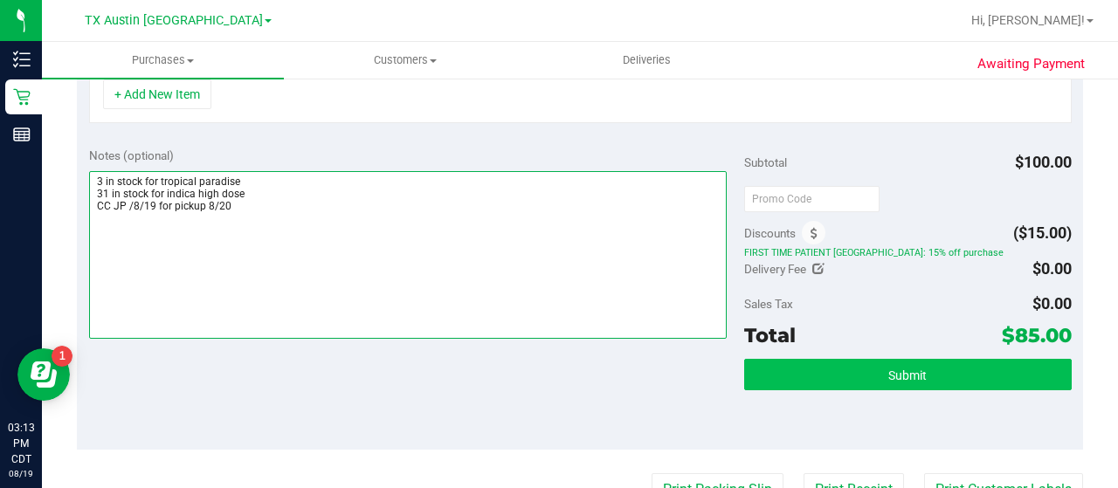
type textarea "3 in stock for tropical paradise 31 in stock for indica high dose CC JP /8/19 f…"
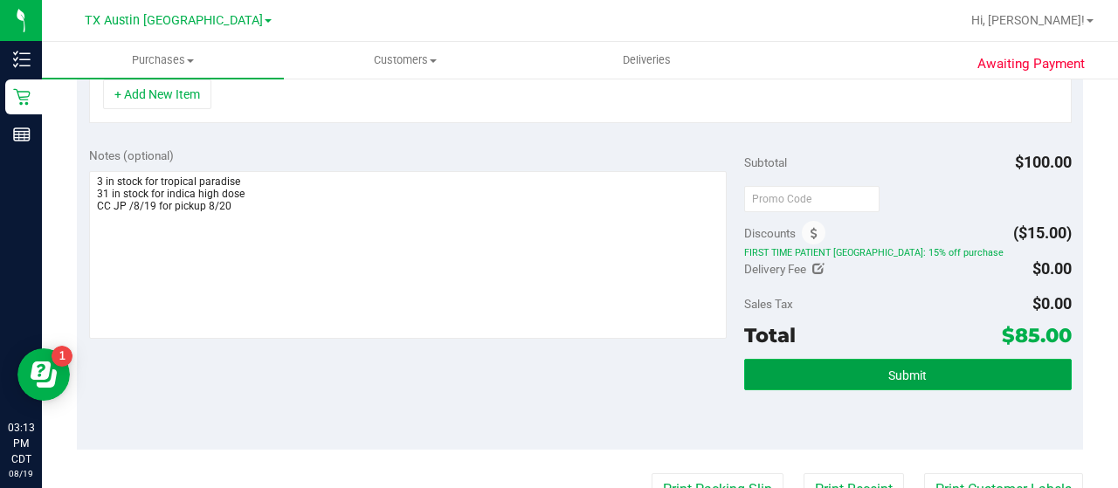
click at [822, 374] on button "Submit" at bounding box center [908, 374] width 328 height 31
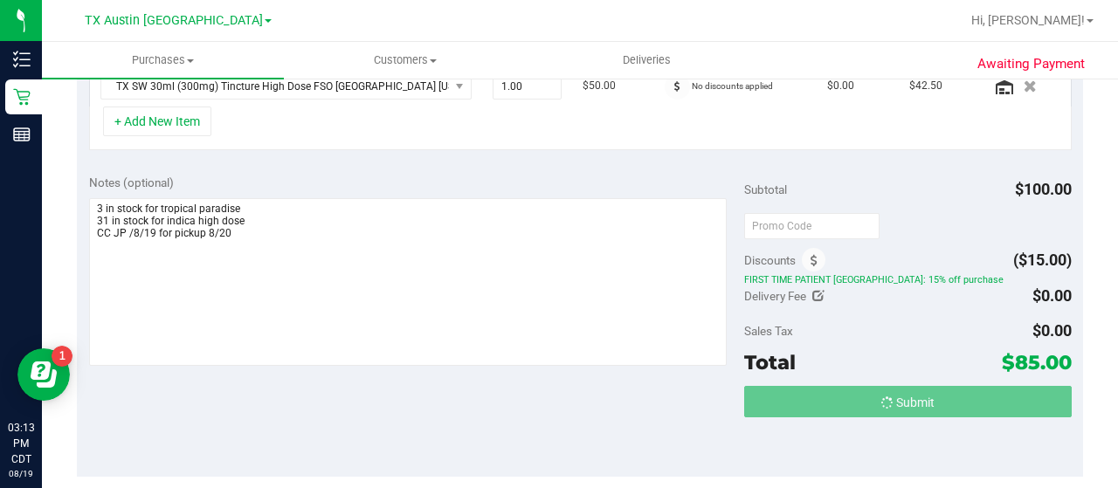
scroll to position [500, 0]
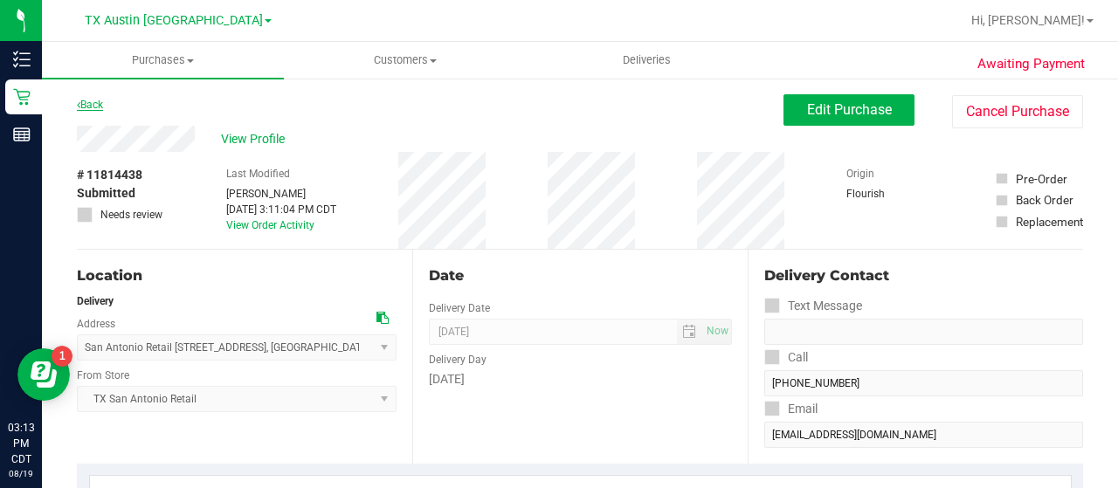
click at [95, 105] on link "Back" at bounding box center [90, 105] width 26 height 12
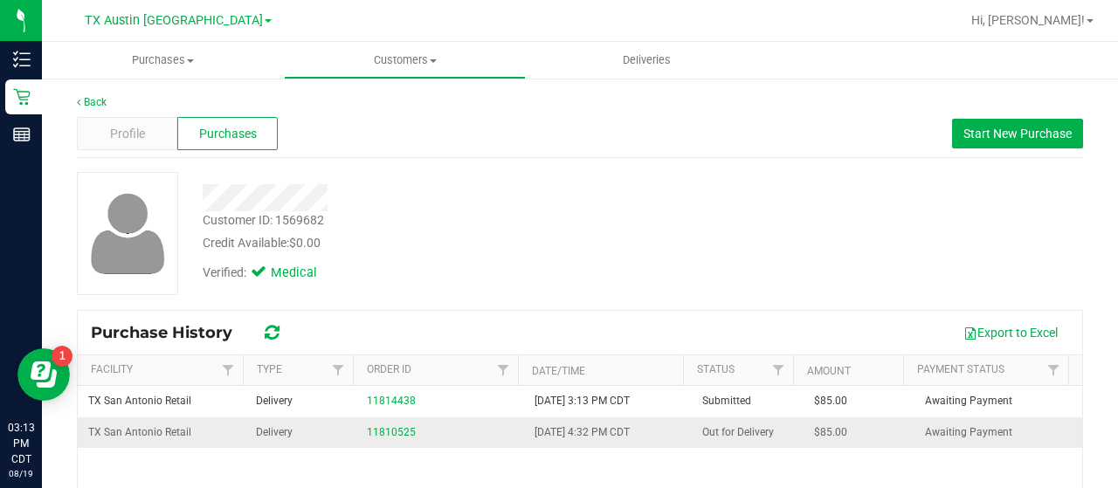
click at [377, 438] on div "11810525" at bounding box center [440, 433] width 147 height 17
click at [382, 427] on link "11810525" at bounding box center [391, 432] width 49 height 12
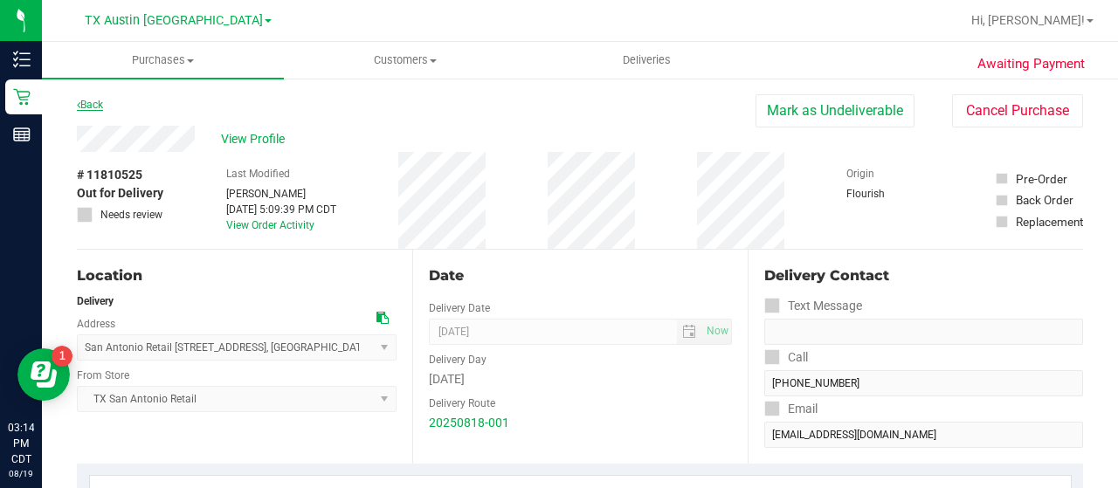
click at [88, 107] on link "Back" at bounding box center [90, 105] width 26 height 12
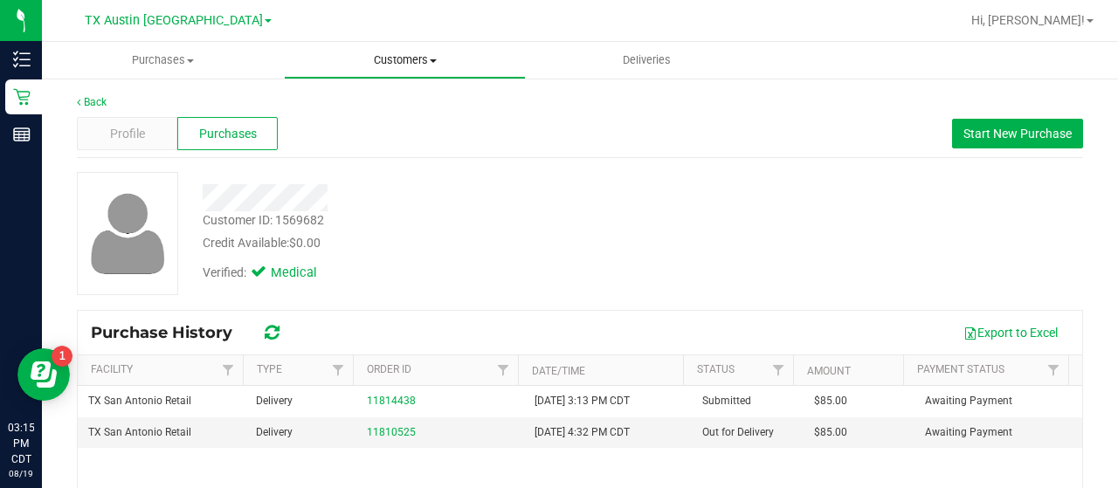
click at [432, 59] on span at bounding box center [433, 60] width 7 height 3
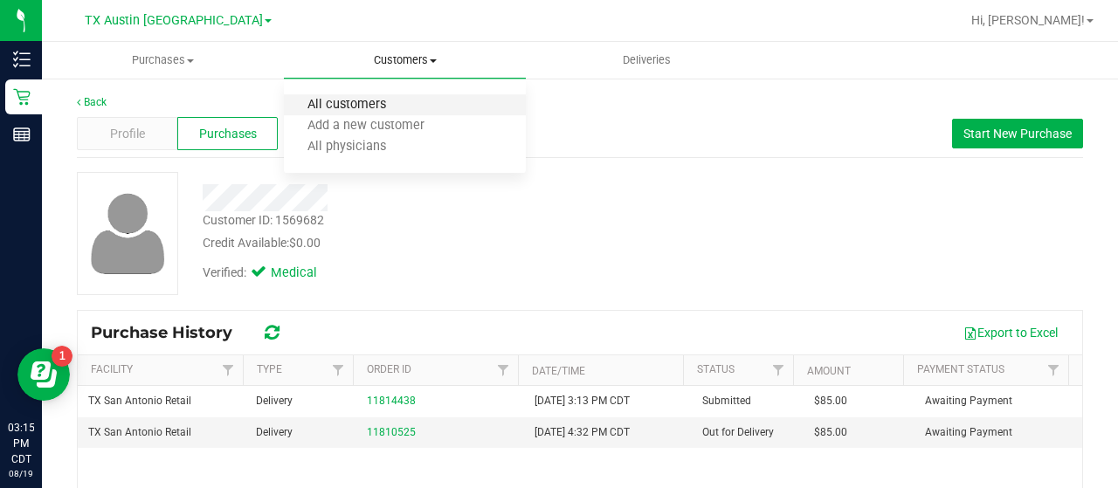
click at [381, 105] on span "All customers" at bounding box center [347, 105] width 126 height 15
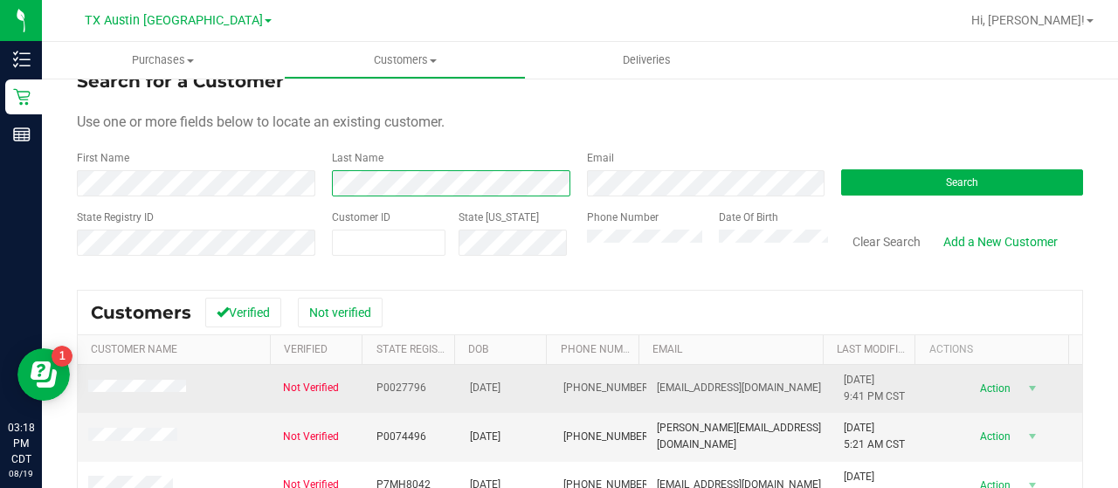
scroll to position [24, 0]
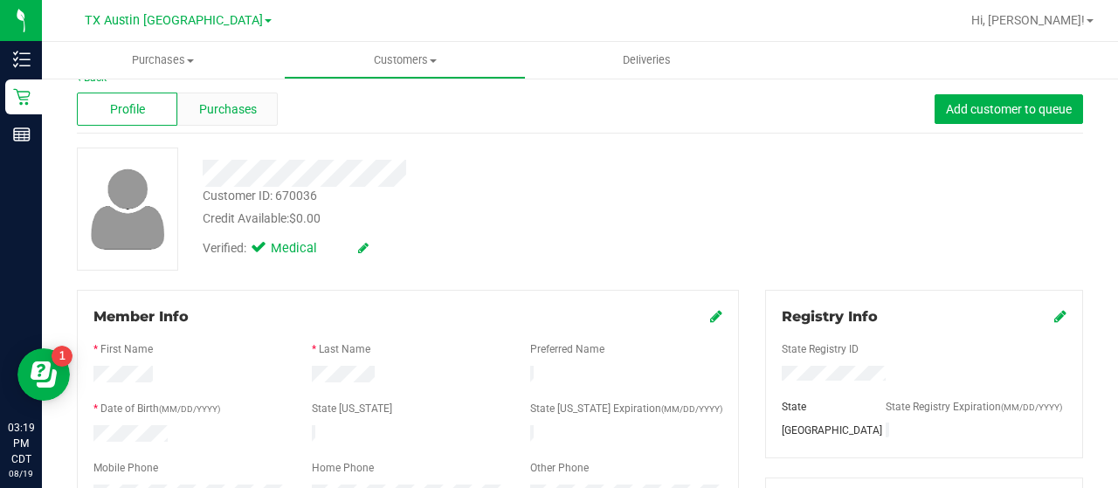
click at [245, 107] on span "Purchases" at bounding box center [228, 109] width 58 height 18
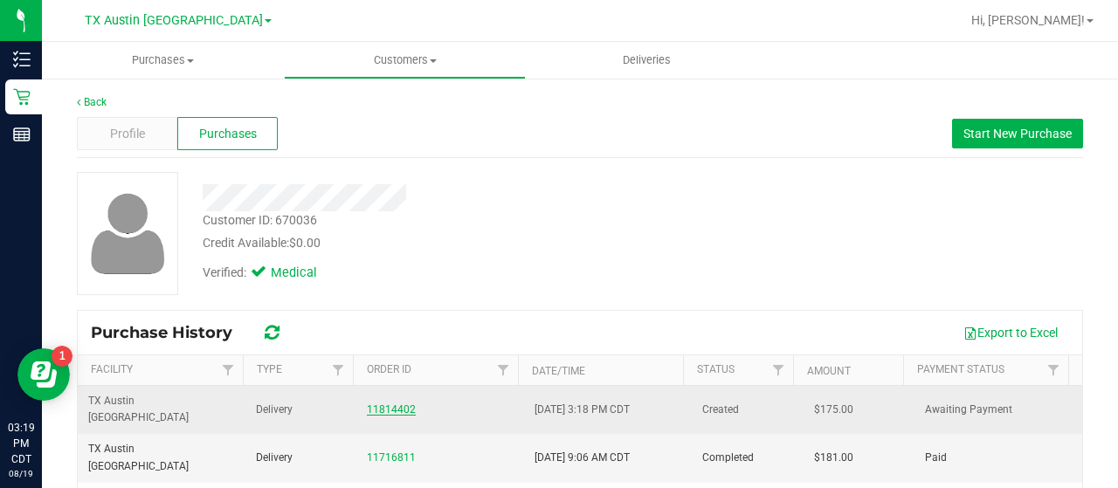
click at [387, 404] on link "11814402" at bounding box center [391, 410] width 49 height 12
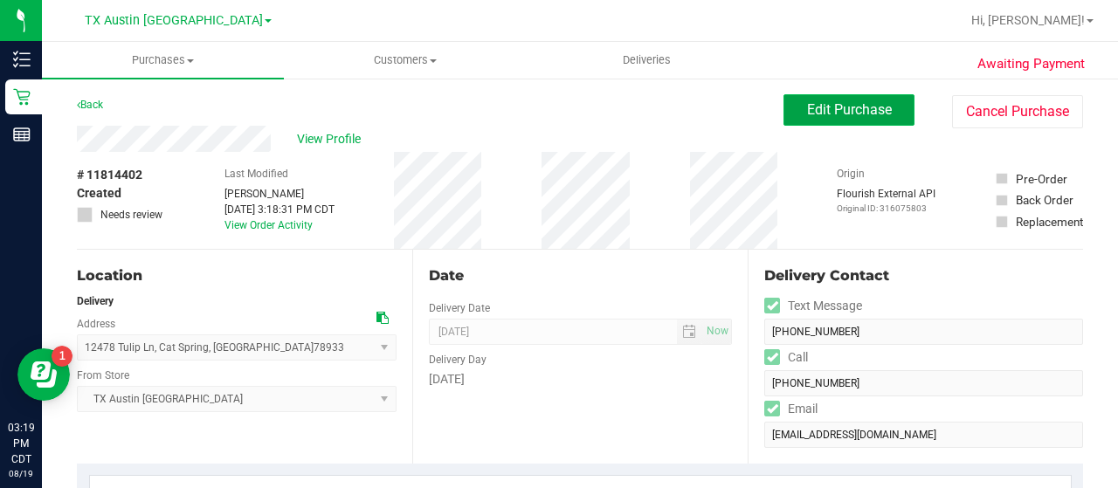
click at [812, 110] on span "Edit Purchase" at bounding box center [849, 109] width 85 height 17
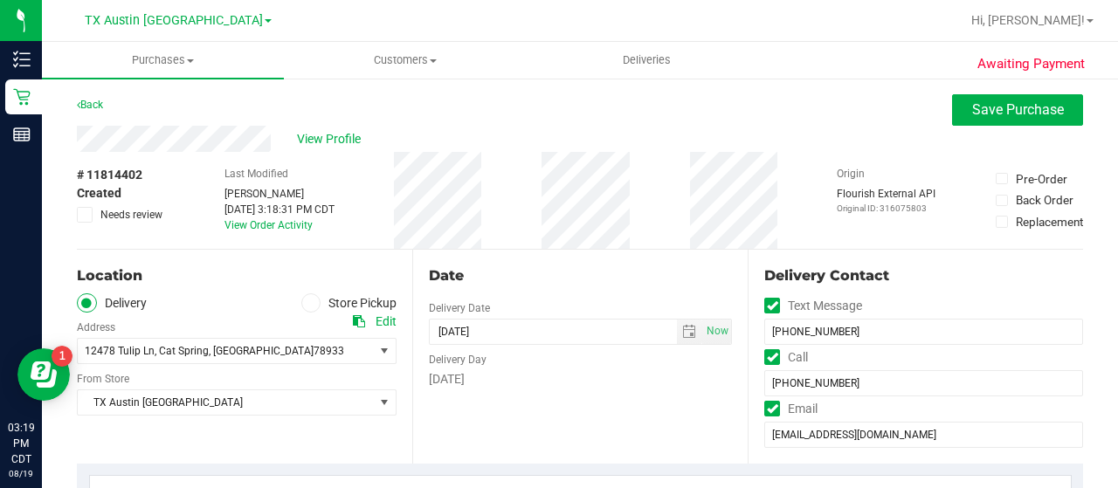
scroll to position [286, 0]
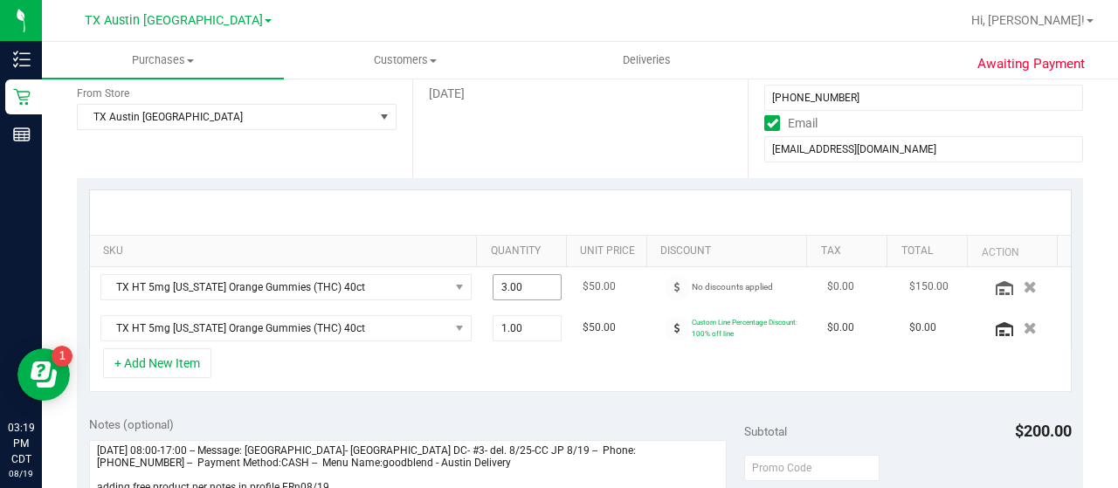
click at [517, 286] on span "3.00 3" at bounding box center [528, 287] width 70 height 26
type input "2"
type input "2.00"
click at [543, 367] on div "+ Add New Item" at bounding box center [580, 371] width 983 height 44
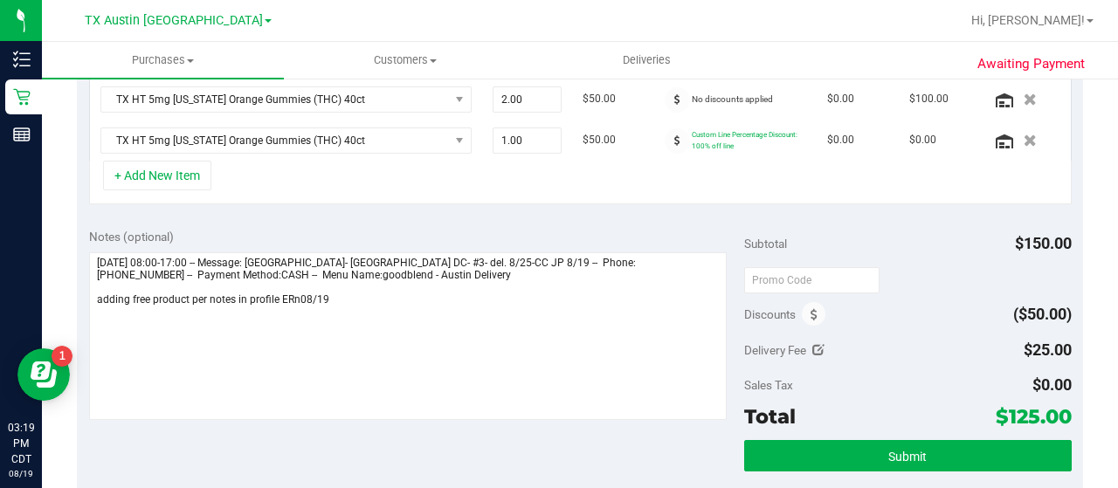
scroll to position [480, 0]
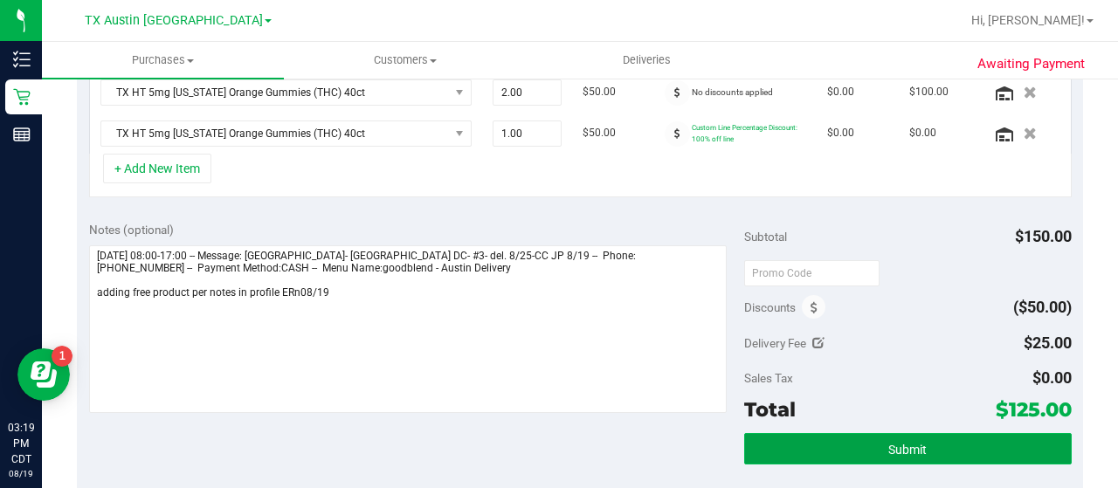
click at [804, 433] on button "Submit" at bounding box center [908, 448] width 328 height 31
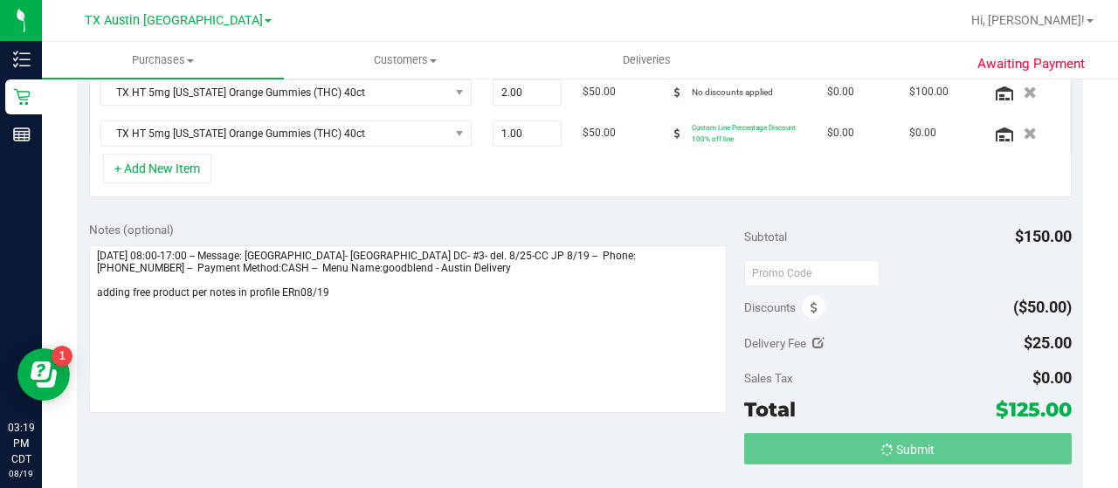
scroll to position [483, 0]
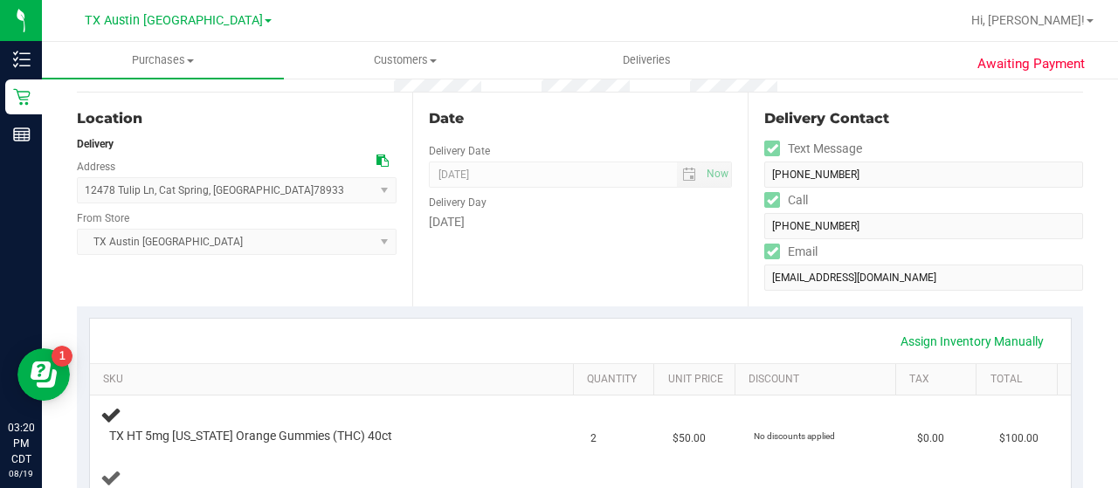
scroll to position [156, 0]
click at [377, 158] on icon at bounding box center [382, 161] width 12 height 12
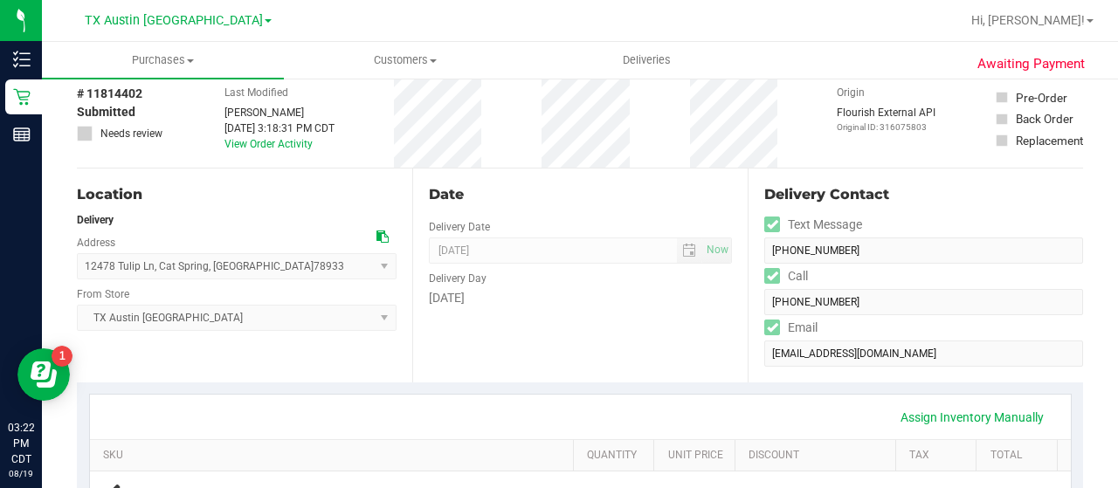
scroll to position [0, 0]
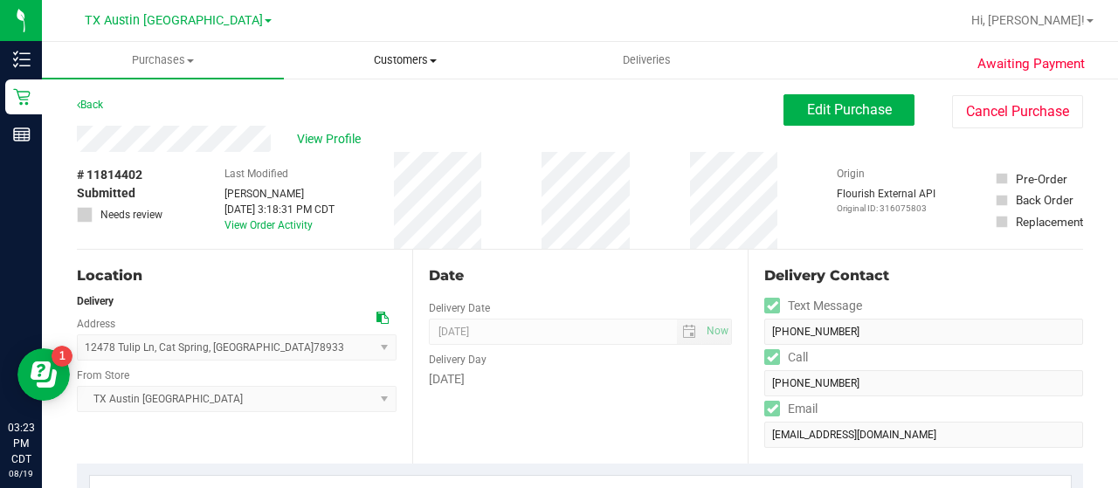
click at [411, 55] on span "Customers" at bounding box center [405, 60] width 240 height 16
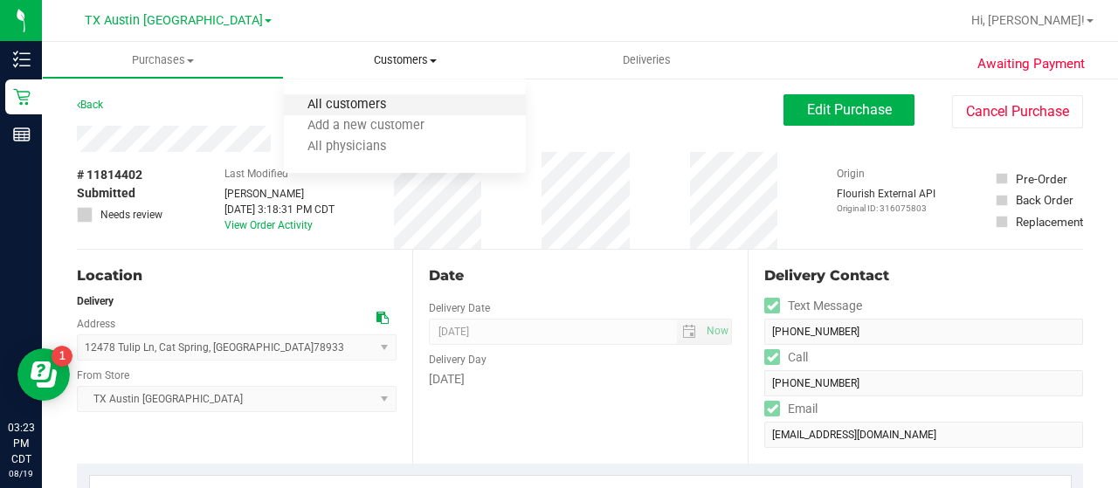
click at [393, 101] on span "All customers" at bounding box center [347, 105] width 126 height 15
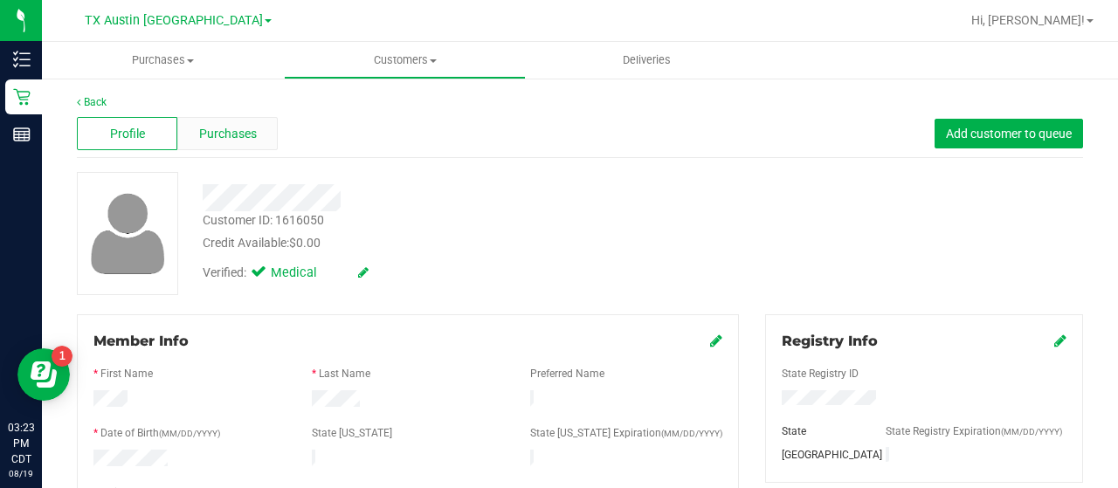
click at [234, 128] on span "Purchases" at bounding box center [228, 134] width 58 height 18
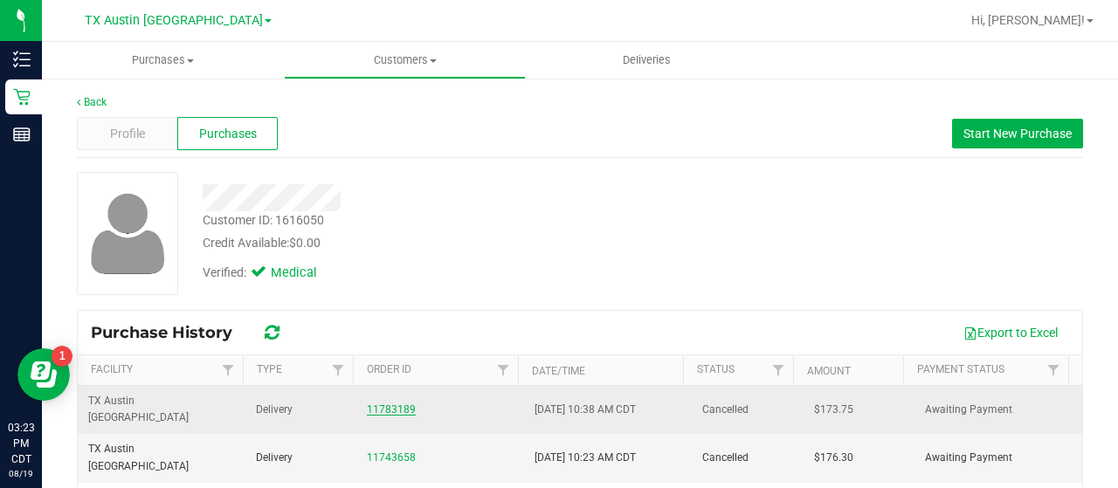
click at [369, 404] on link "11783189" at bounding box center [391, 410] width 49 height 12
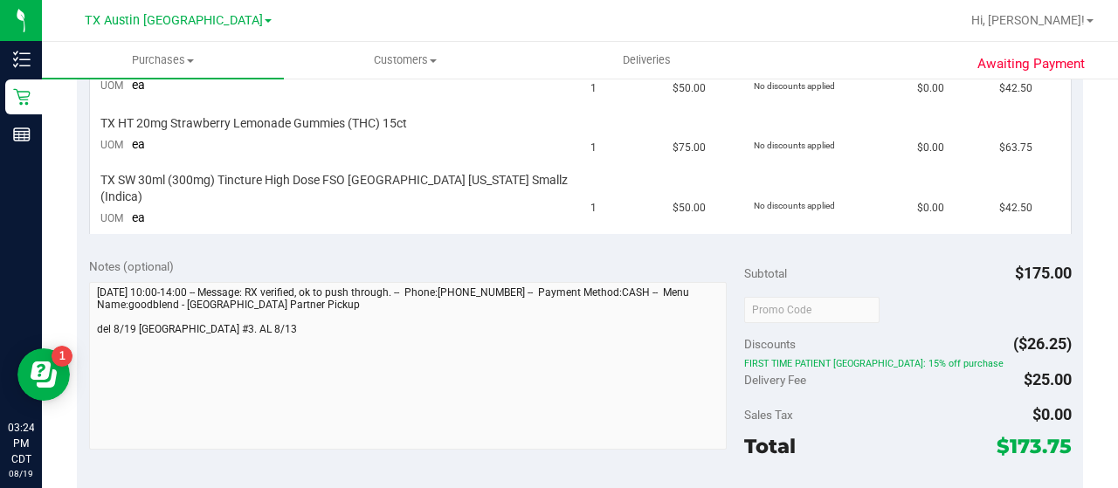
scroll to position [507, 0]
drag, startPoint x: 176, startPoint y: 252, endPoint x: 85, endPoint y: 251, distance: 91.7
click at [85, 251] on div "Notes (optional) Subtotal $175.00 Discounts ($26.25) FIRST TIME PATIENT TX: 15%…" at bounding box center [580, 404] width 1006 height 314
click at [114, 229] on div "SKU Quantity Unit Price Discount Tax Total TX SW 30ml (300mg) Tincture High Dos…" at bounding box center [580, 102] width 1006 height 290
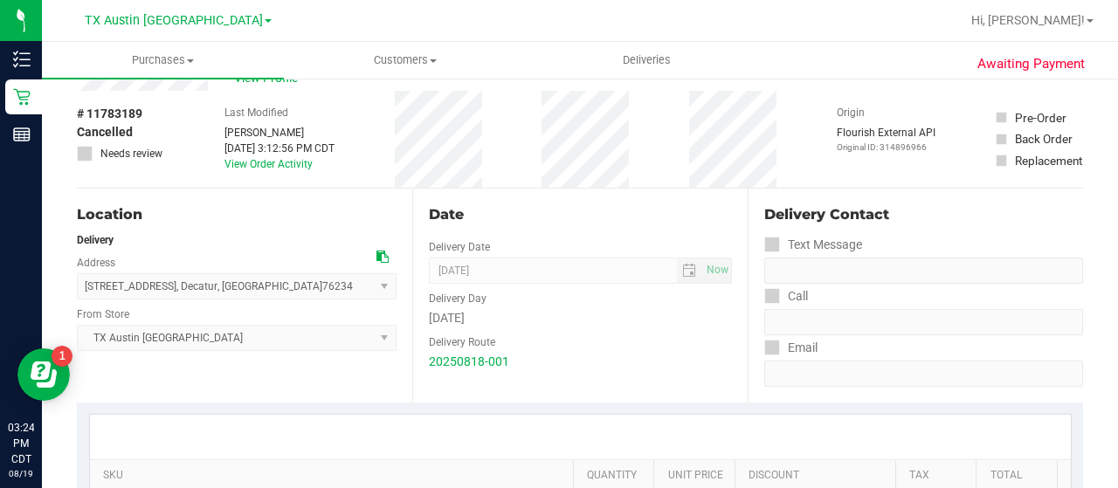
scroll to position [60, 0]
click at [381, 257] on icon at bounding box center [382, 258] width 12 height 12
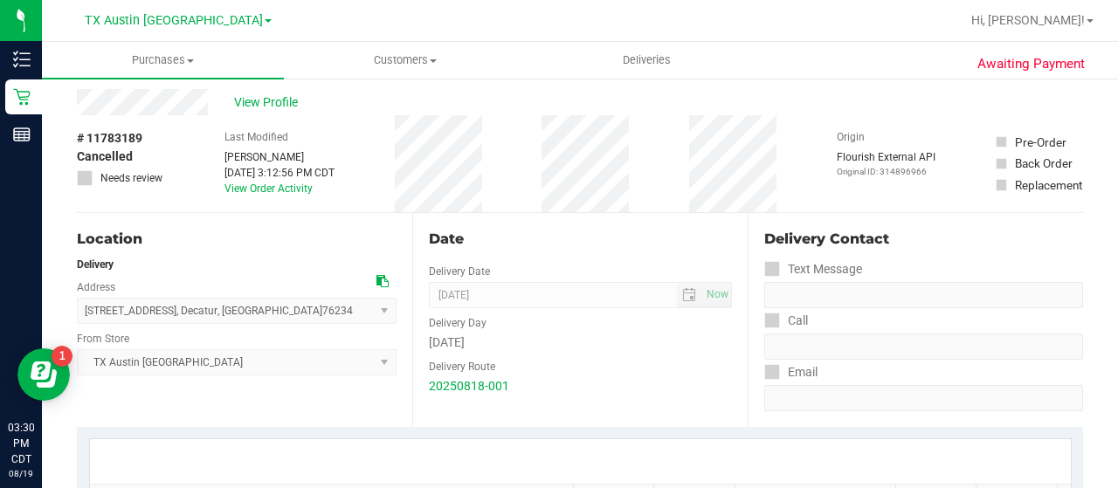
scroll to position [0, 0]
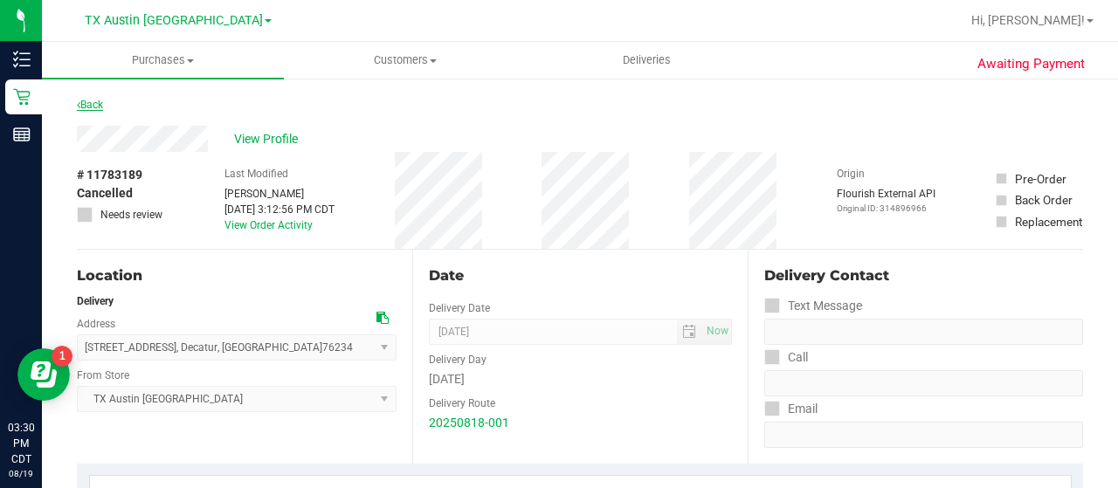
click at [90, 102] on link "Back" at bounding box center [90, 105] width 26 height 12
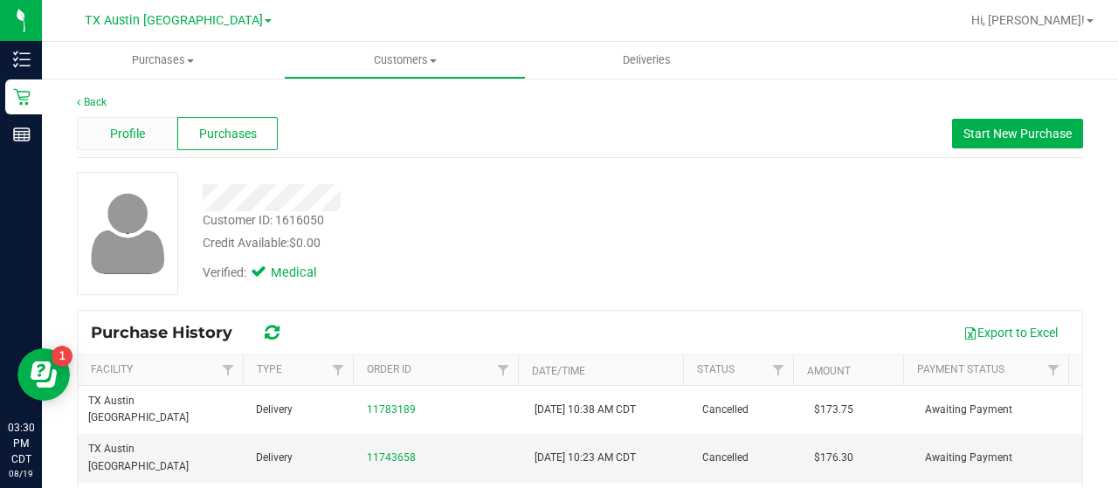
click at [128, 138] on span "Profile" at bounding box center [127, 134] width 35 height 18
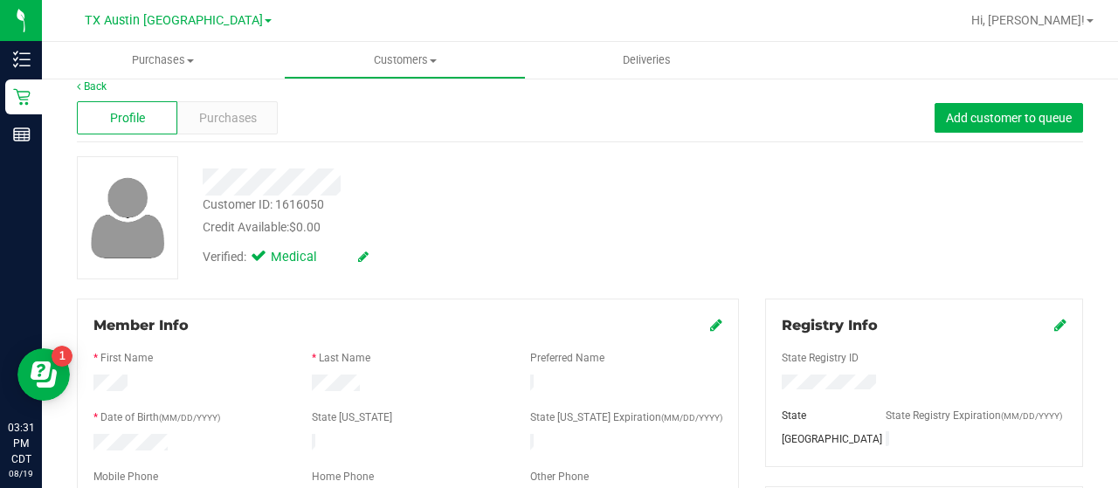
scroll to position [3, 0]
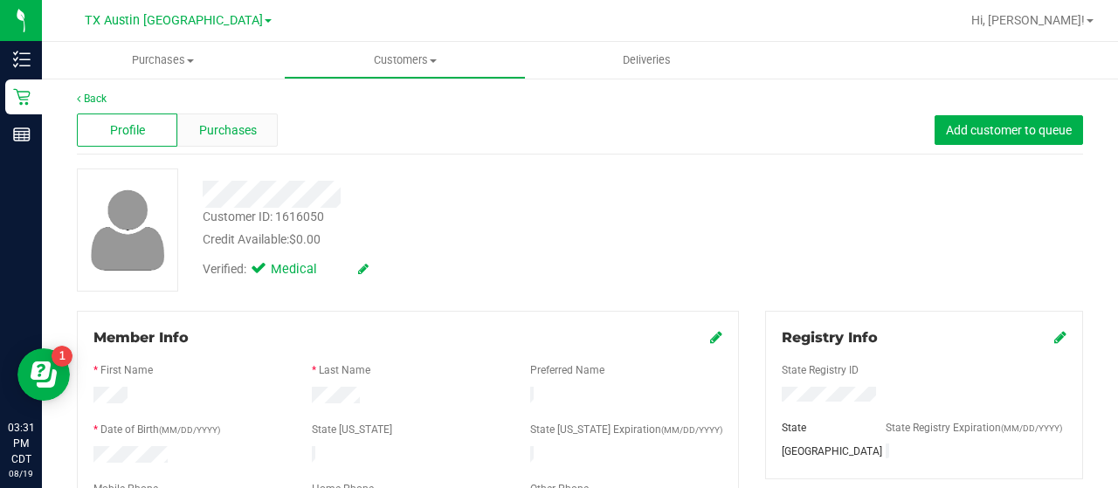
click at [223, 130] on span "Purchases" at bounding box center [228, 130] width 58 height 18
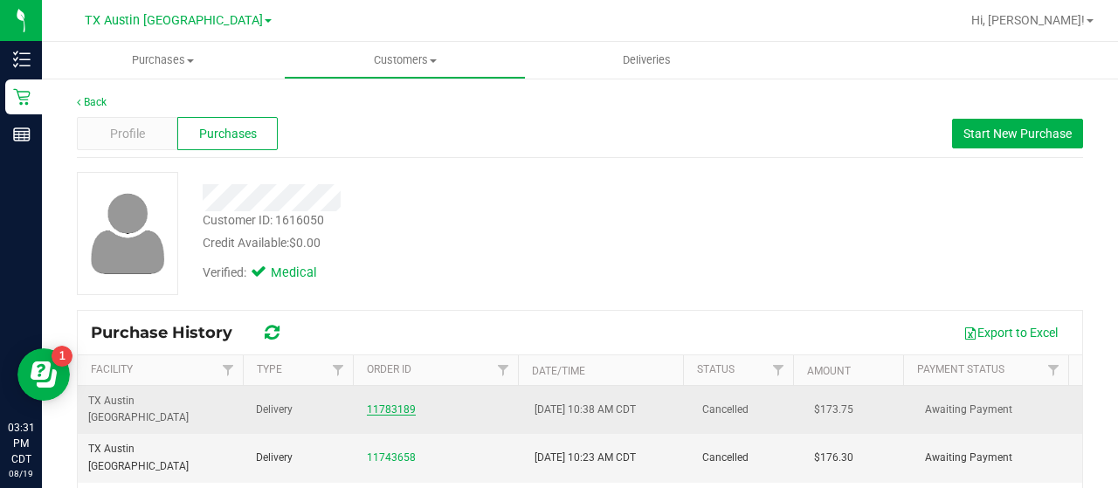
click at [400, 404] on link "11783189" at bounding box center [391, 410] width 49 height 12
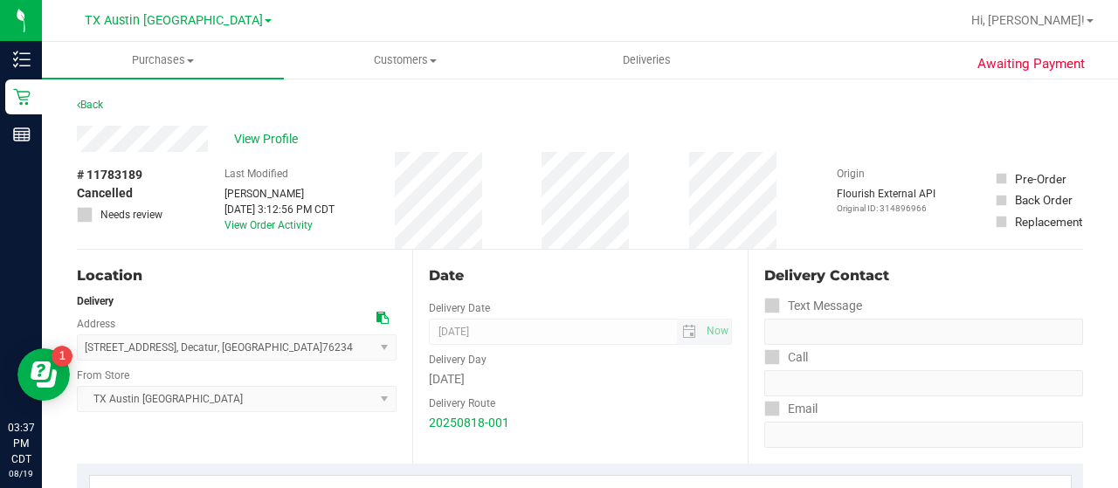
scroll to position [1, 0]
click at [93, 101] on link "Back" at bounding box center [90, 104] width 26 height 12
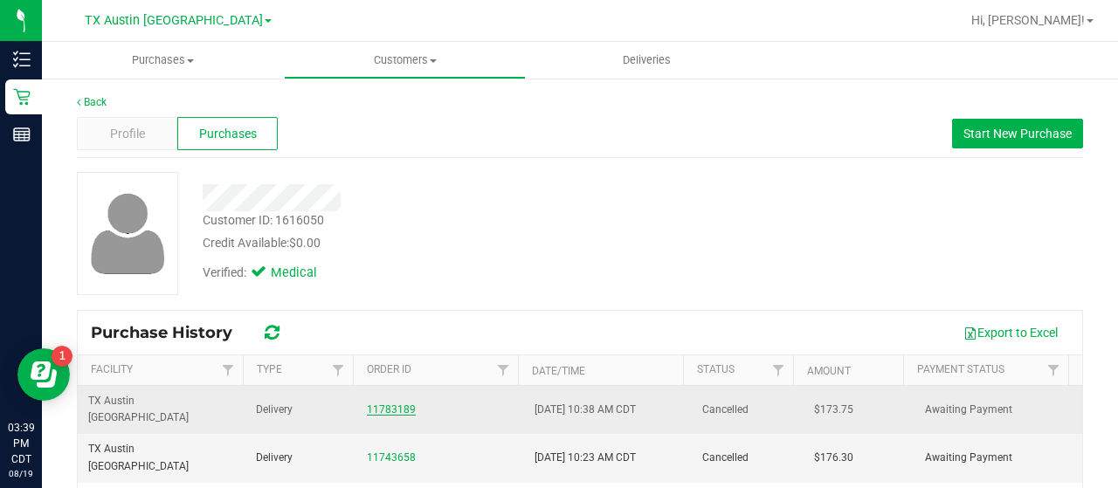
click at [371, 404] on link "11783189" at bounding box center [391, 410] width 49 height 12
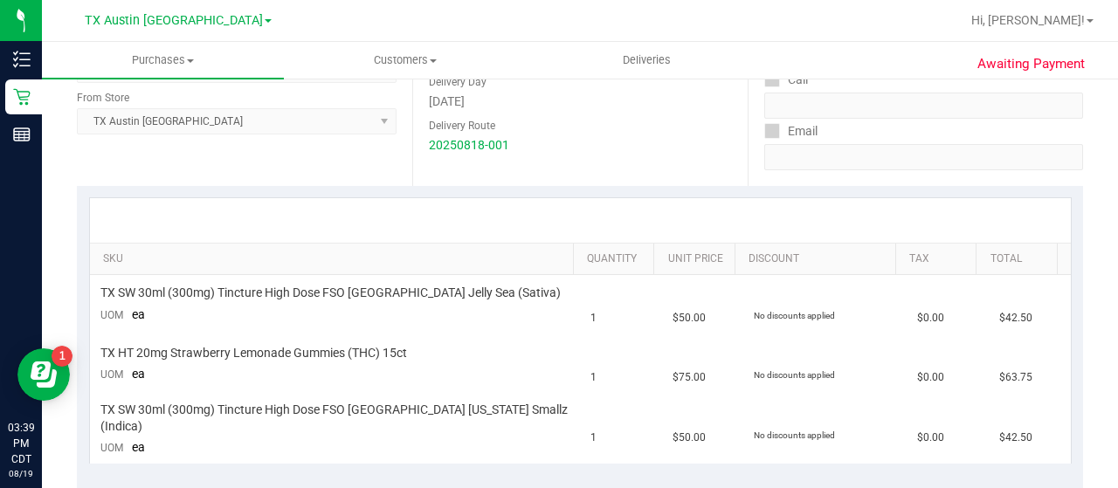
scroll to position [376, 0]
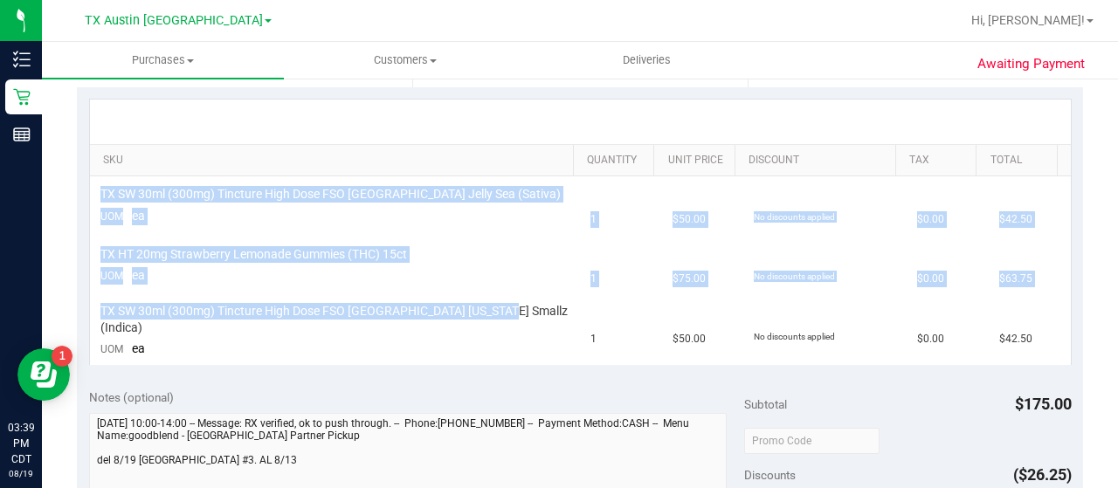
drag, startPoint x: 503, startPoint y: 314, endPoint x: 87, endPoint y: 187, distance: 434.6
click at [87, 187] on div "SKU Quantity Unit Price Discount Tax Total TX SW 30ml (300mg) Tincture High Dos…" at bounding box center [580, 232] width 1006 height 290
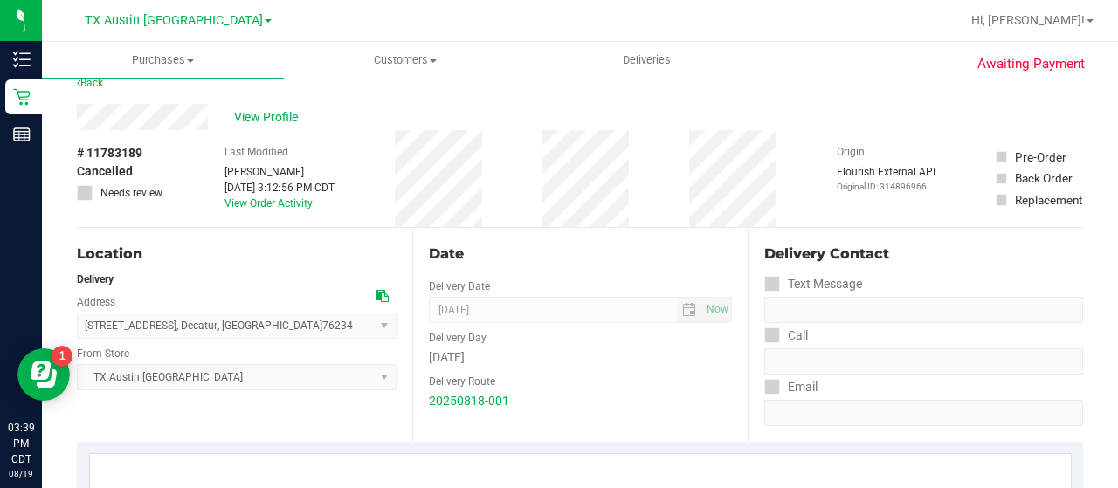
scroll to position [0, 0]
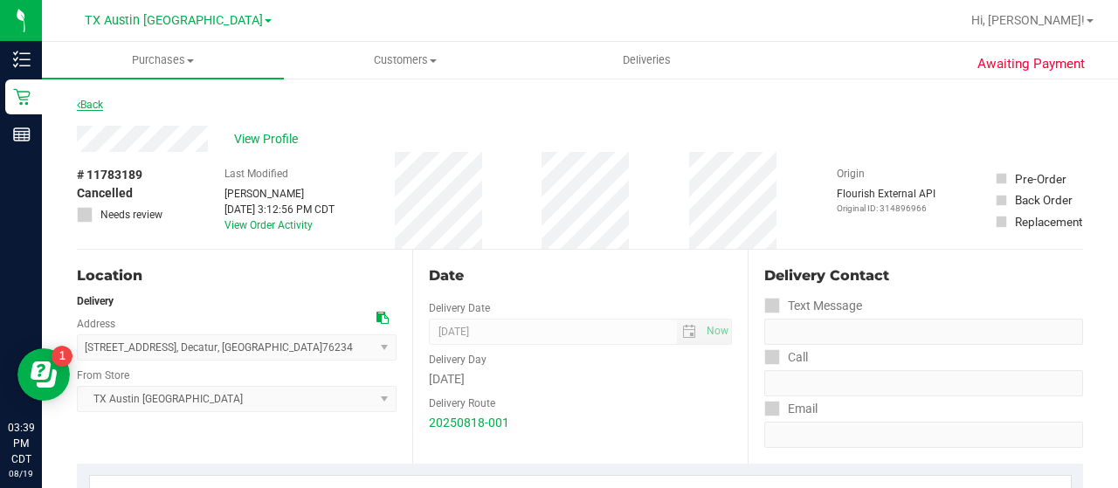
click at [83, 99] on link "Back" at bounding box center [90, 105] width 26 height 12
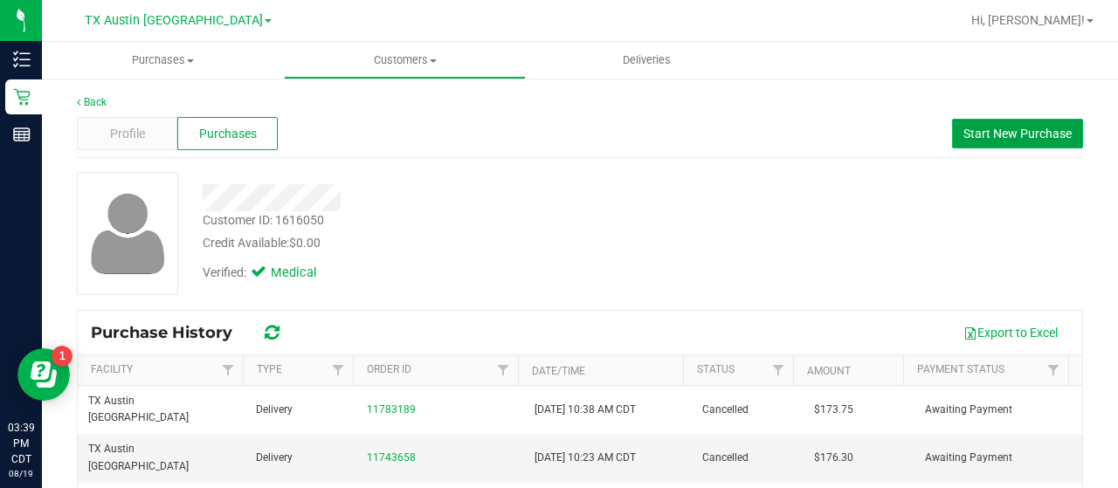
click at [970, 139] on span "Start New Purchase" at bounding box center [1017, 134] width 108 height 14
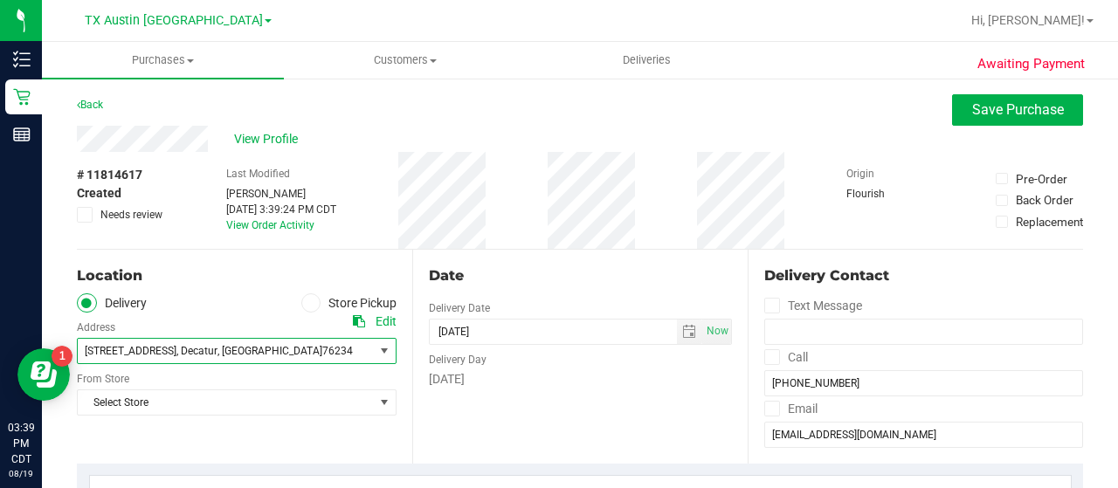
click at [377, 346] on span "select" at bounding box center [384, 351] width 14 height 14
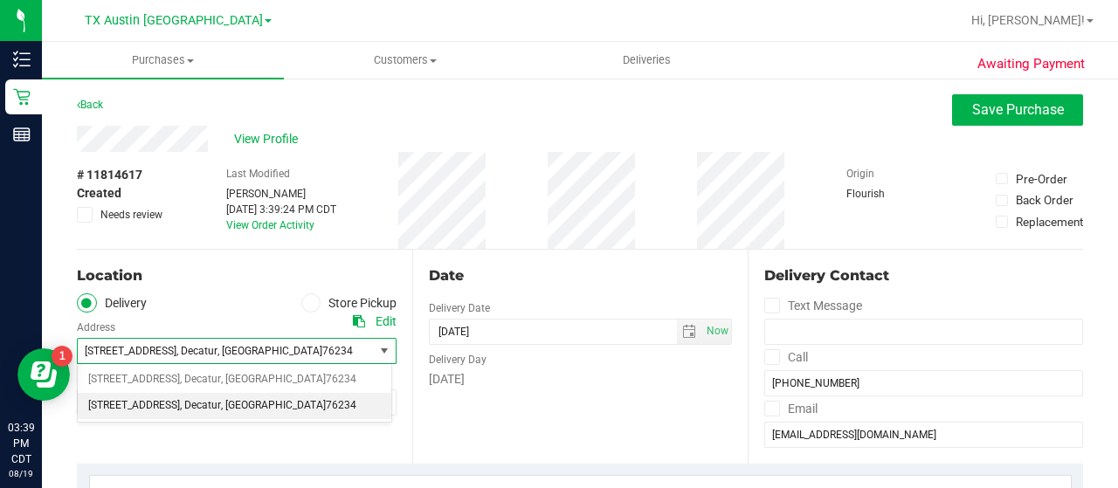
click at [377, 346] on span "select" at bounding box center [384, 351] width 14 height 14
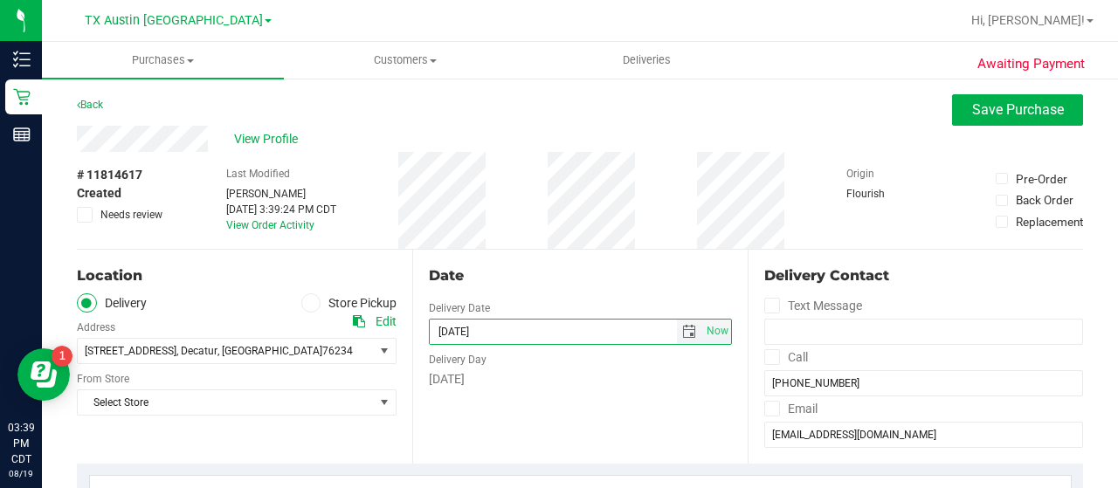
click at [532, 329] on input "[DATE]" at bounding box center [553, 332] width 247 height 24
click at [682, 331] on span "select" at bounding box center [689, 332] width 14 height 14
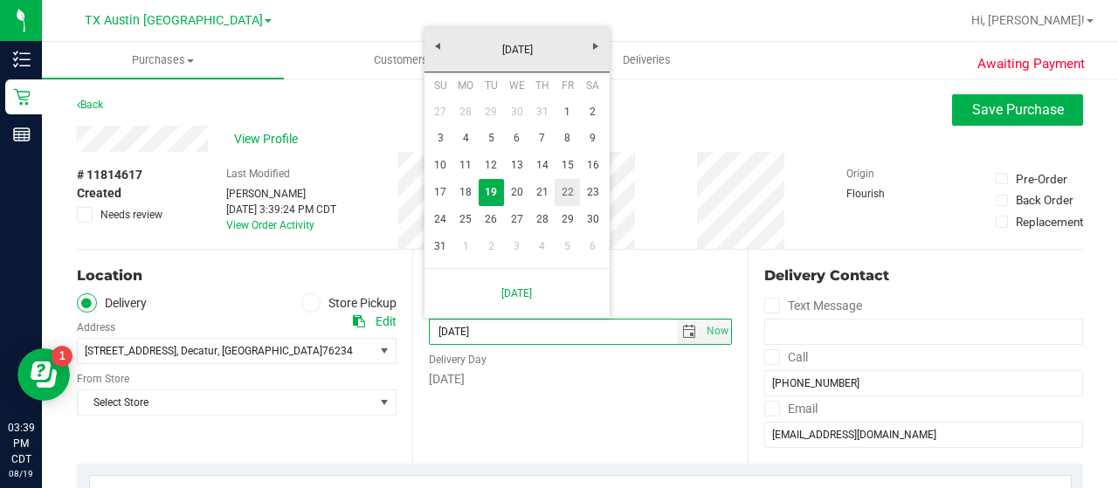
click at [564, 192] on link "22" at bounding box center [567, 192] width 25 height 27
type input "[DATE]"
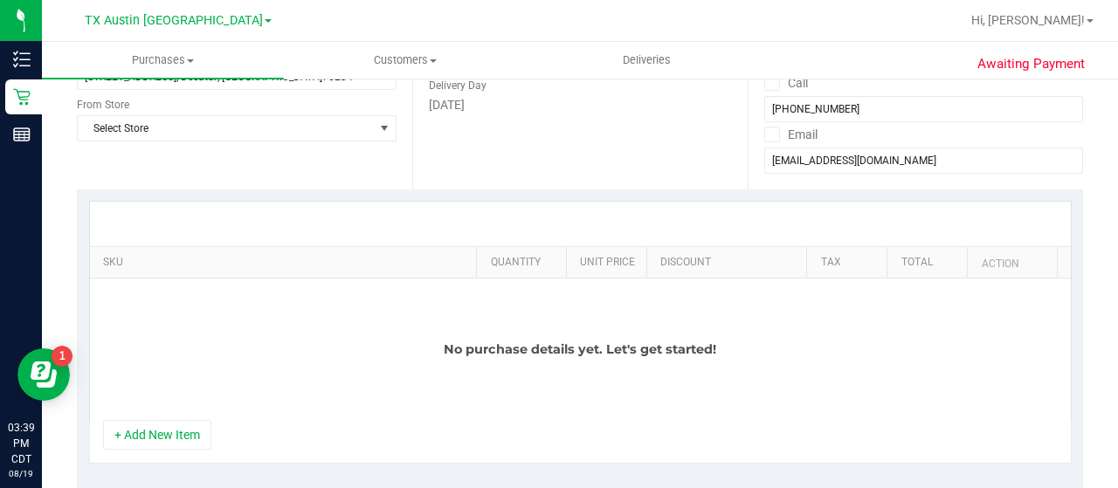
scroll to position [301, 0]
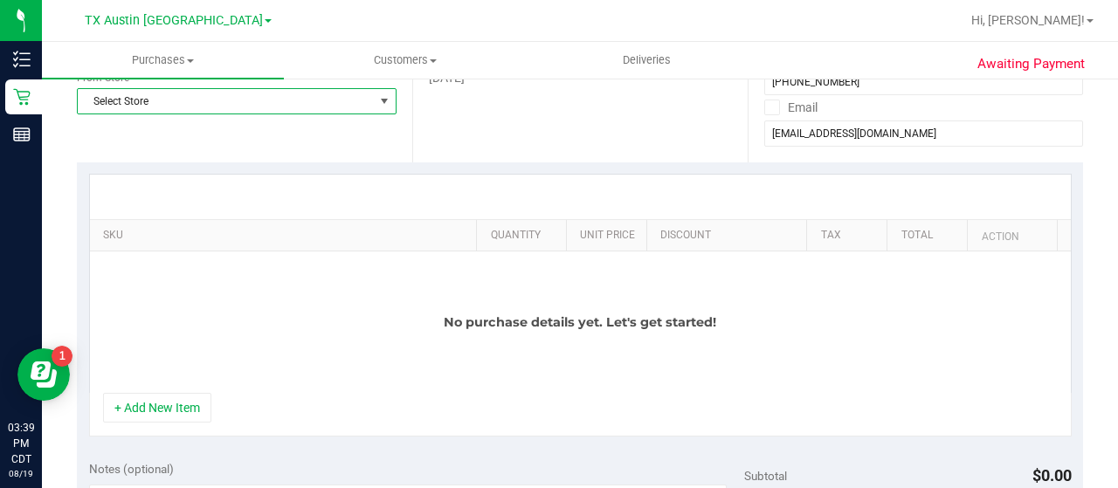
click at [377, 104] on span "select" at bounding box center [384, 101] width 14 height 14
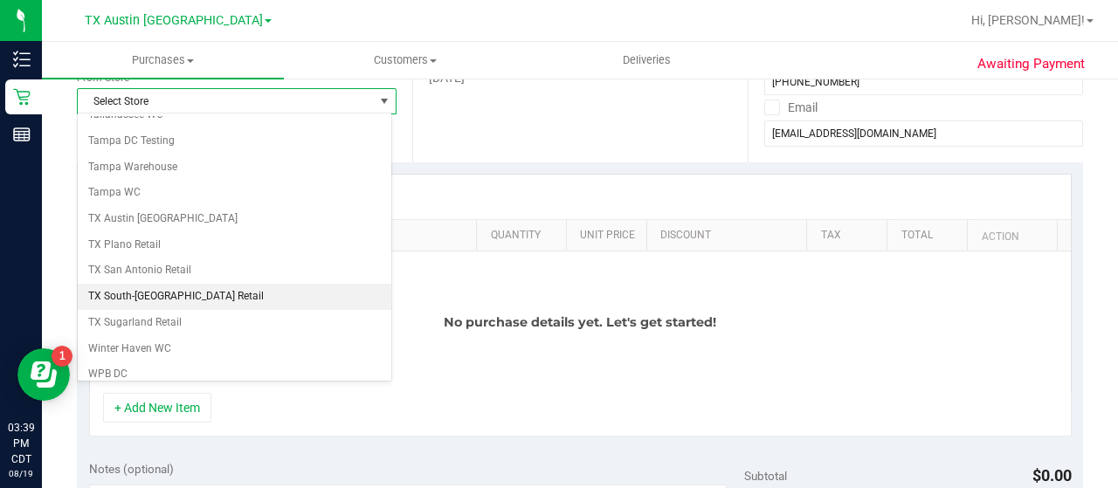
scroll to position [1233, 0]
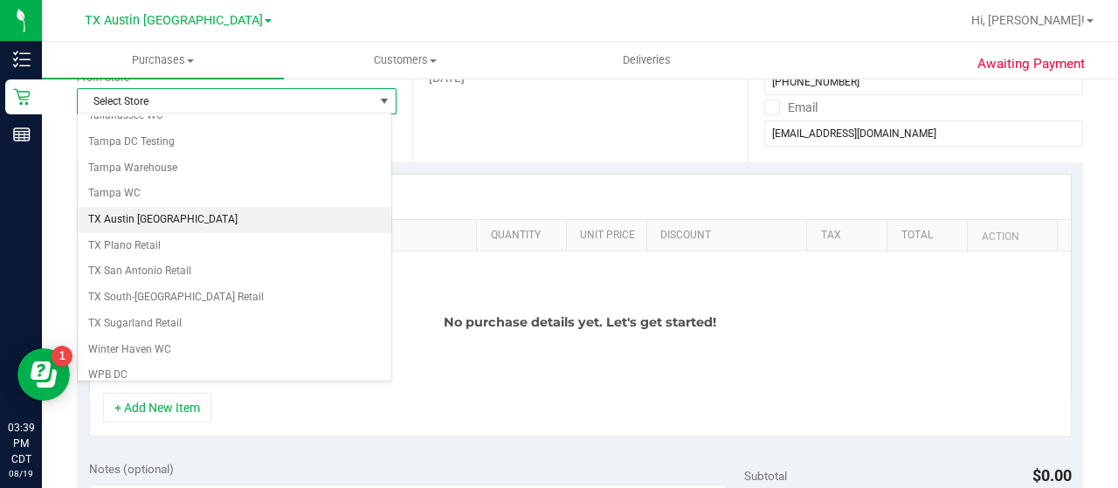
click at [262, 207] on li "TX Austin [GEOGRAPHIC_DATA]" at bounding box center [235, 220] width 314 height 26
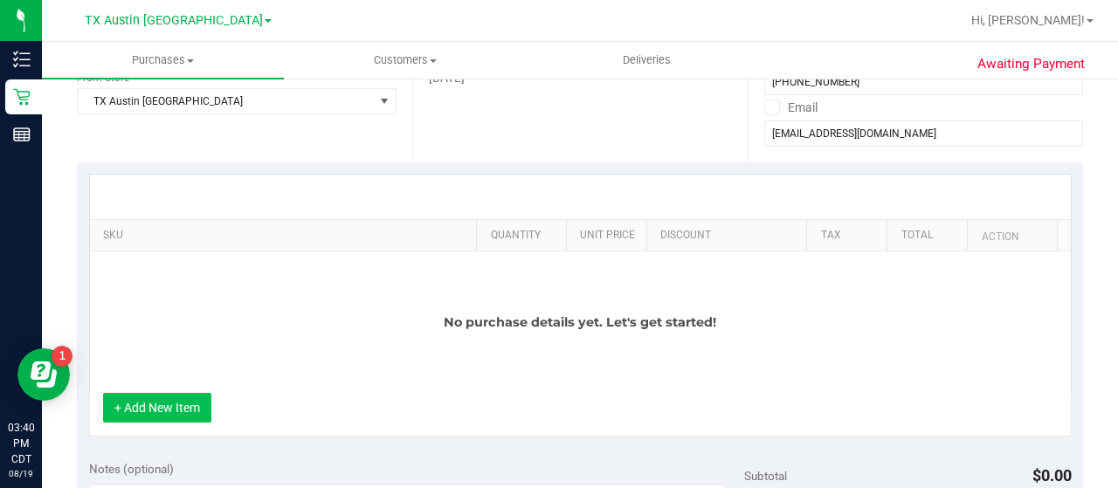
click at [175, 408] on button "+ Add New Item" at bounding box center [157, 408] width 108 height 30
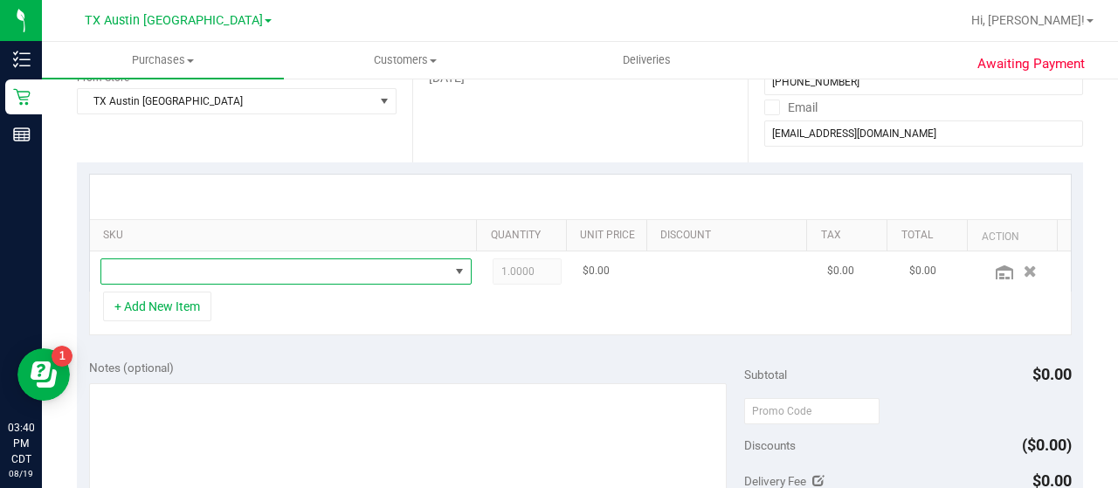
click at [295, 272] on span "NO DATA FOUND" at bounding box center [275, 271] width 348 height 24
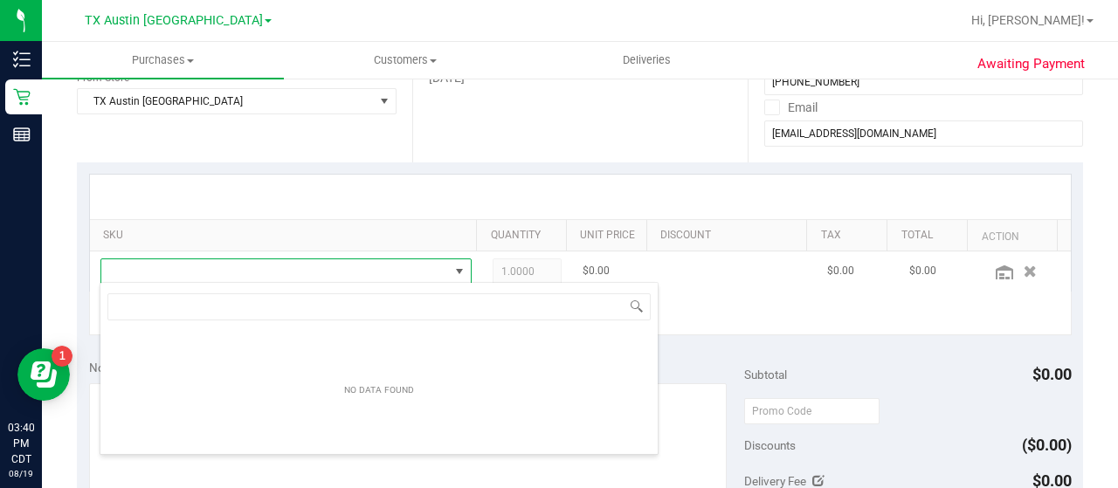
scroll to position [25, 352]
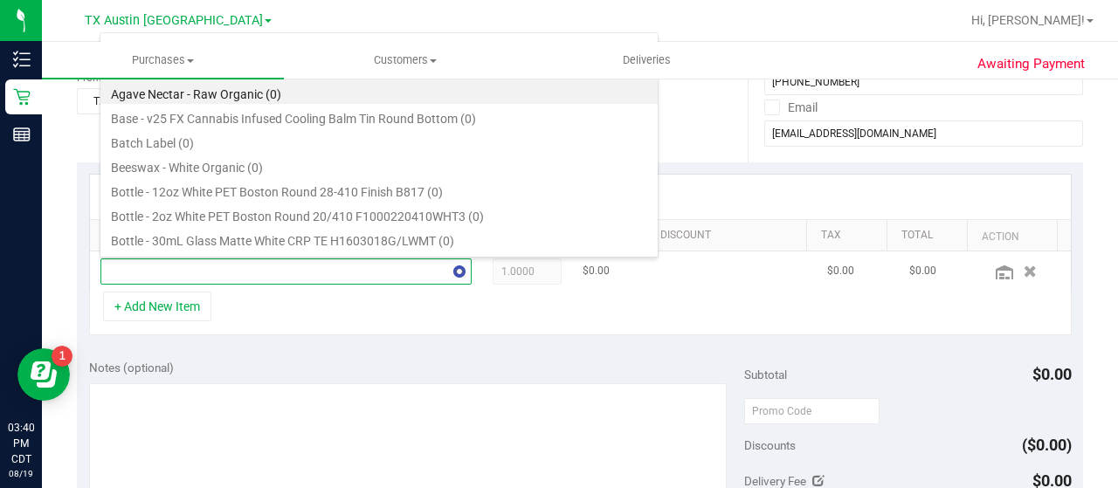
type input "sativa"
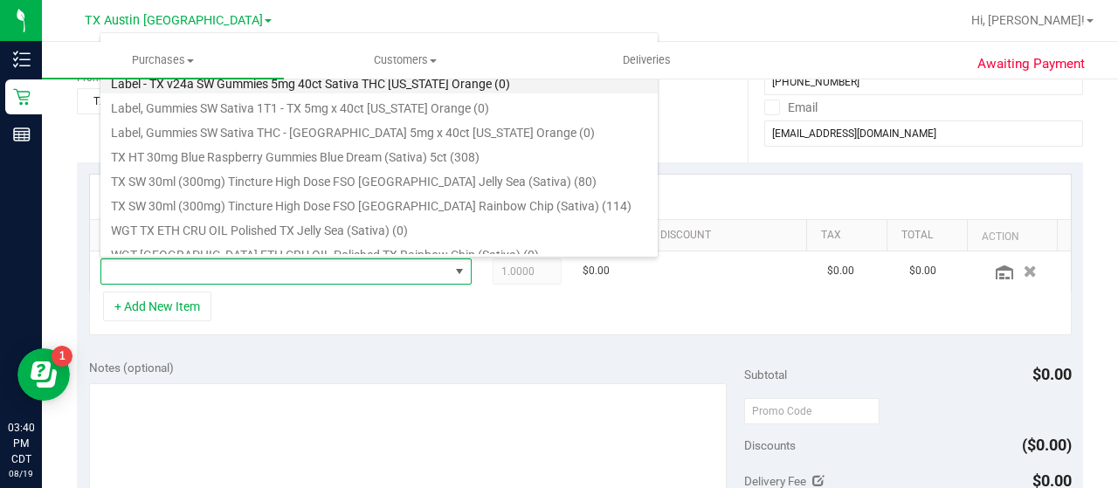
scroll to position [128, 0]
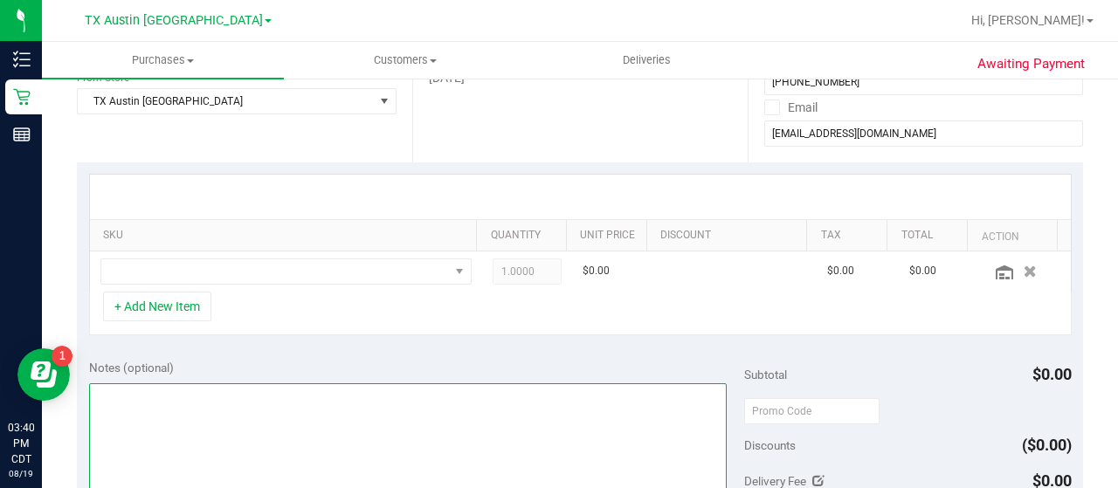
click at [320, 440] on textarea at bounding box center [408, 467] width 638 height 168
paste textarea "[PERSON_NAME] [PERSON_NAME]"
type textarea "[PERSON_NAME] [PERSON_NAME]"
drag, startPoint x: 210, startPoint y: 403, endPoint x: 63, endPoint y: 406, distance: 146.8
click at [63, 406] on div "Awaiting Payment Back Save Purchase View Profile # 11814617 Created Needs revie…" at bounding box center [580, 427] width 1076 height 1303
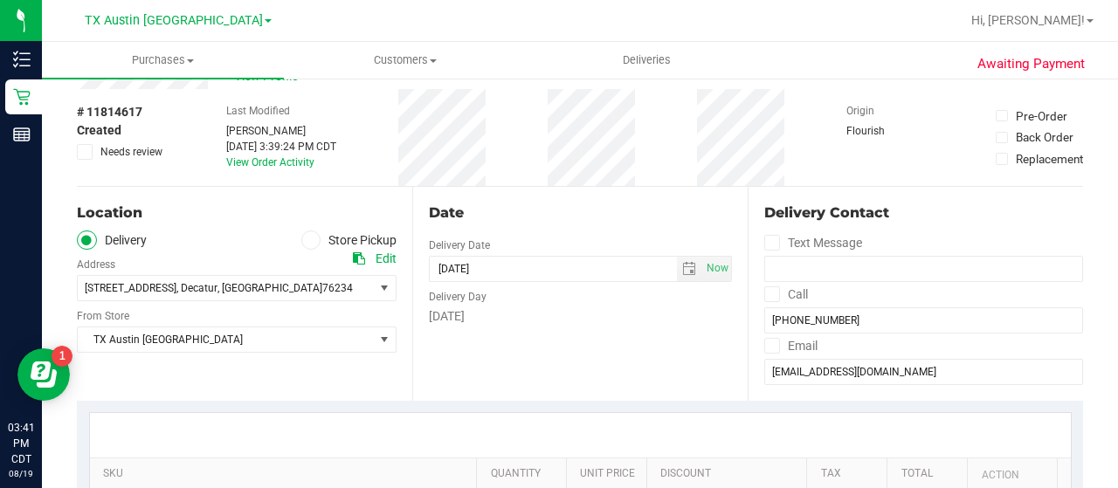
scroll to position [0, 0]
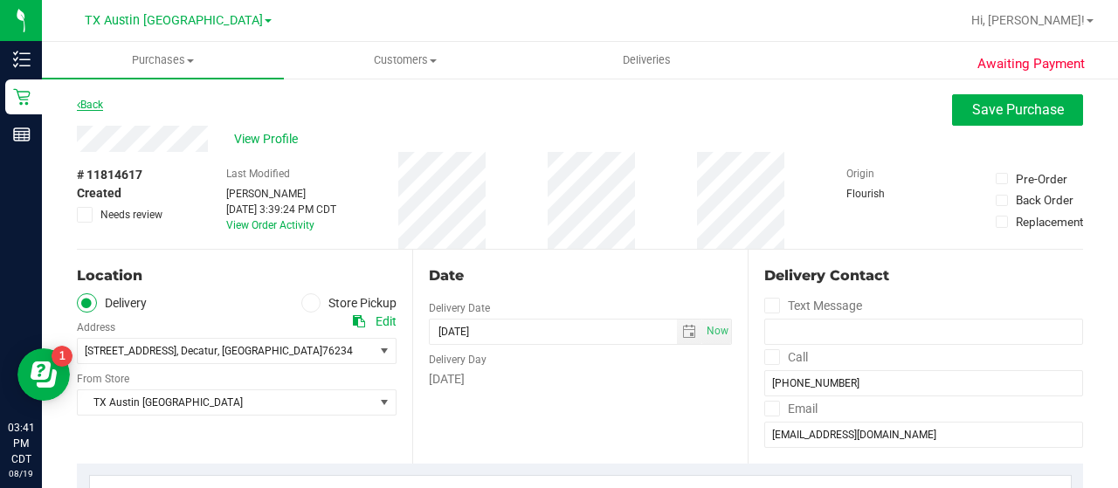
click at [85, 106] on link "Back" at bounding box center [90, 105] width 26 height 12
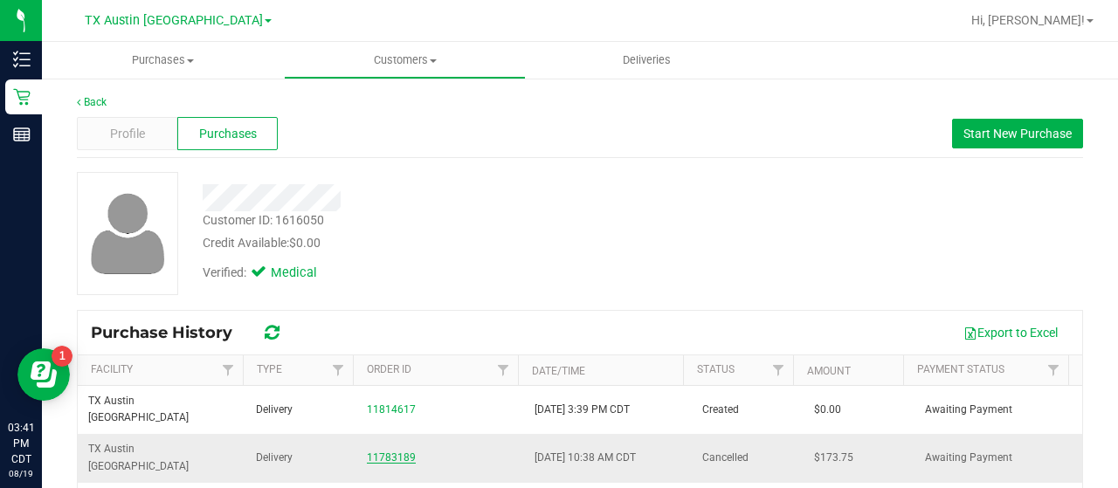
click at [391, 452] on link "11783189" at bounding box center [391, 458] width 49 height 12
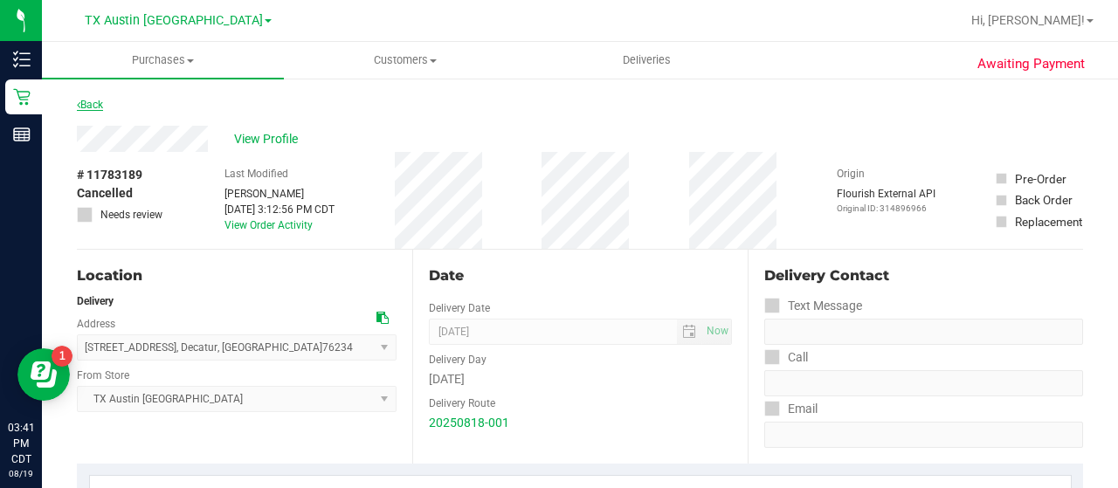
click at [91, 107] on link "Back" at bounding box center [90, 105] width 26 height 12
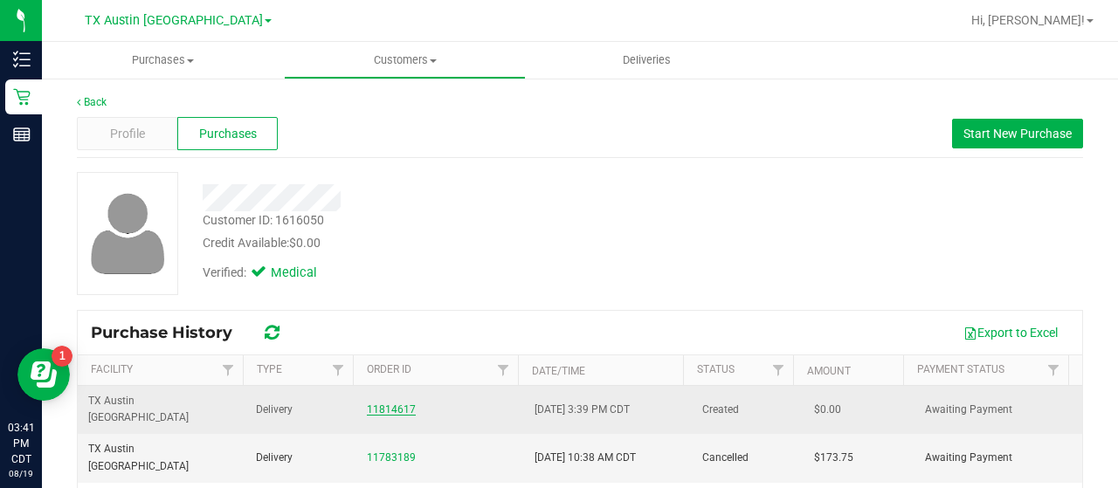
click at [379, 404] on link "11814617" at bounding box center [391, 410] width 49 height 12
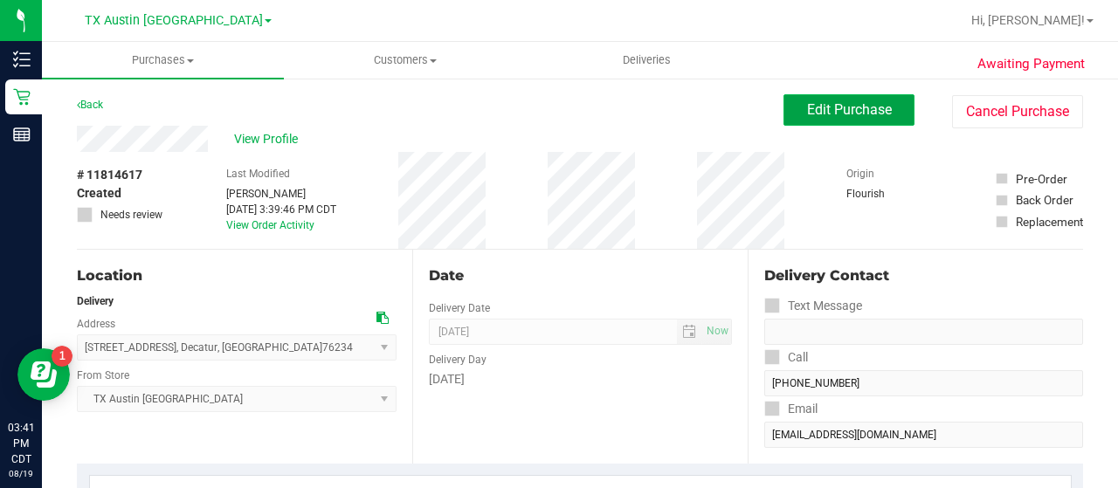
click at [847, 117] on span "Edit Purchase" at bounding box center [849, 109] width 85 height 17
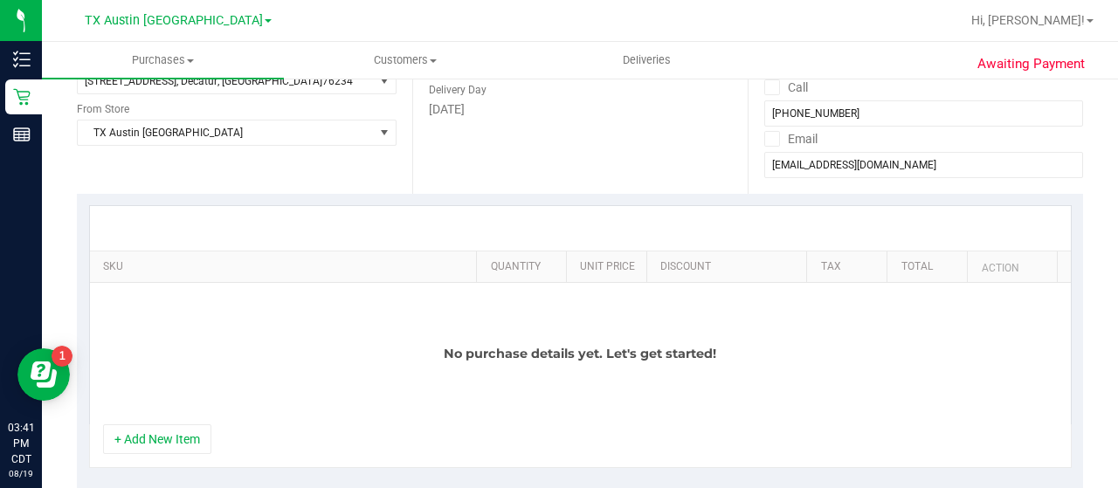
scroll to position [226, 0]
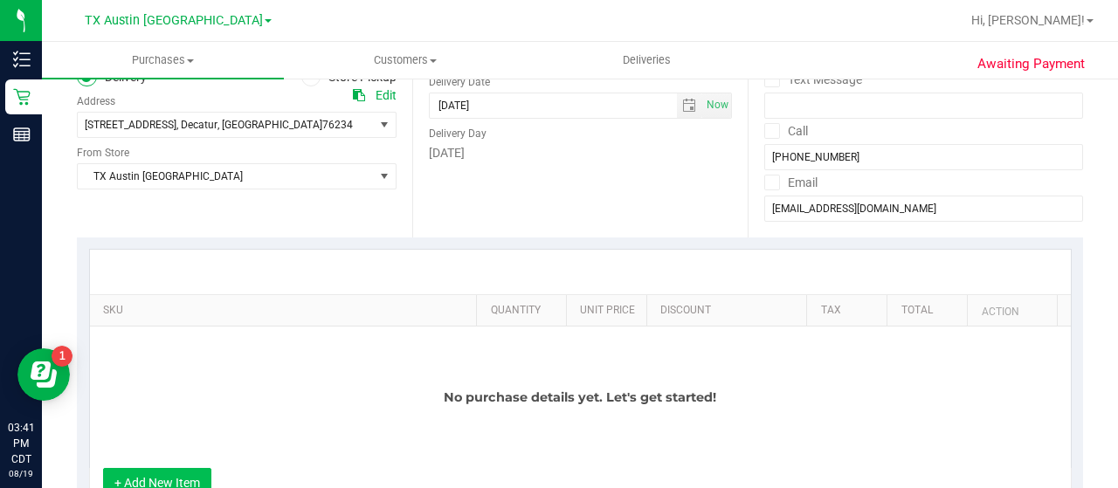
click at [190, 478] on button "+ Add New Item" at bounding box center [157, 483] width 108 height 30
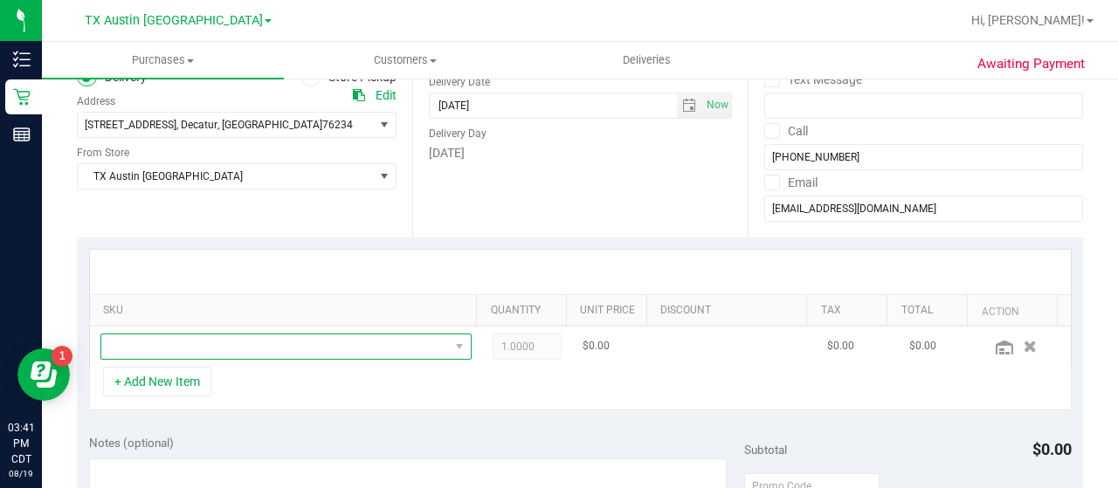
click at [318, 341] on span "NO DATA FOUND" at bounding box center [275, 347] width 348 height 24
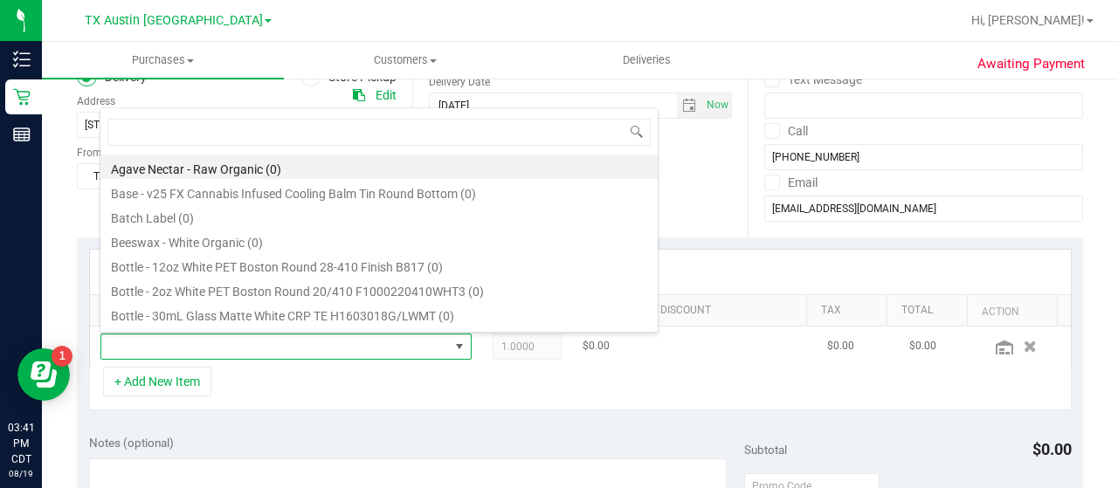
scroll to position [25, 352]
type input "sativa"
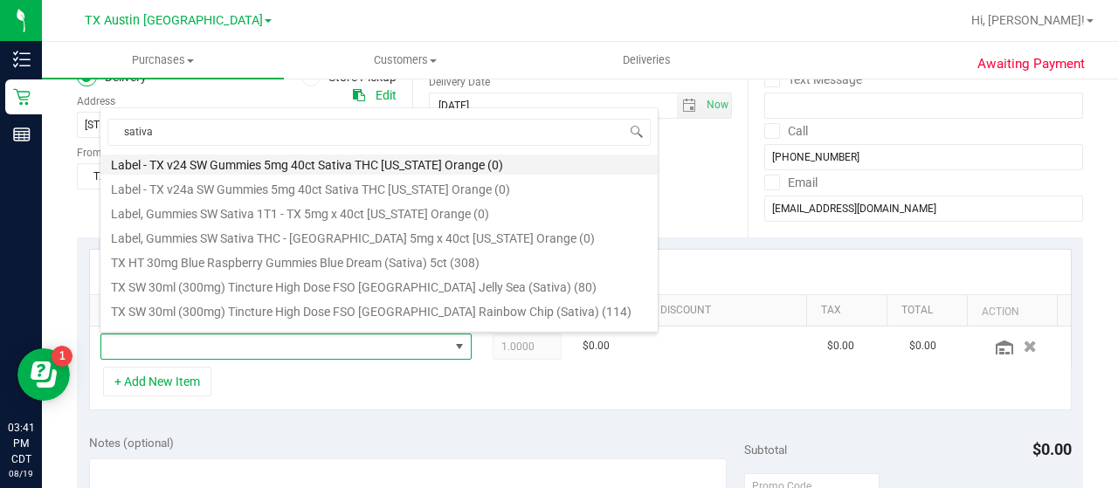
scroll to position [108, 0]
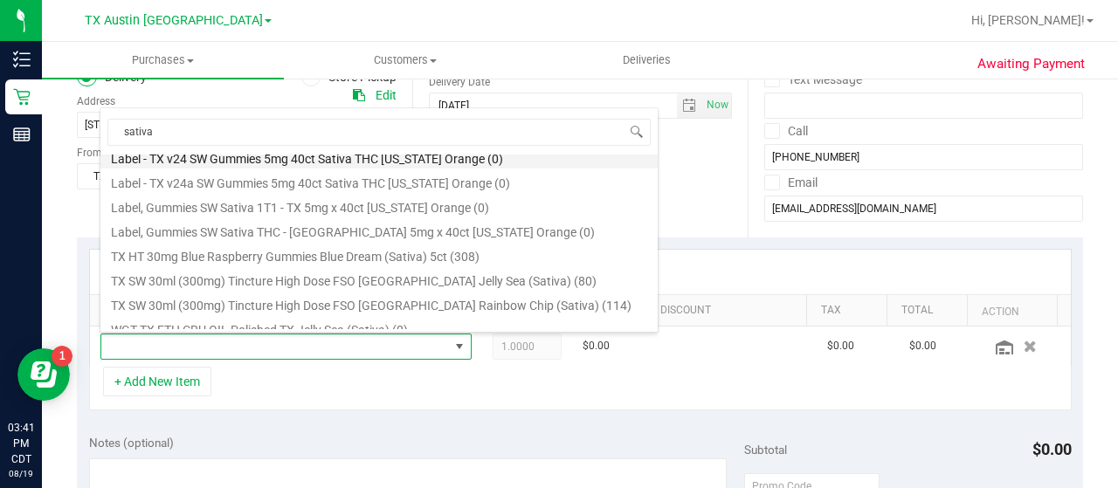
click at [445, 273] on li "TX SW 30ml (300mg) Tincture High Dose FSO [GEOGRAPHIC_DATA] Jelly Sea (Sativa) …" at bounding box center [378, 278] width 557 height 24
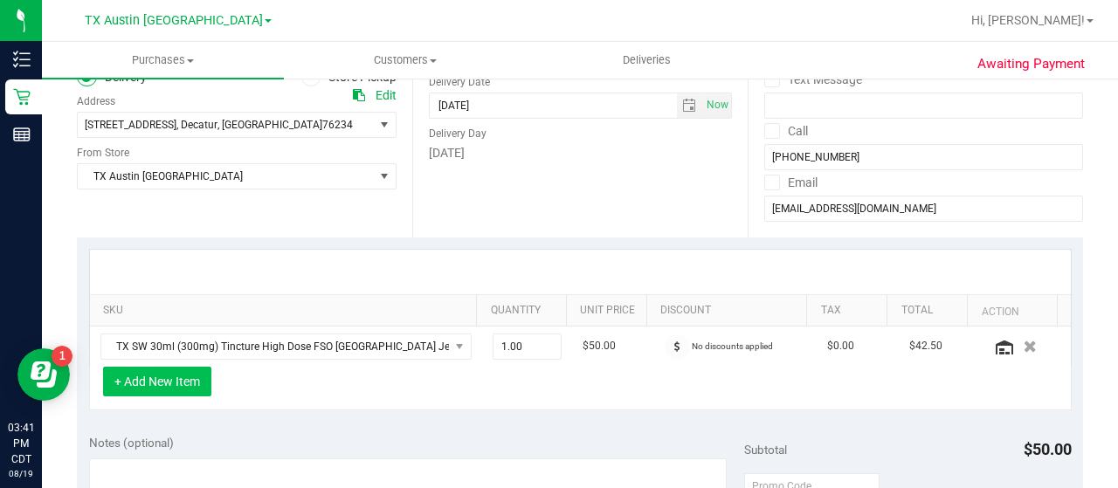
click at [159, 383] on button "+ Add New Item" at bounding box center [157, 382] width 108 height 30
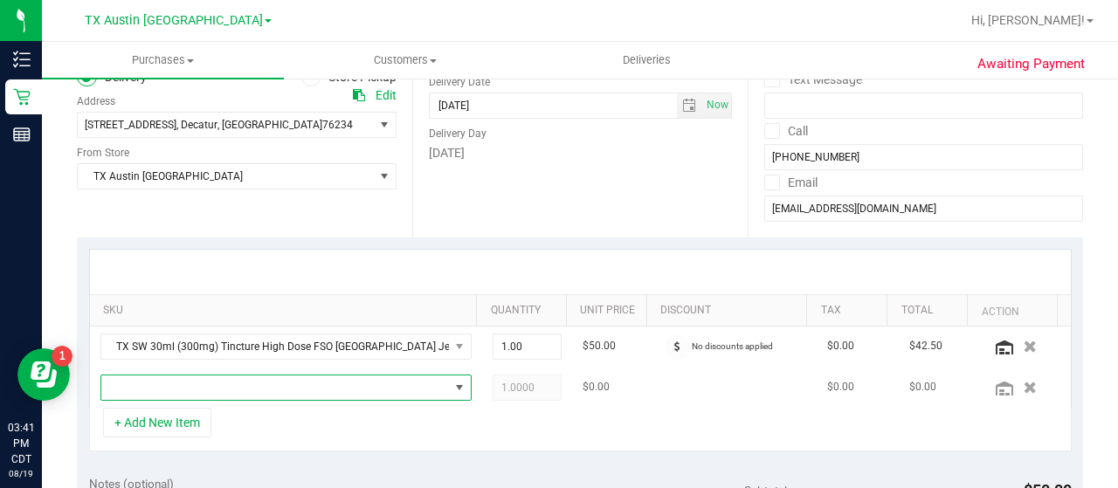
click at [239, 383] on span "NO DATA FOUND" at bounding box center [275, 388] width 348 height 24
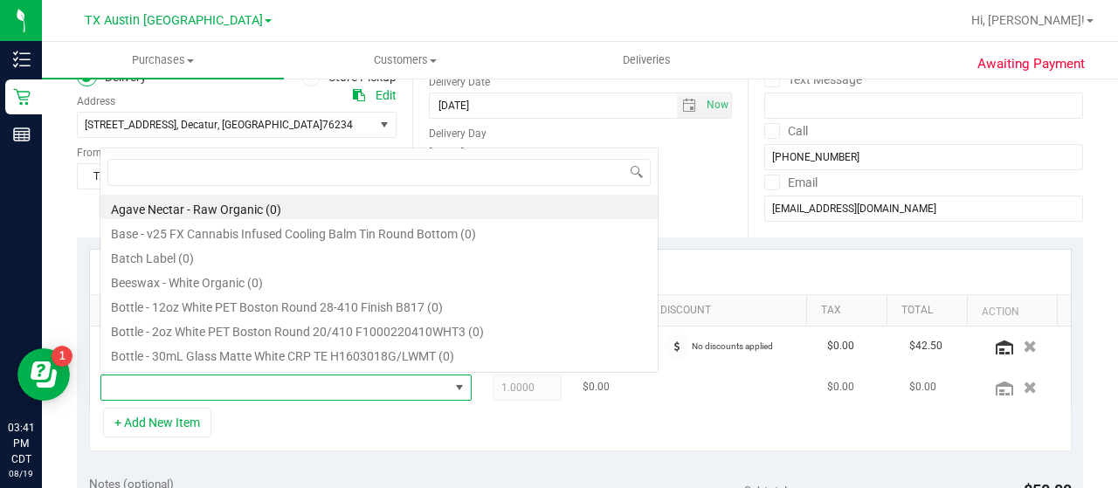
scroll to position [25, 352]
type input "strawbe"
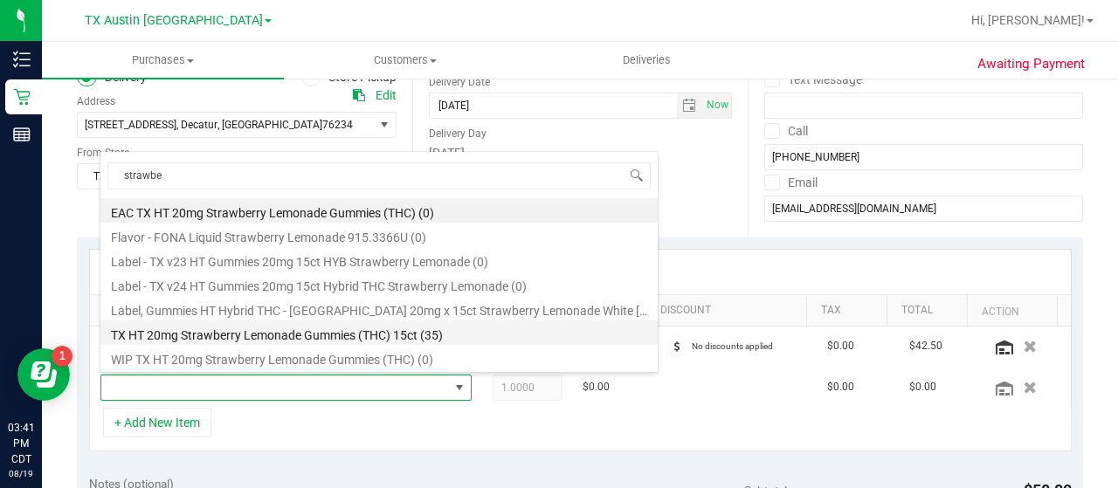
click at [354, 337] on li "TX HT 20mg Strawberry Lemonade Gummies (THC) 15ct (35)" at bounding box center [378, 333] width 557 height 24
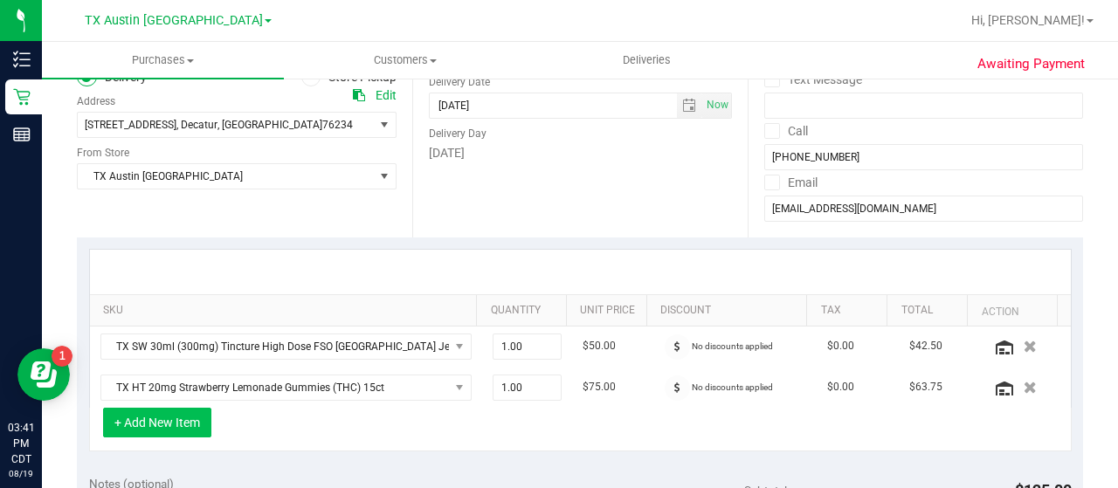
click at [162, 429] on button "+ Add New Item" at bounding box center [157, 423] width 108 height 30
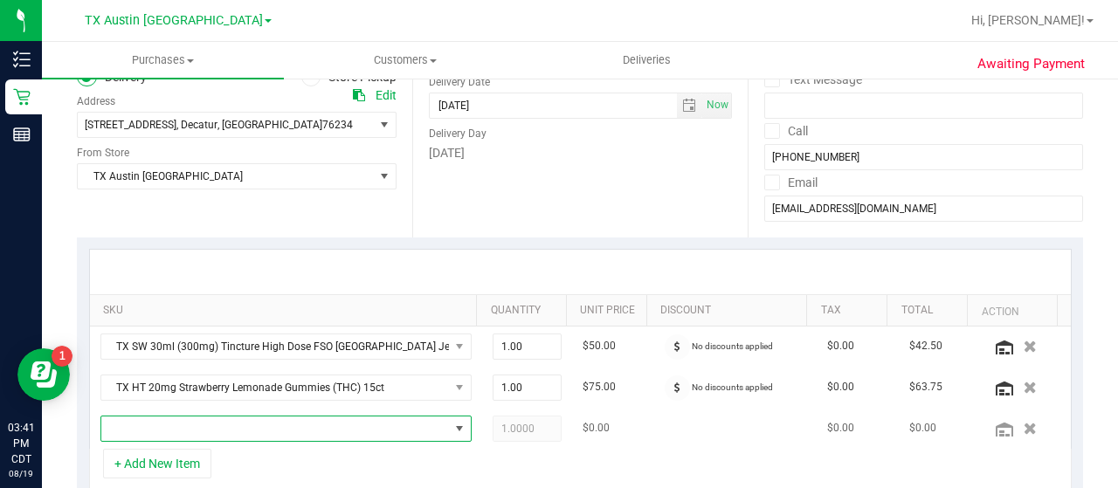
click at [211, 429] on span "NO DATA FOUND" at bounding box center [275, 429] width 348 height 24
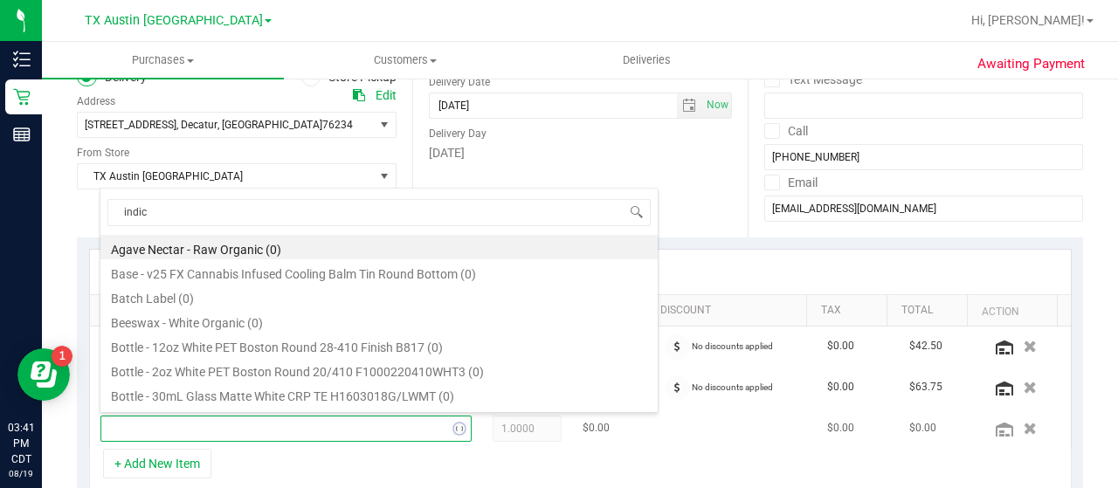
type input "indica"
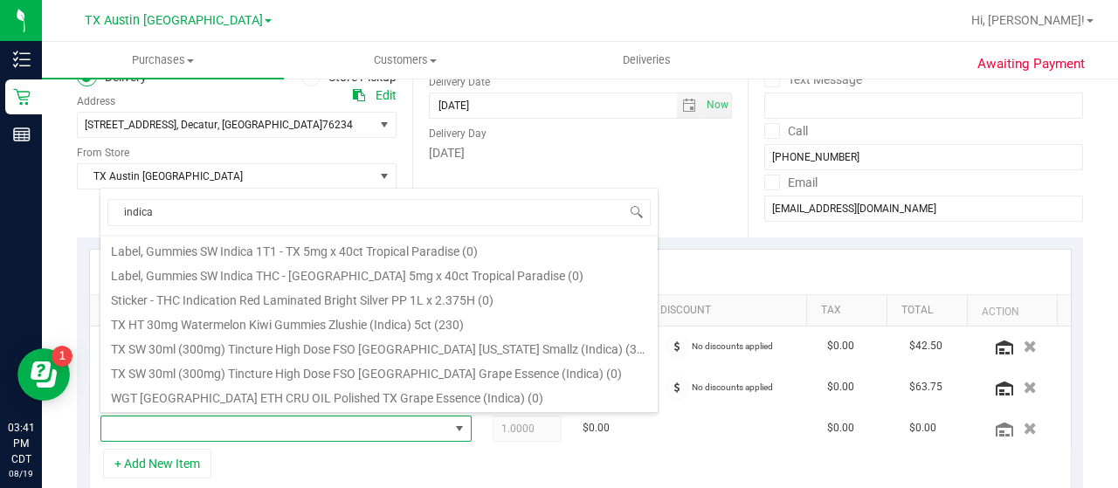
scroll to position [148, 0]
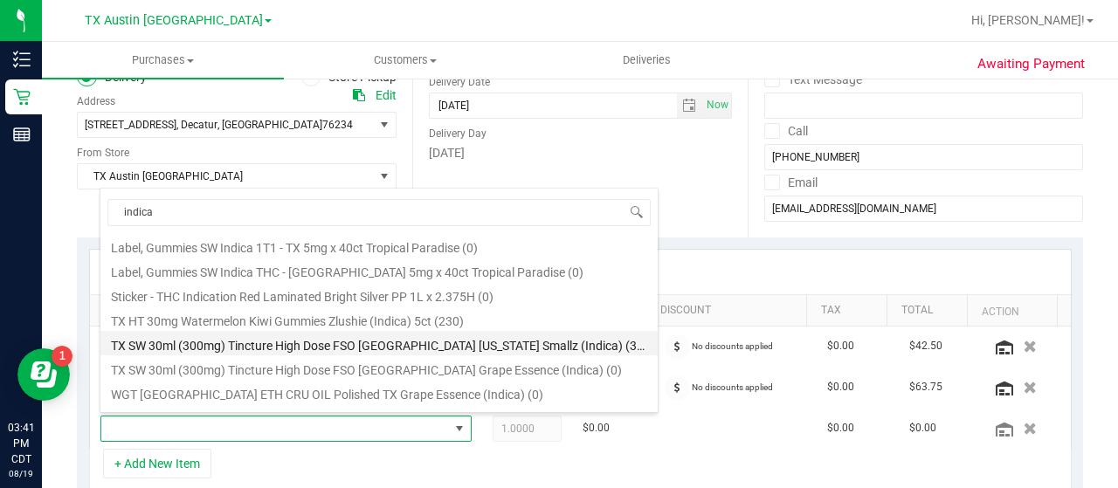
click at [466, 342] on li "TX SW 30ml (300mg) Tincture High Dose FSO [GEOGRAPHIC_DATA] [US_STATE] Smallz (…" at bounding box center [378, 343] width 557 height 24
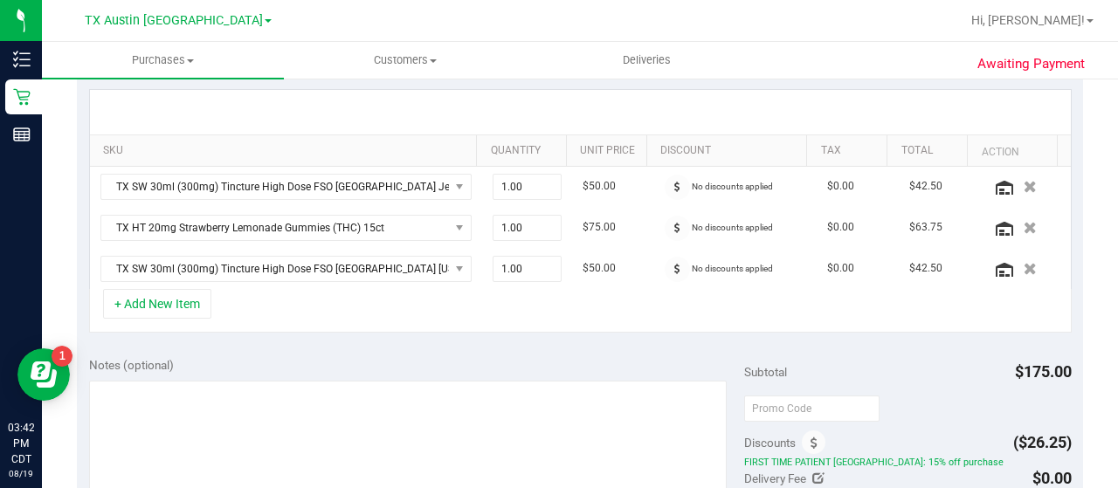
scroll to position [387, 0]
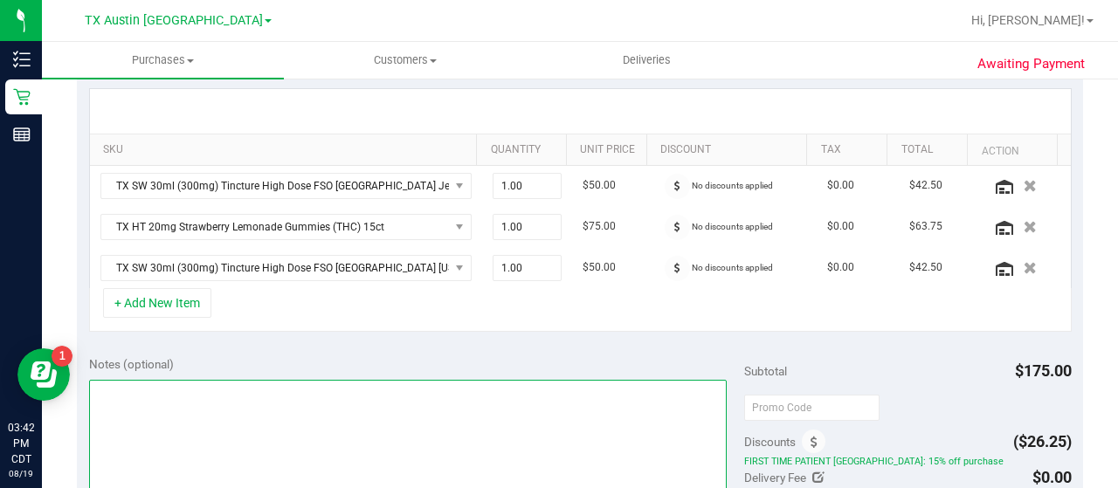
click at [507, 400] on textarea at bounding box center [408, 464] width 638 height 168
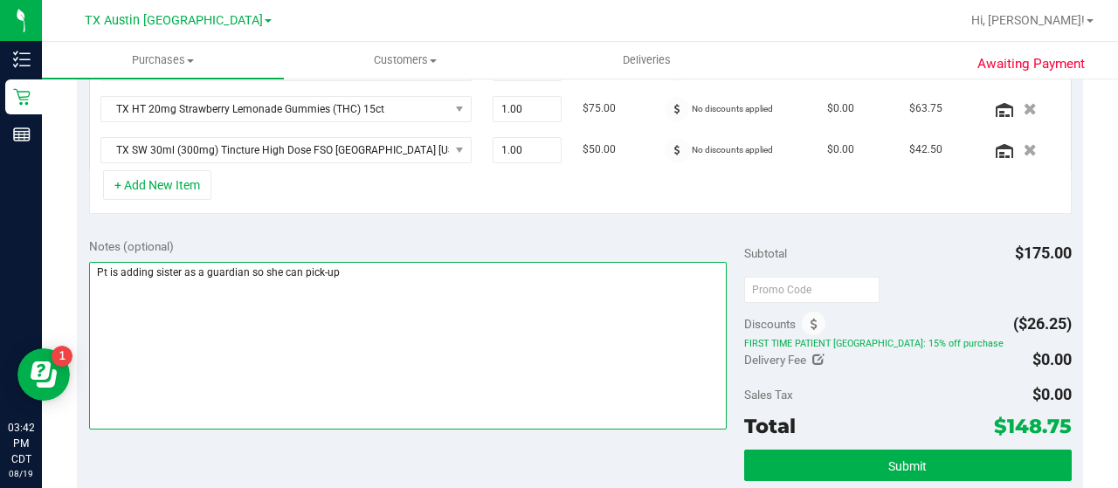
scroll to position [513, 0]
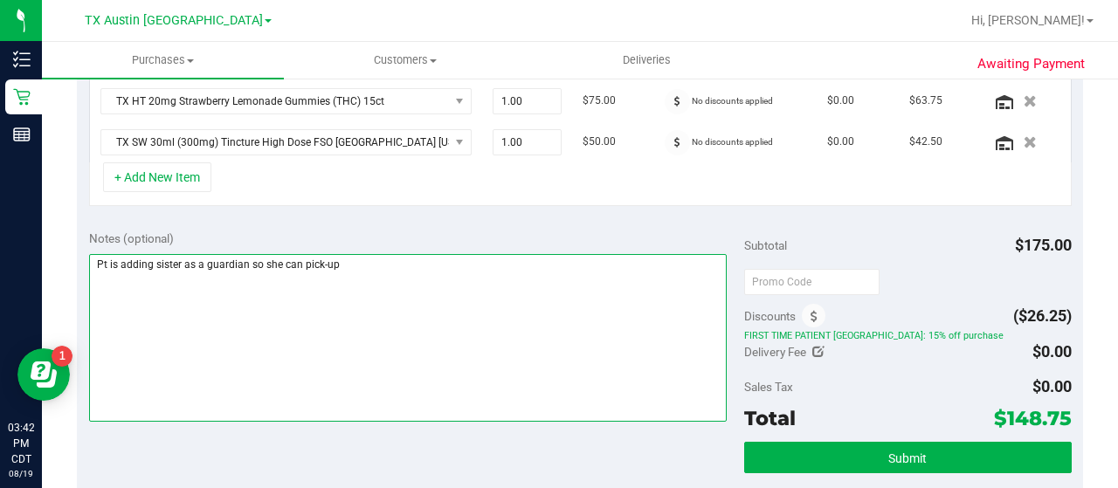
click at [611, 294] on textarea at bounding box center [408, 338] width 638 height 168
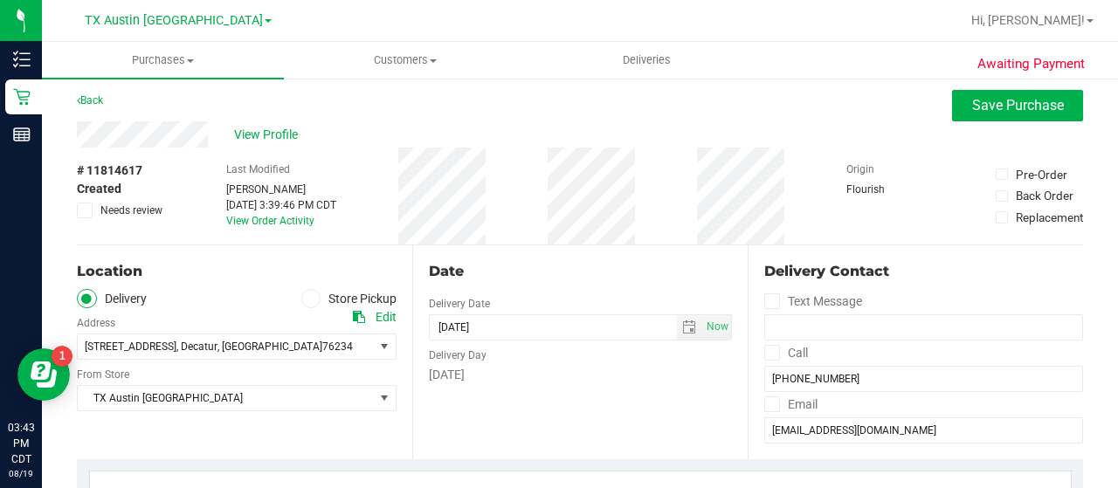
scroll to position [0, 0]
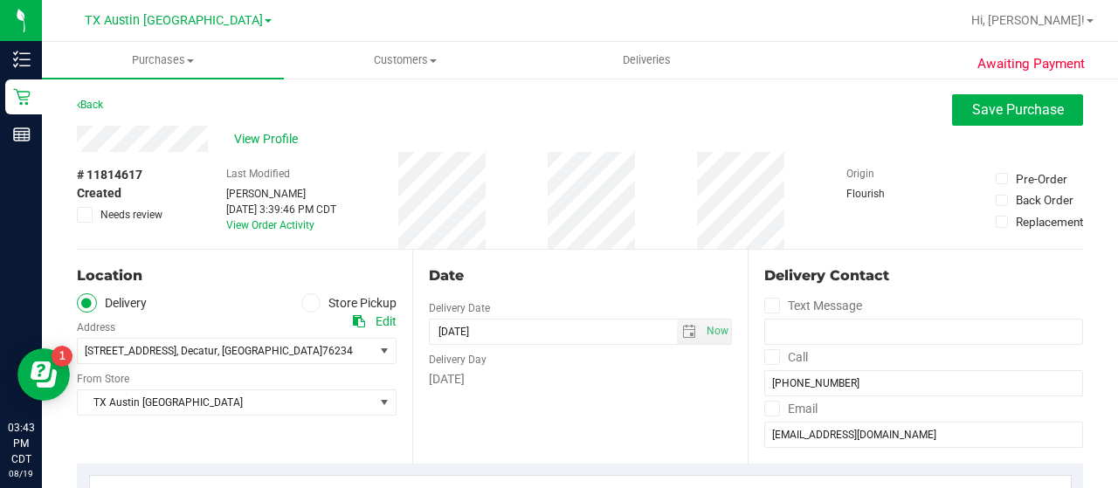
click at [376, 328] on div "Edit" at bounding box center [386, 322] width 21 height 18
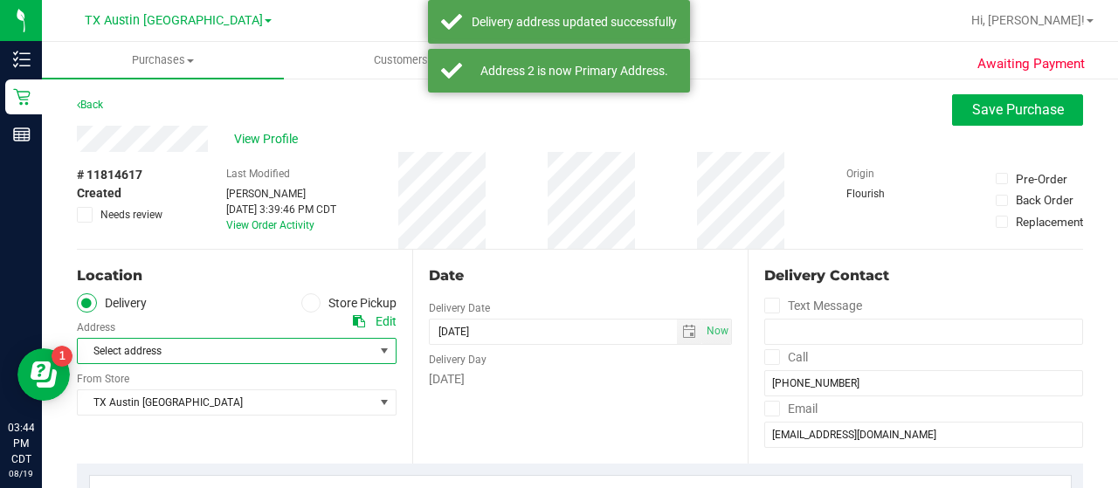
click at [377, 356] on span "select" at bounding box center [384, 351] width 14 height 14
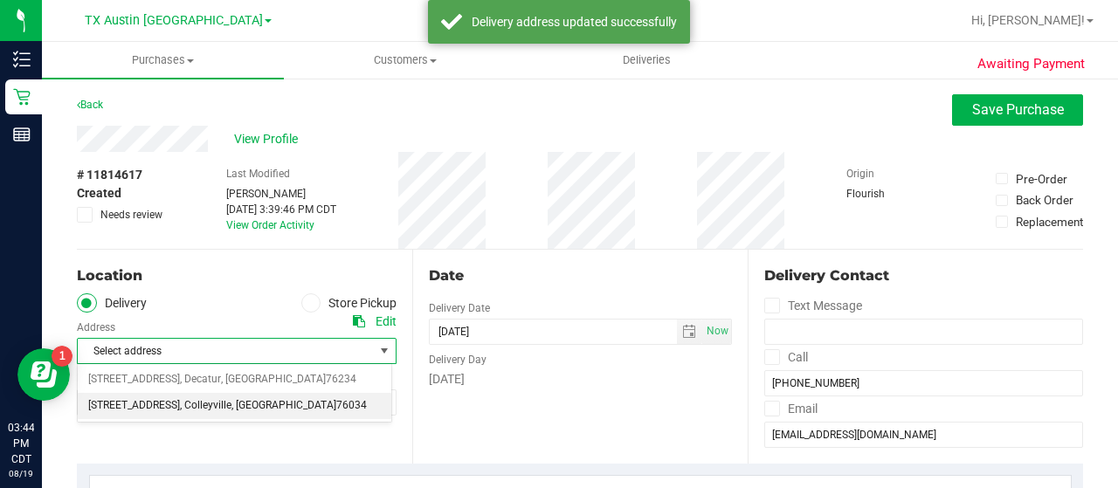
click at [346, 411] on li "[STREET_ADDRESS] , [GEOGRAPHIC_DATA] , [GEOGRAPHIC_DATA] 76034" at bounding box center [235, 406] width 314 height 26
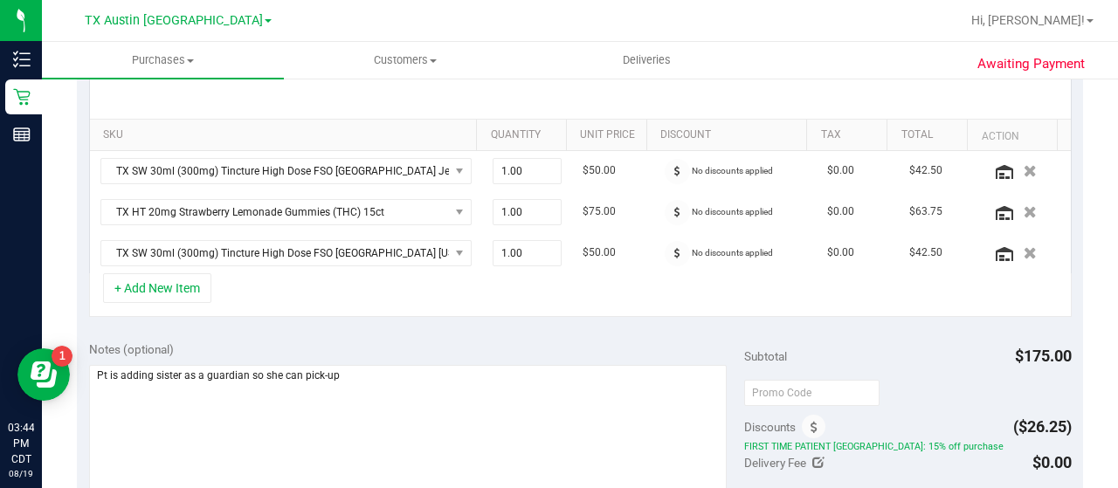
scroll to position [403, 0]
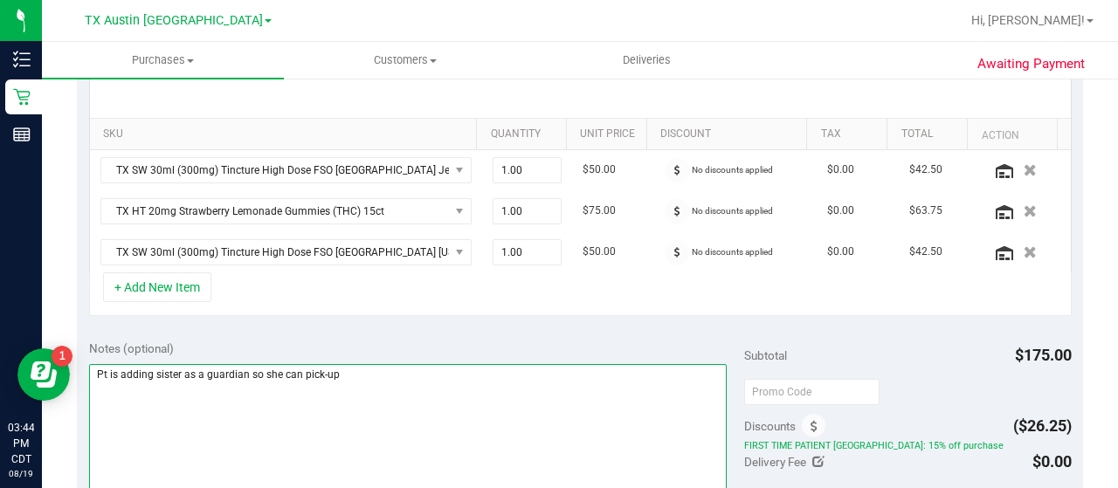
click at [468, 389] on textarea at bounding box center [408, 448] width 638 height 168
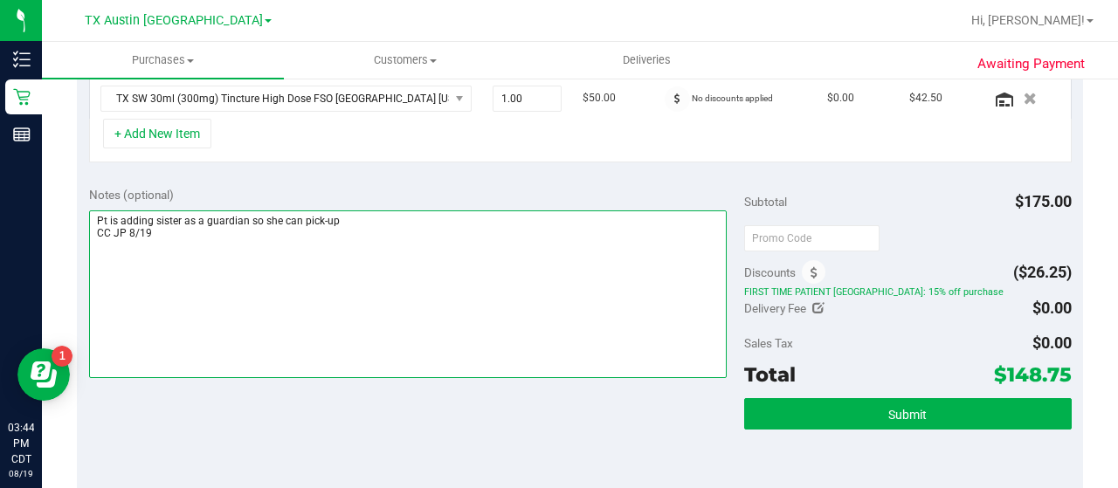
scroll to position [556, 0]
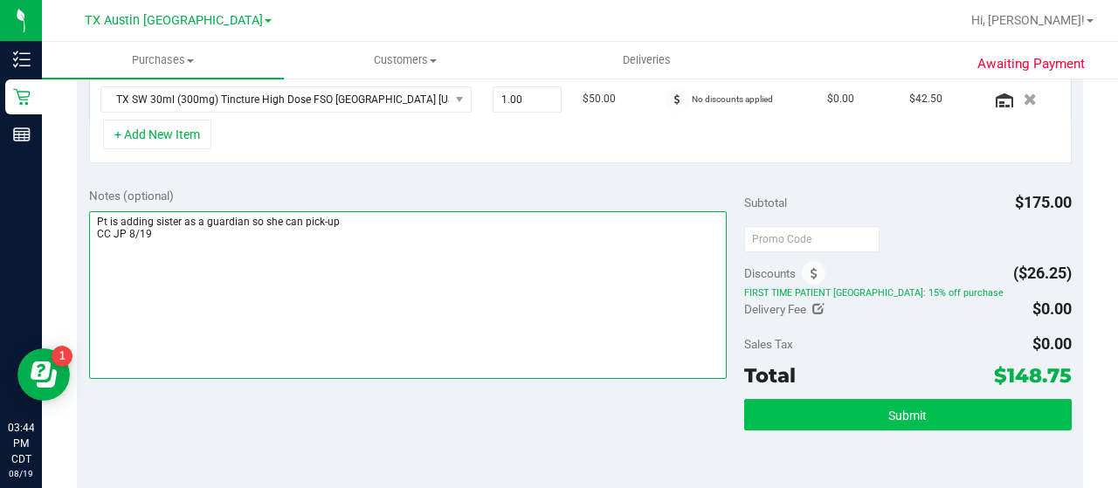
type textarea "Pt is adding sister as a guardian so she can pick-up CC JP 8/19"
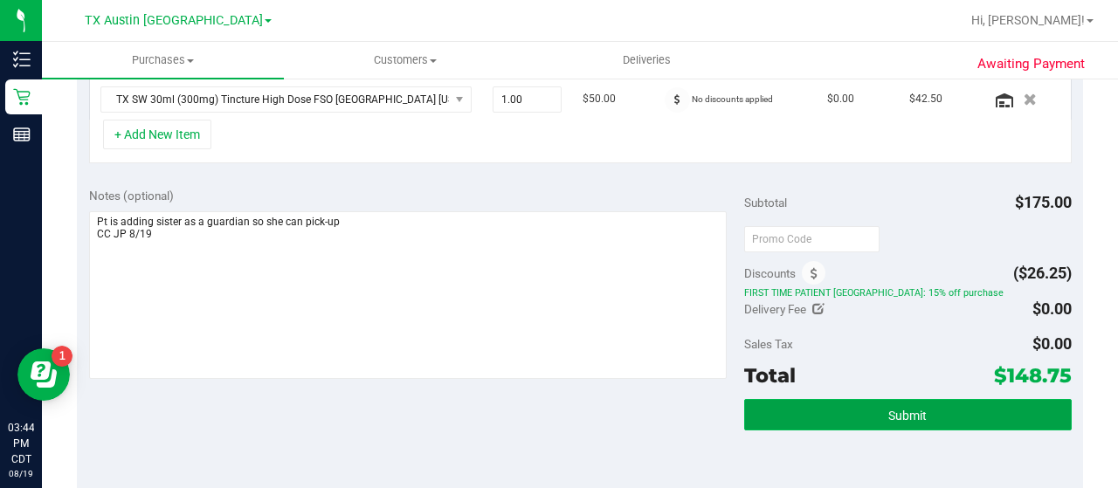
click at [846, 413] on button "Submit" at bounding box center [908, 414] width 328 height 31
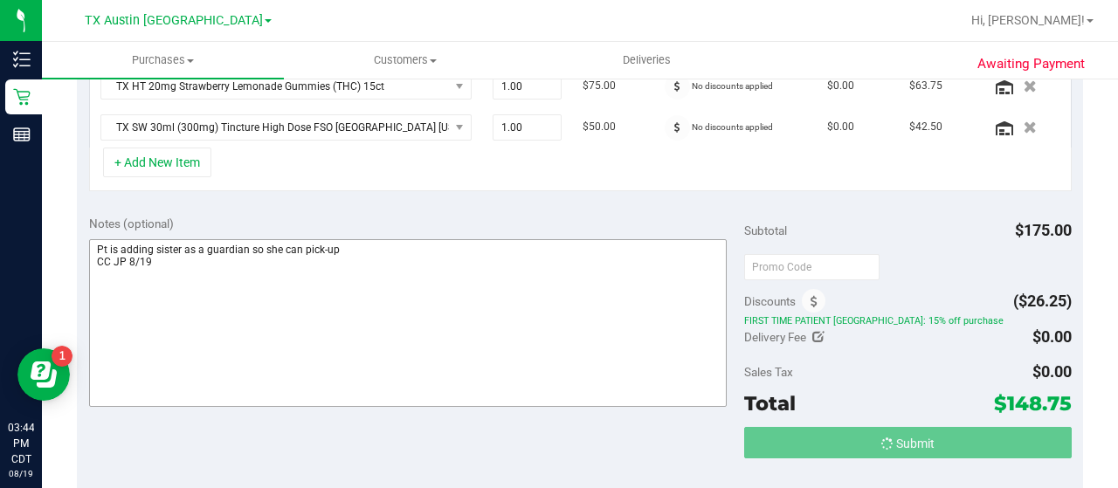
scroll to position [501, 0]
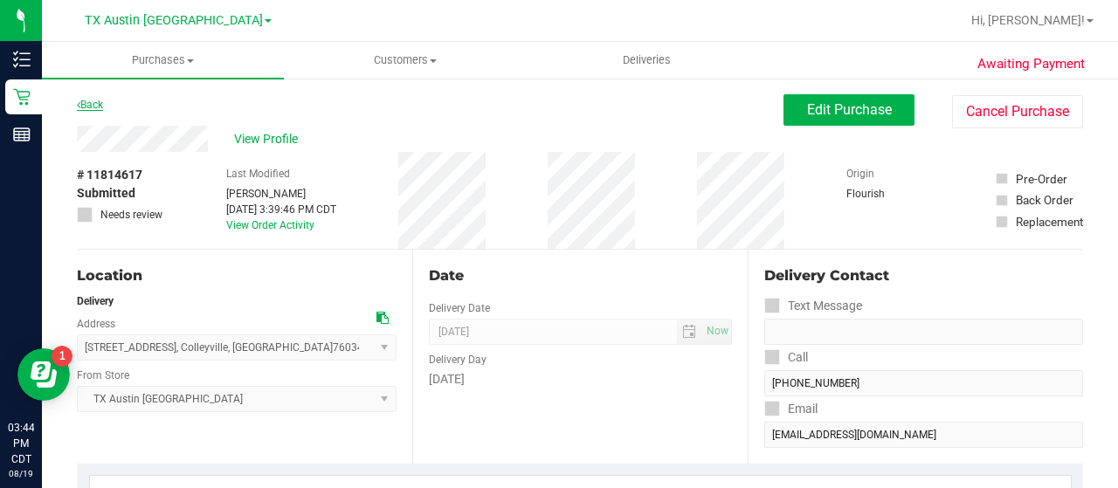
click at [90, 108] on link "Back" at bounding box center [90, 105] width 26 height 12
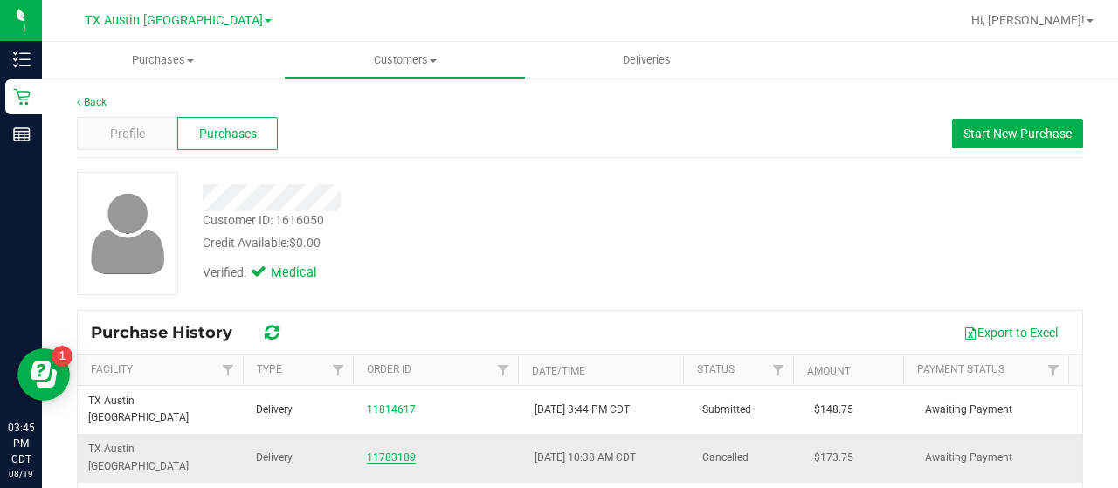
click at [397, 452] on link "11783189" at bounding box center [391, 458] width 49 height 12
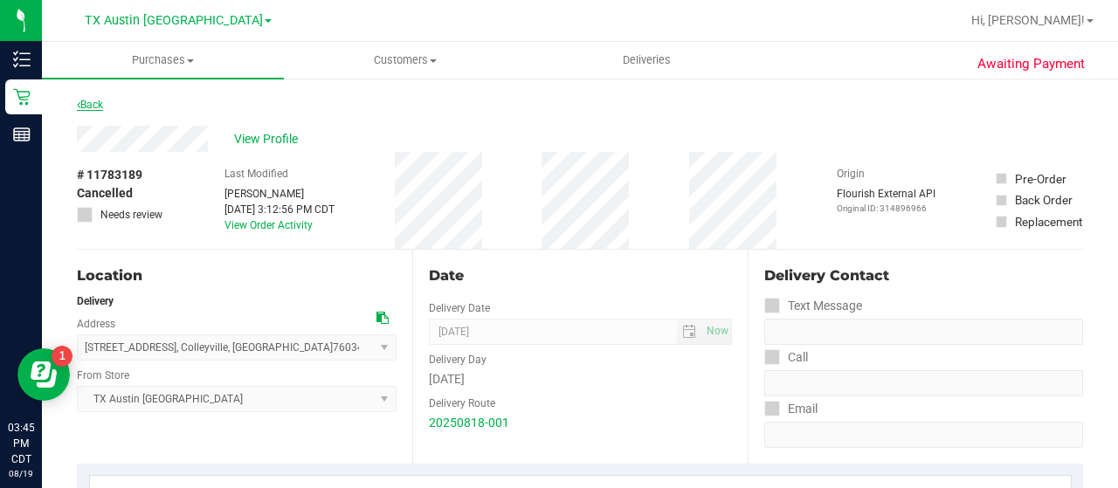
click at [84, 102] on link "Back" at bounding box center [90, 105] width 26 height 12
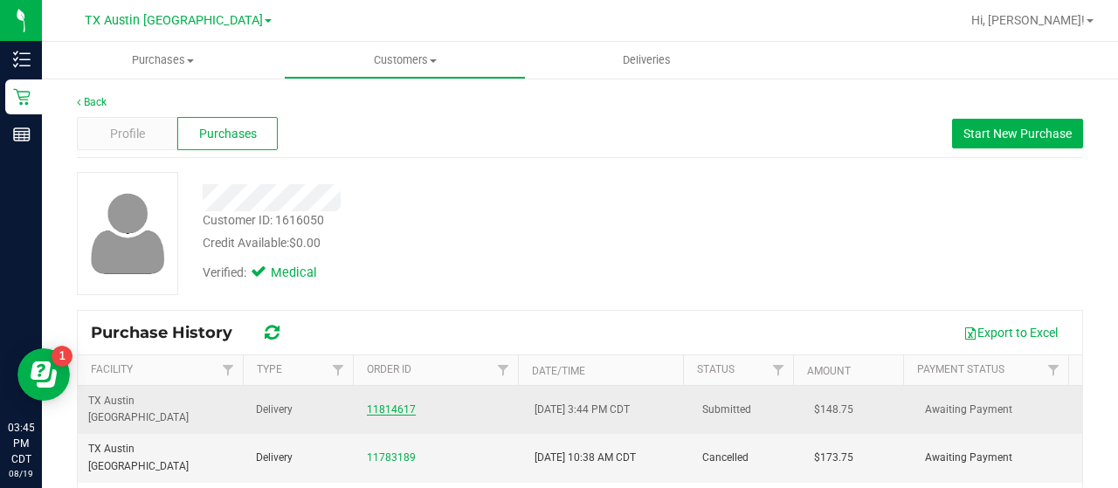
click at [386, 404] on link "11814617" at bounding box center [391, 410] width 49 height 12
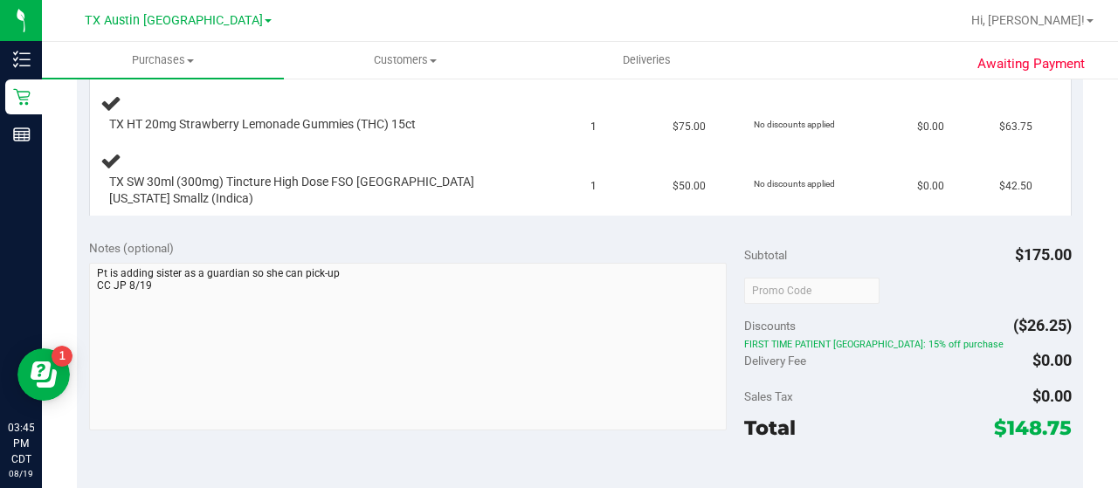
scroll to position [542, 0]
drag, startPoint x: 1057, startPoint y: 396, endPoint x: 984, endPoint y: 396, distance: 72.5
click at [994, 417] on span "$148.75" at bounding box center [1033, 429] width 78 height 24
copy span "$148.75"
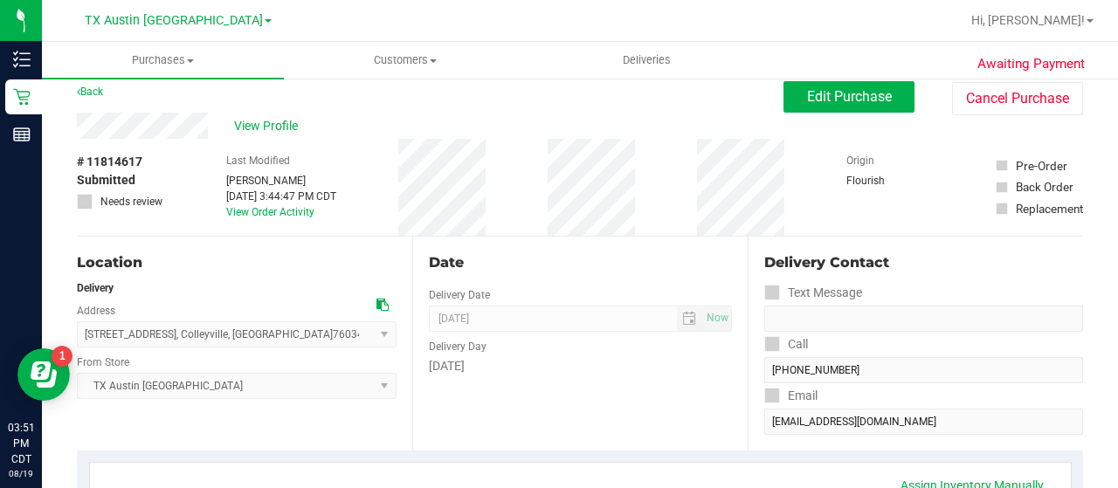
scroll to position [0, 0]
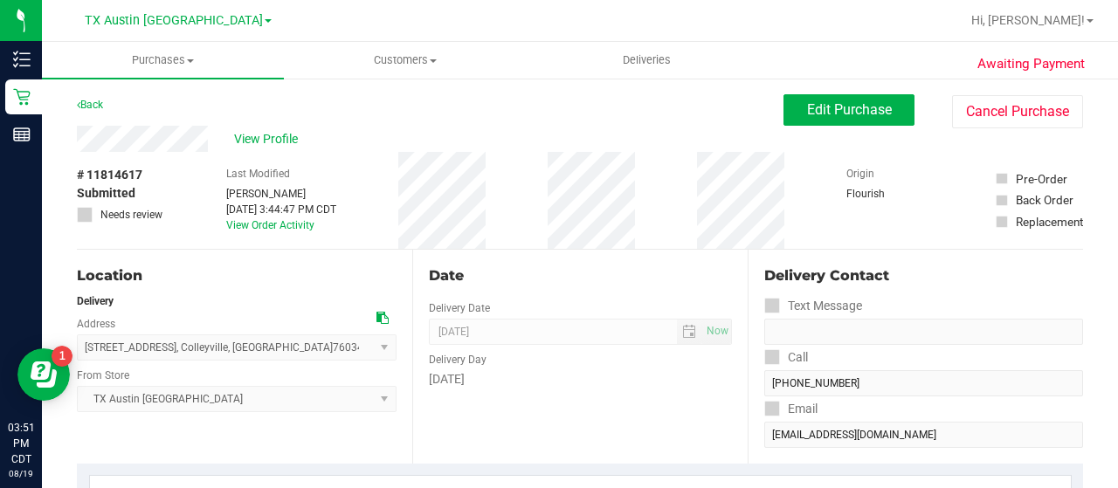
click at [84, 105] on link "Back" at bounding box center [90, 105] width 26 height 12
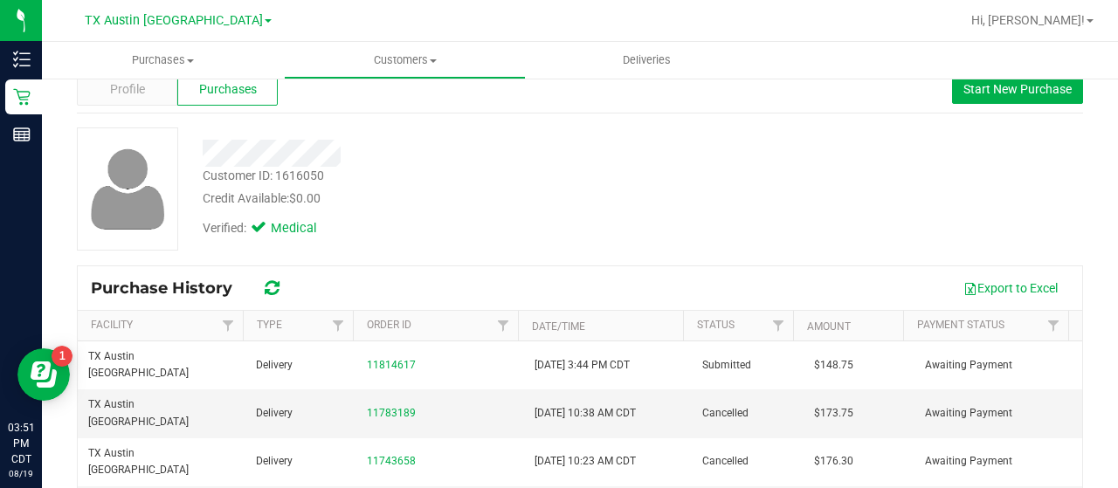
scroll to position [49, 0]
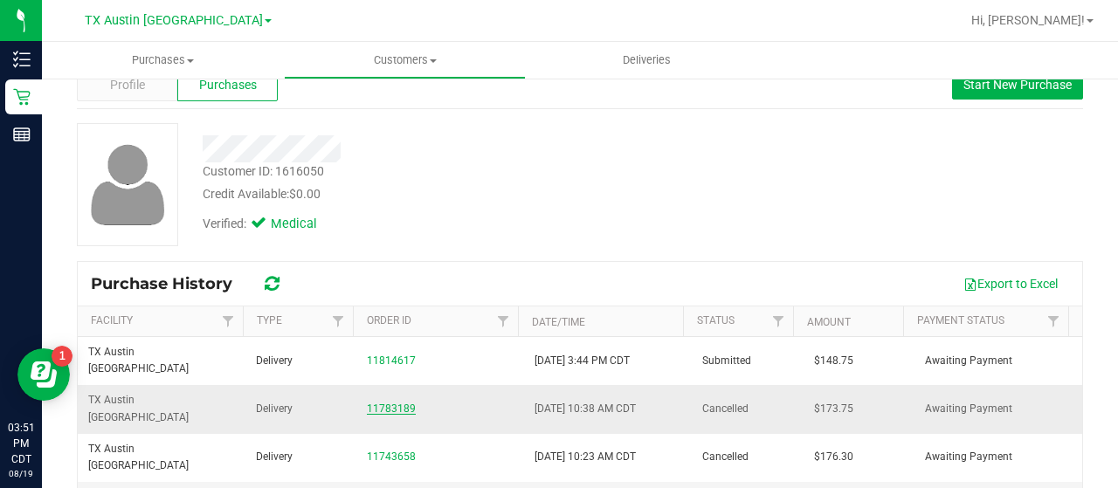
click at [397, 403] on link "11783189" at bounding box center [391, 409] width 49 height 12
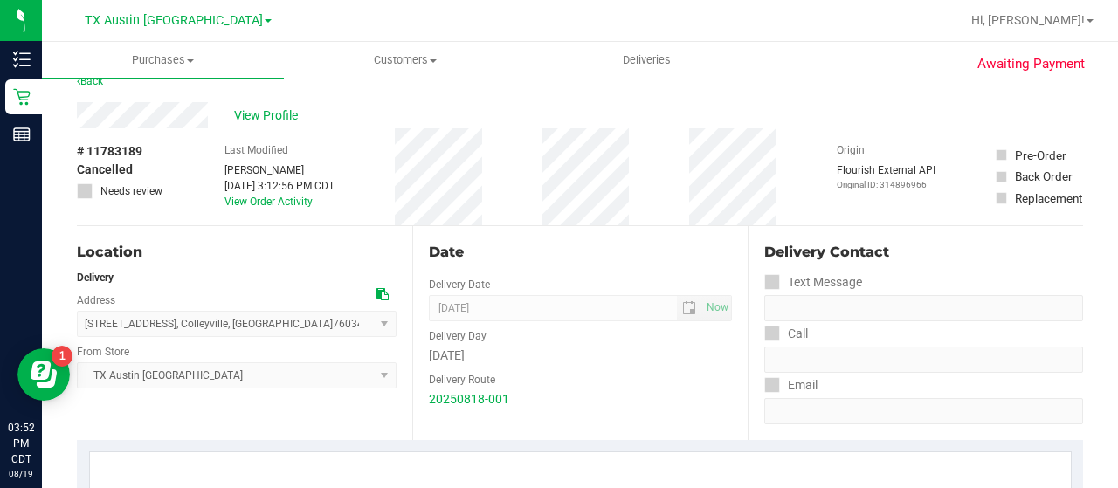
scroll to position [18, 0]
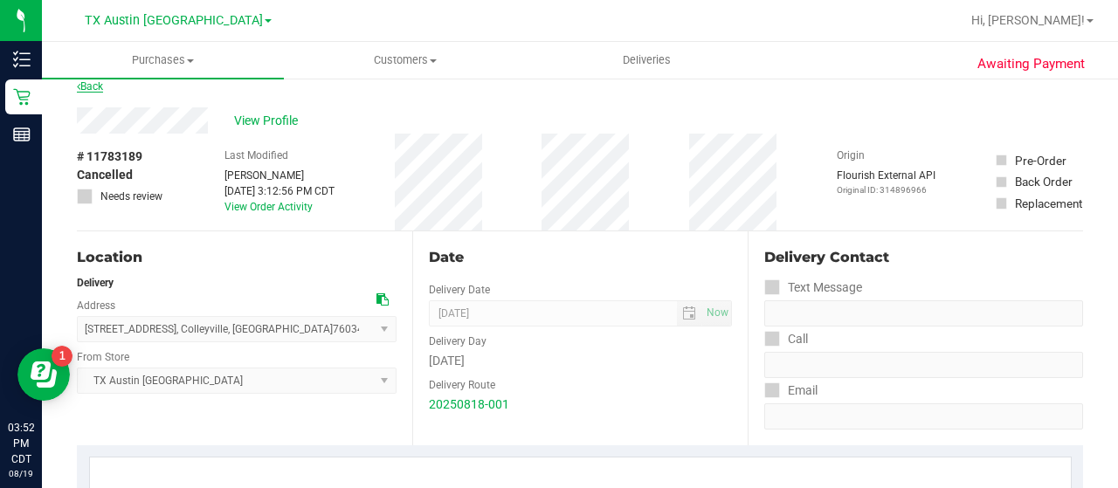
click at [93, 86] on link "Back" at bounding box center [90, 86] width 26 height 12
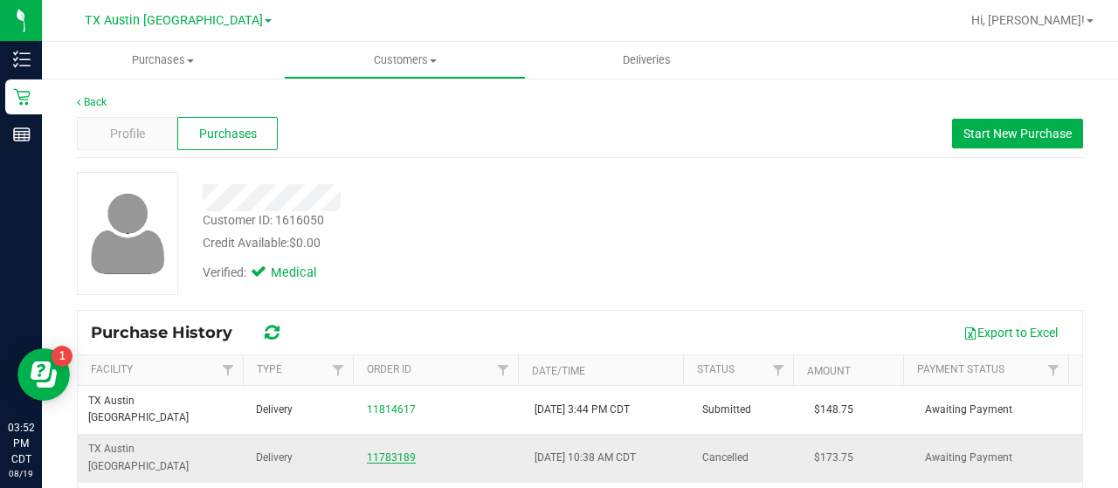
click at [394, 452] on link "11783189" at bounding box center [391, 458] width 49 height 12
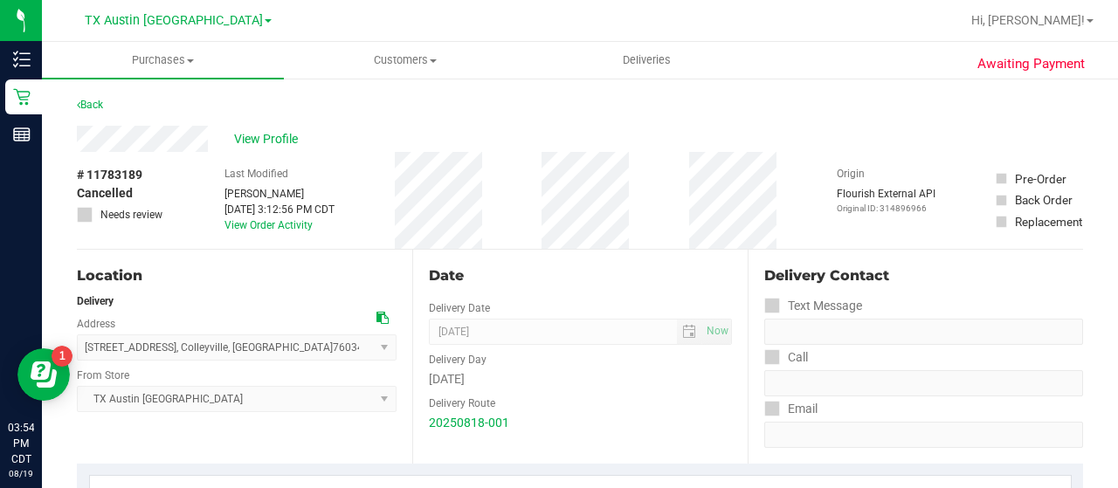
click at [94, 97] on div "Back" at bounding box center [90, 104] width 26 height 21
click at [99, 107] on link "Back" at bounding box center [90, 105] width 26 height 12
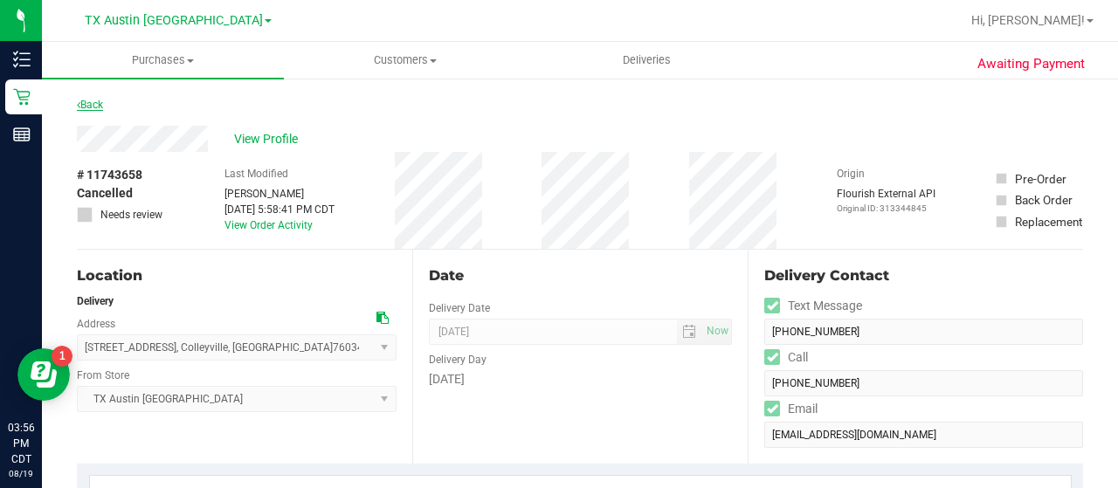
click at [91, 103] on link "Back" at bounding box center [90, 105] width 26 height 12
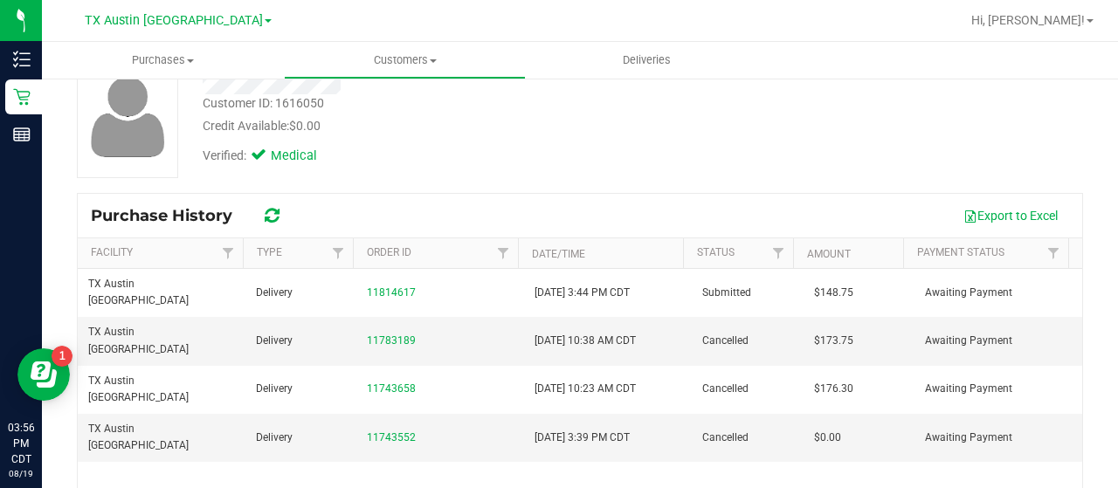
scroll to position [117, 0]
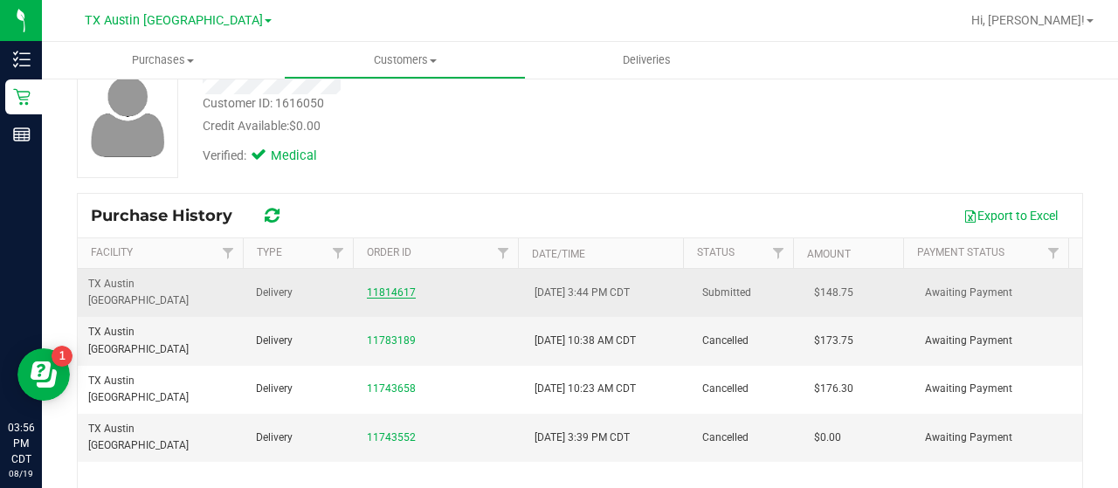
click at [374, 287] on link "11814617" at bounding box center [391, 293] width 49 height 12
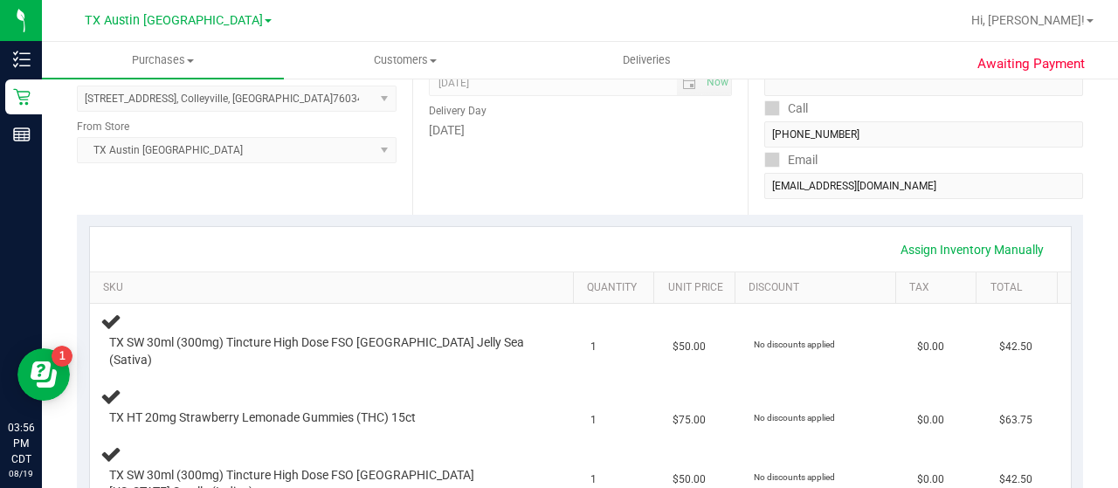
scroll to position [250, 0]
drag, startPoint x: 102, startPoint y: 245, endPoint x: 383, endPoint y: 259, distance: 280.7
click at [383, 259] on div "Assign Inventory Manually" at bounding box center [580, 248] width 981 height 45
click at [753, 191] on div "Delivery Contact Text Message Call [PHONE_NUMBER] Email [EMAIL_ADDRESS][DOMAIN_…" at bounding box center [915, 107] width 335 height 214
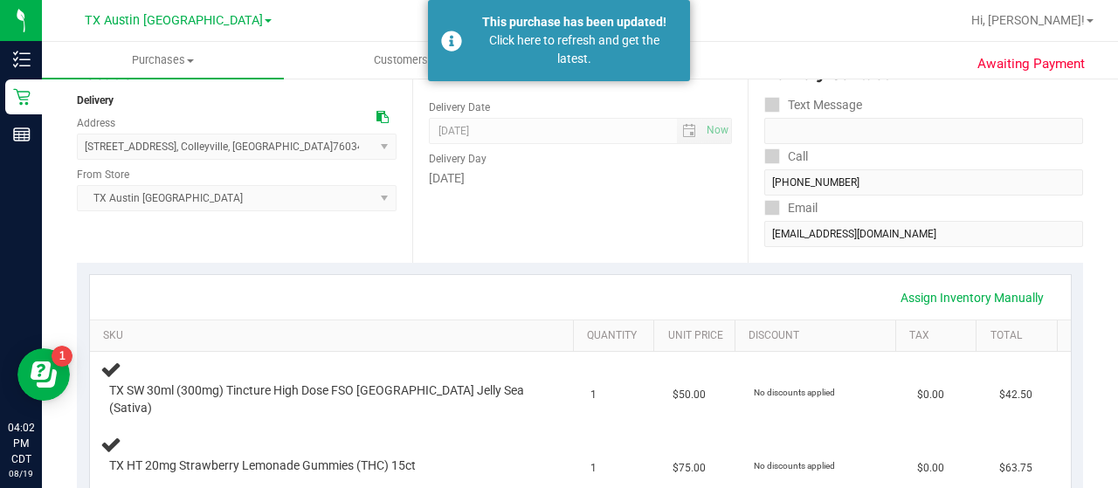
scroll to position [0, 0]
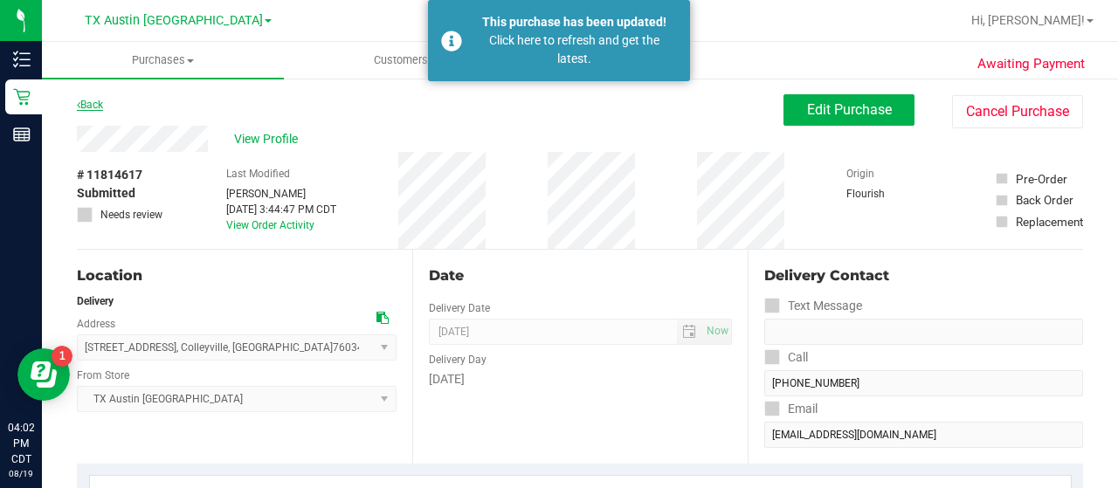
click at [91, 103] on link "Back" at bounding box center [90, 105] width 26 height 12
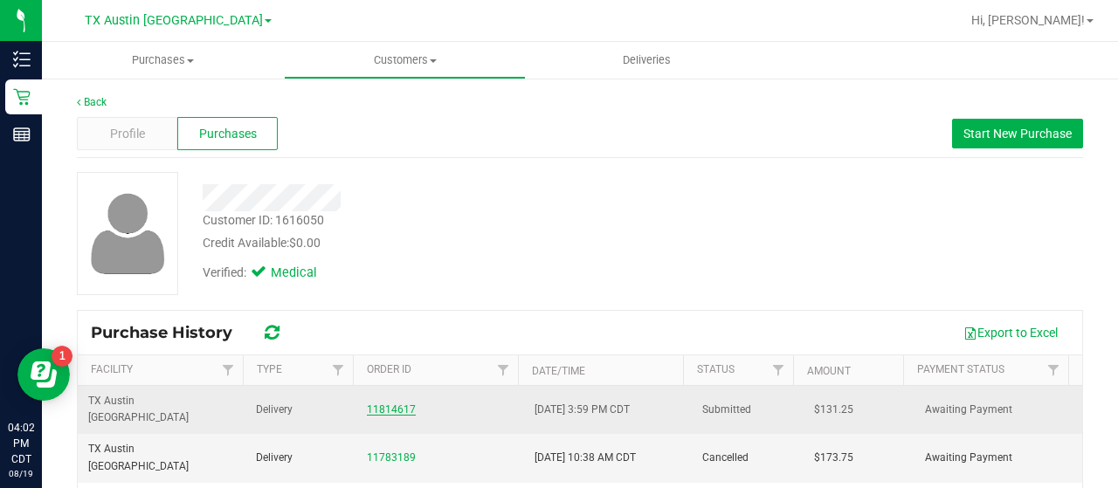
click at [398, 404] on link "11814617" at bounding box center [391, 410] width 49 height 12
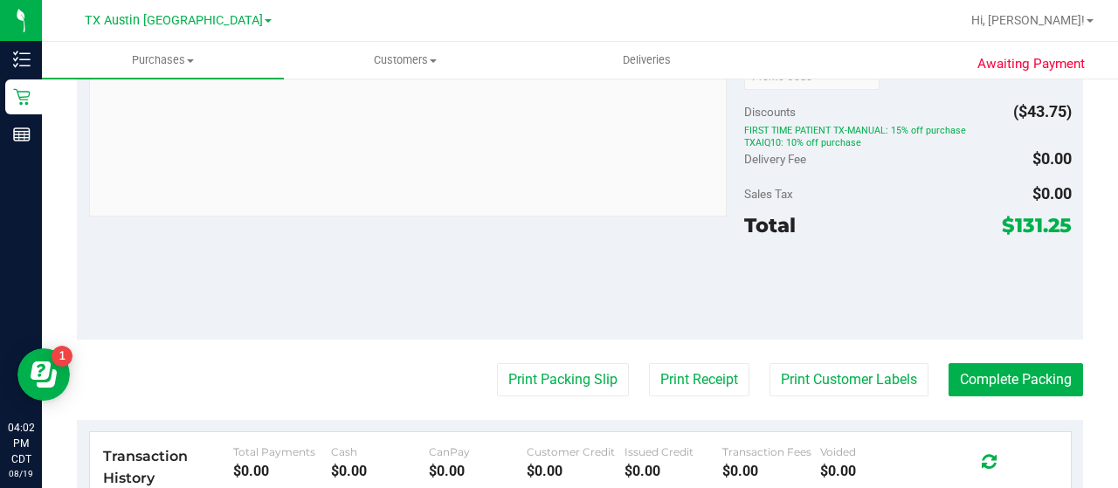
scroll to position [756, 0]
click at [1059, 197] on div "Notes (optional) Subtotal $175.00 Discounts ($43.75) FIRST TIME PATIENT TX-MANU…" at bounding box center [580, 177] width 1006 height 327
drag, startPoint x: 1057, startPoint y: 193, endPoint x: 987, endPoint y: 199, distance: 70.1
click at [1002, 214] on span "$131.25" at bounding box center [1037, 226] width 70 height 24
copy span "$131.25"
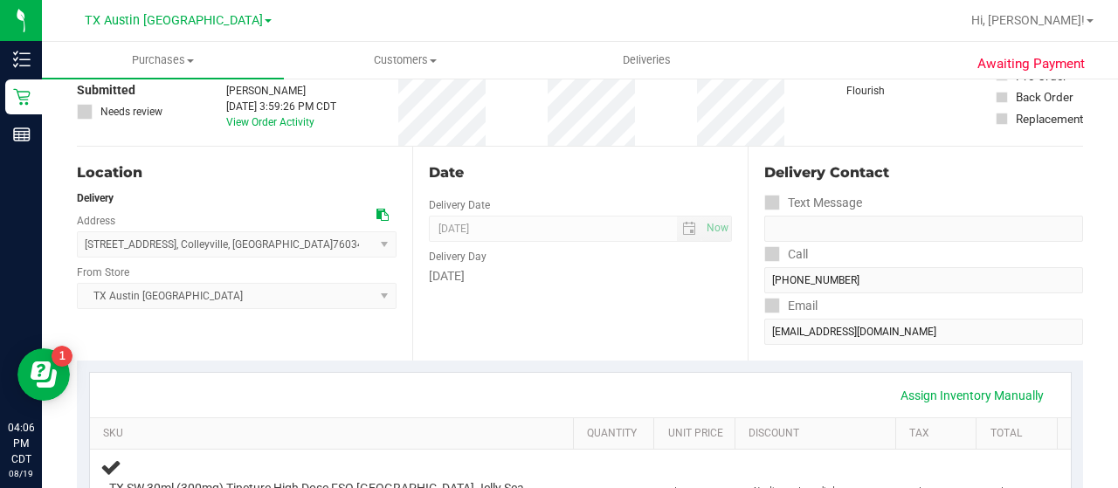
scroll to position [101, 0]
